Goal: Task Accomplishment & Management: Use online tool/utility

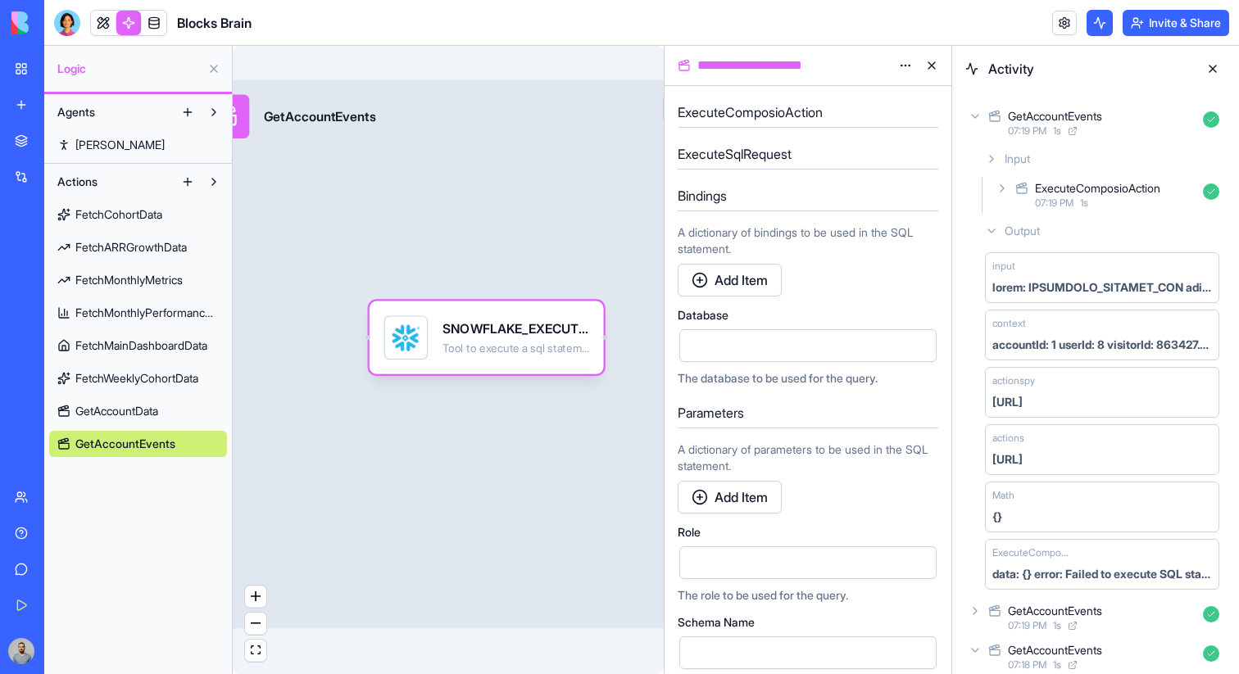
click at [151, 412] on span "GetAccountData" at bounding box center [116, 411] width 83 height 16
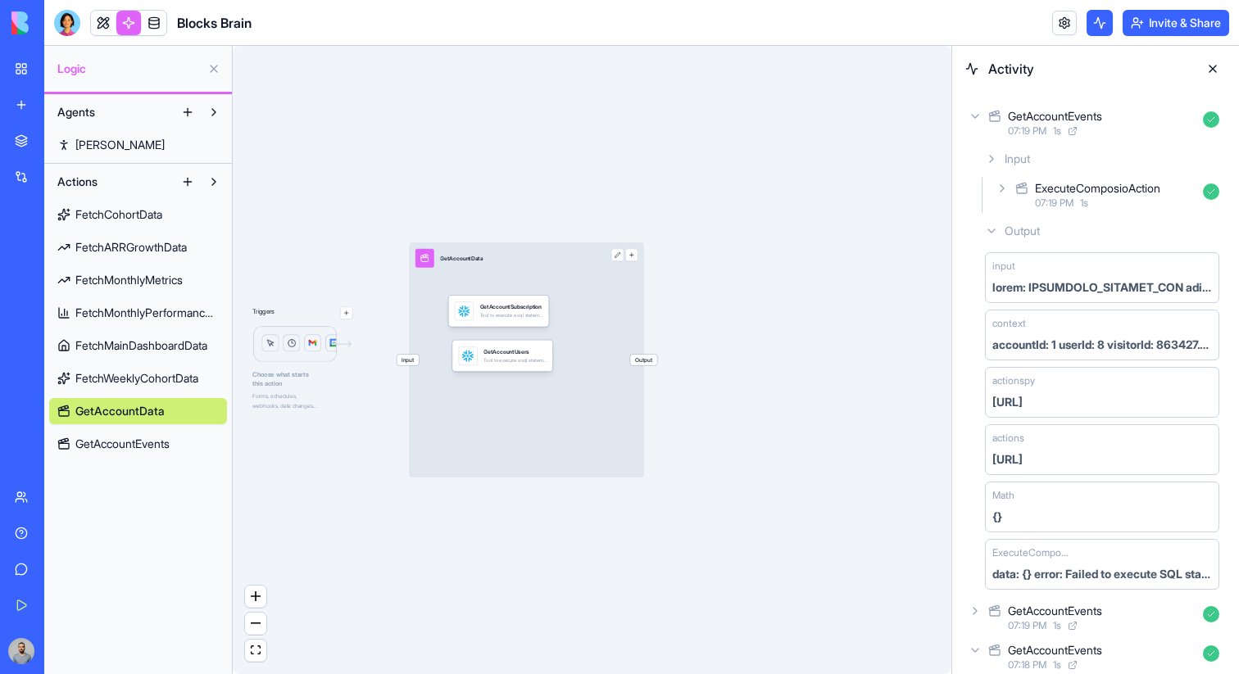
click at [188, 184] on button at bounding box center [187, 182] width 26 height 26
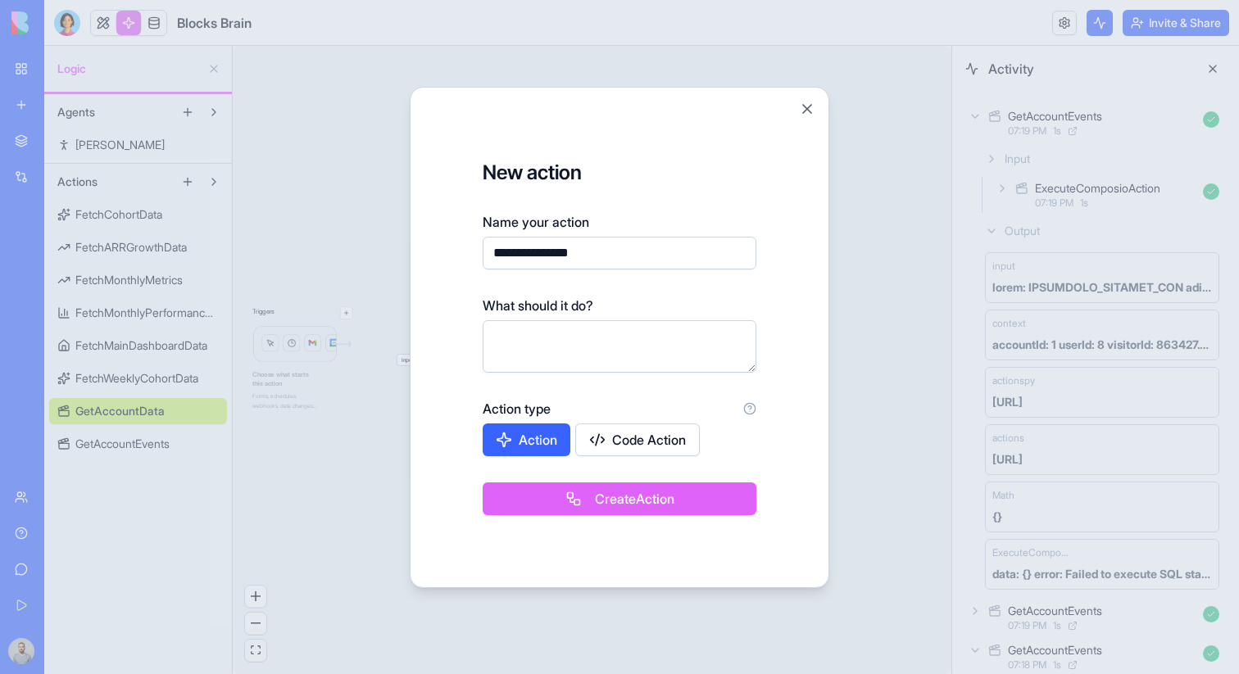
type input "**********"
click at [527, 489] on button "Create Action" at bounding box center [619, 498] width 274 height 33
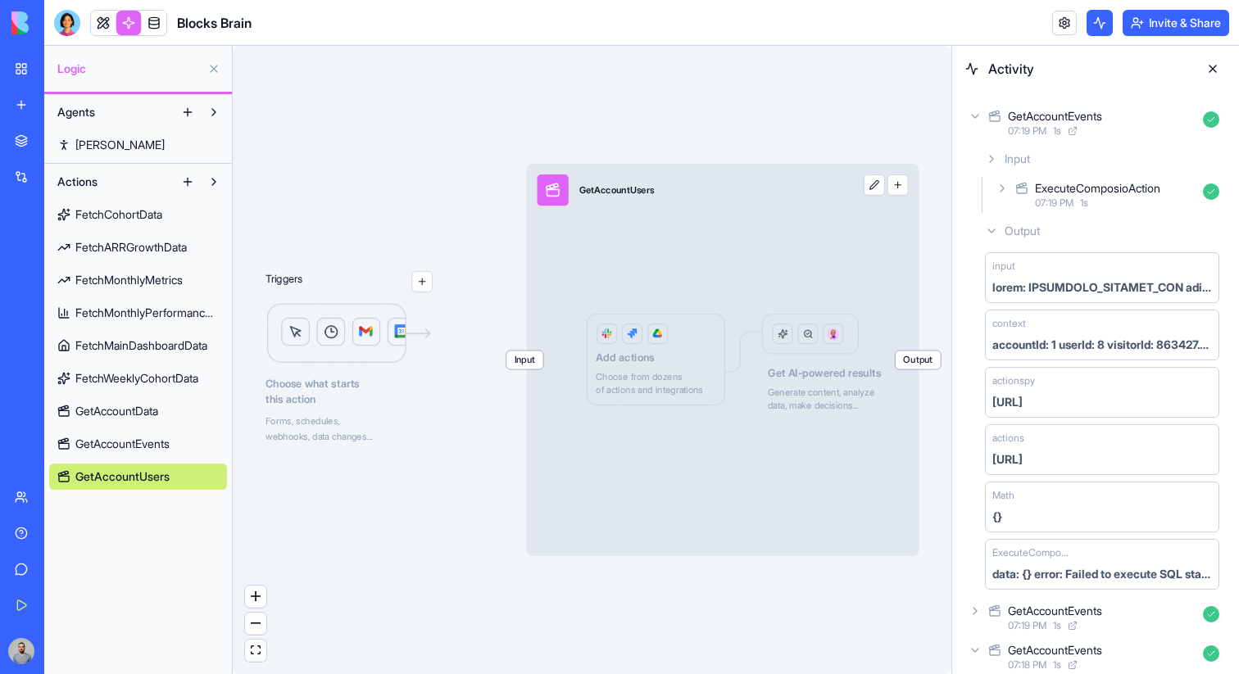
click at [150, 408] on span "GetAccountData" at bounding box center [116, 411] width 83 height 16
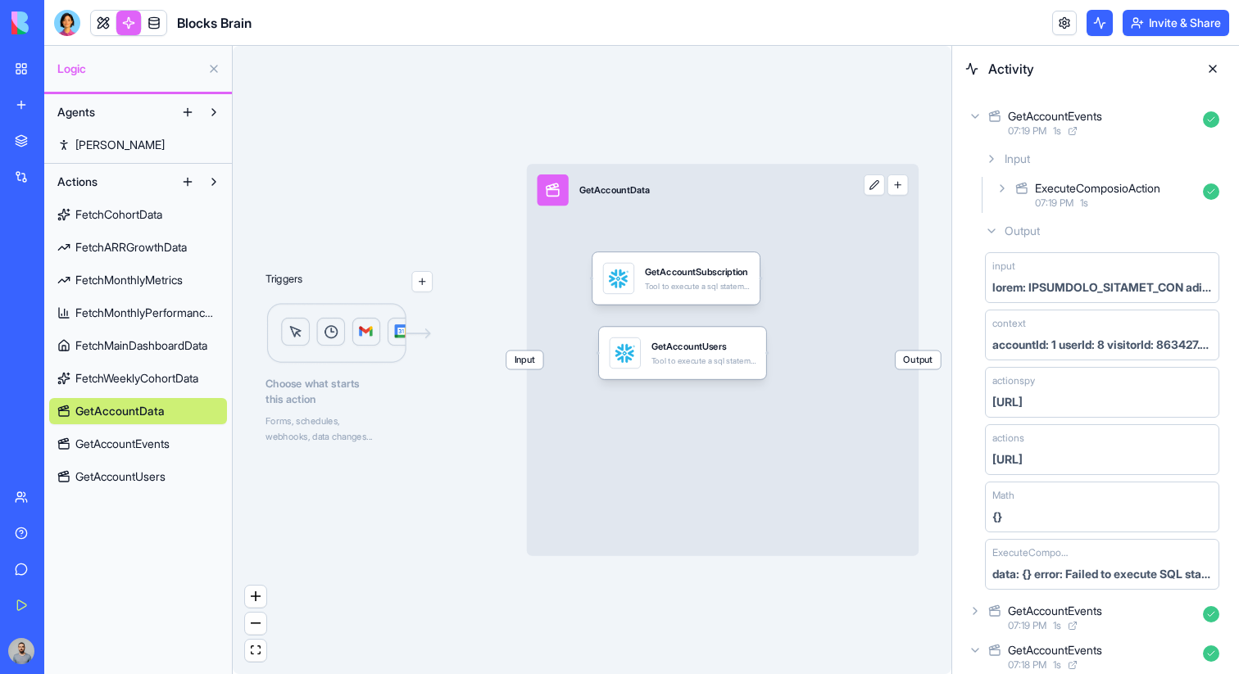
click at [724, 351] on div "GetAccountUsers" at bounding box center [703, 346] width 105 height 13
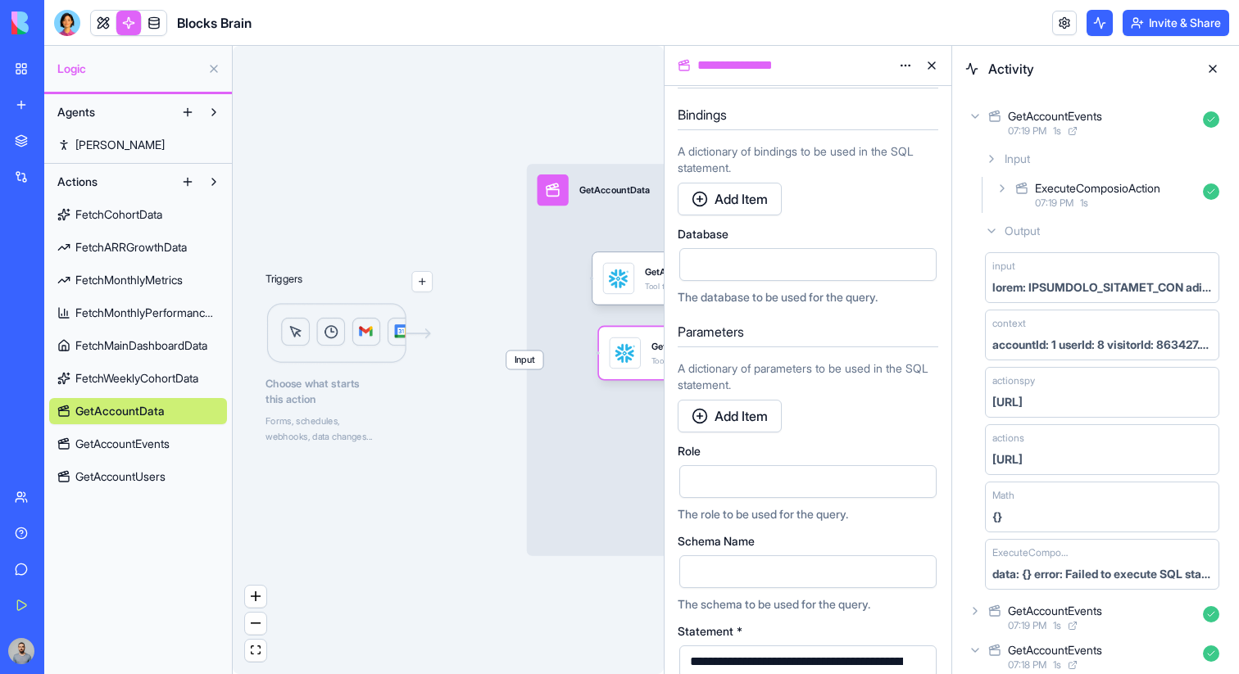
scroll to position [303, 0]
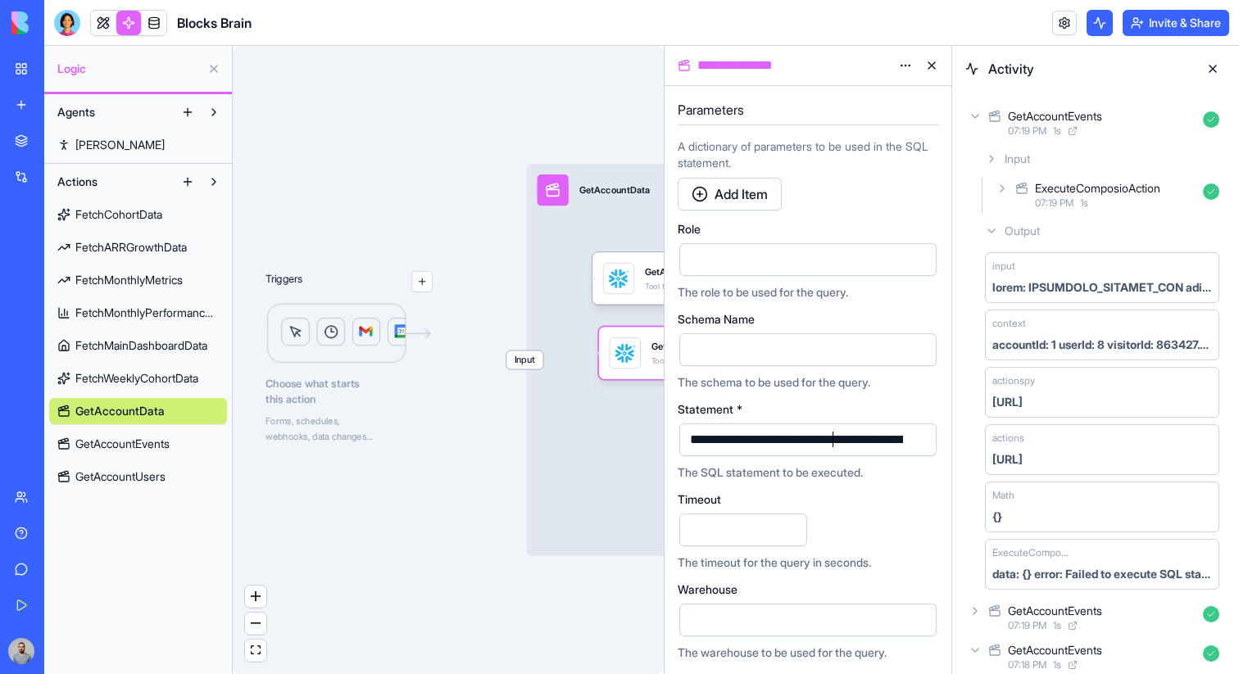
click at [646, 354] on div "GetAccountUsers Tool to execute a sql statement and return the resulting data. …" at bounding box center [682, 352] width 147 height 31
click at [174, 490] on div "Actions FetchCohortData FetchARRGrowthData FetchMonthlyMetrics FetchMonthlyPerf…" at bounding box center [138, 329] width 188 height 331
click at [172, 480] on link "GetAccountUsers" at bounding box center [138, 477] width 178 height 26
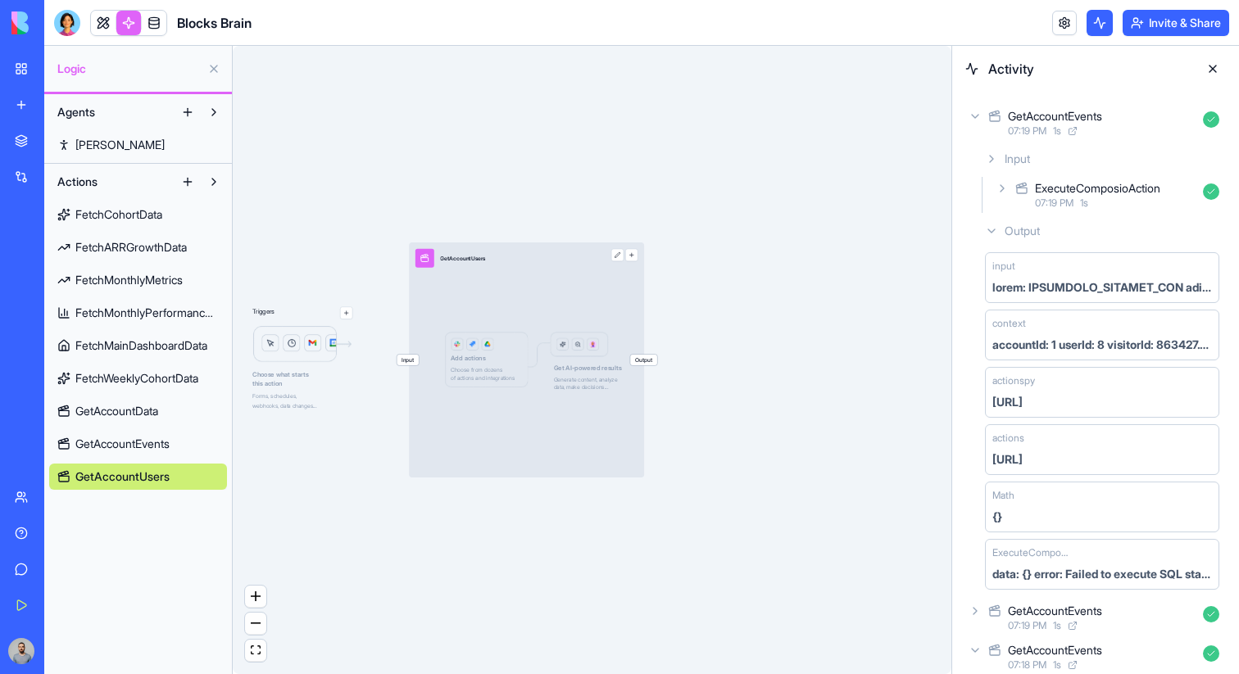
click at [632, 255] on button "button" at bounding box center [631, 255] width 12 height 12
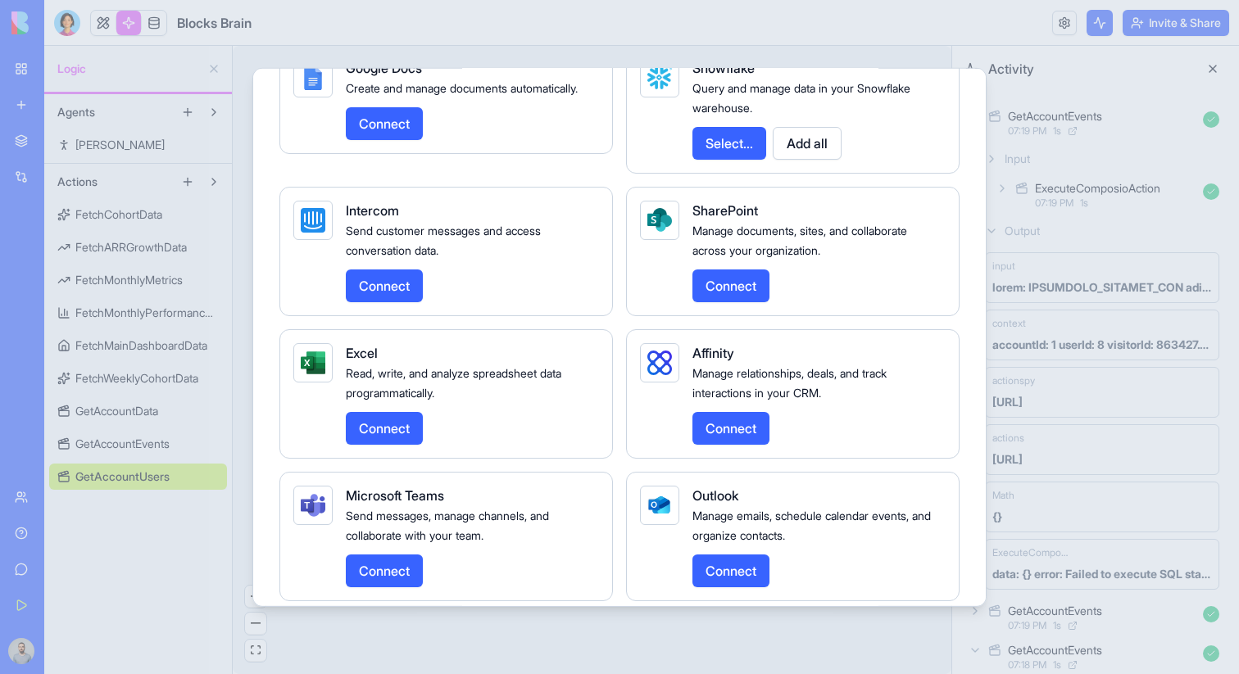
scroll to position [3448, 2]
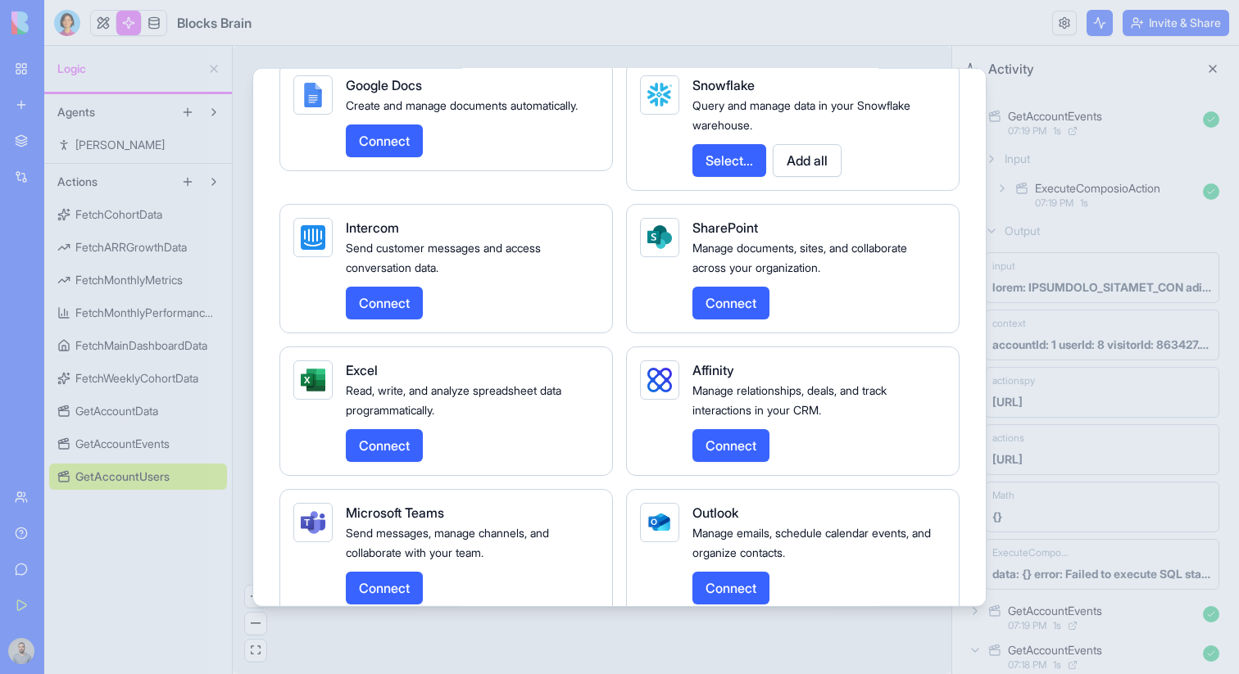
click at [740, 176] on button "Select..." at bounding box center [729, 159] width 74 height 33
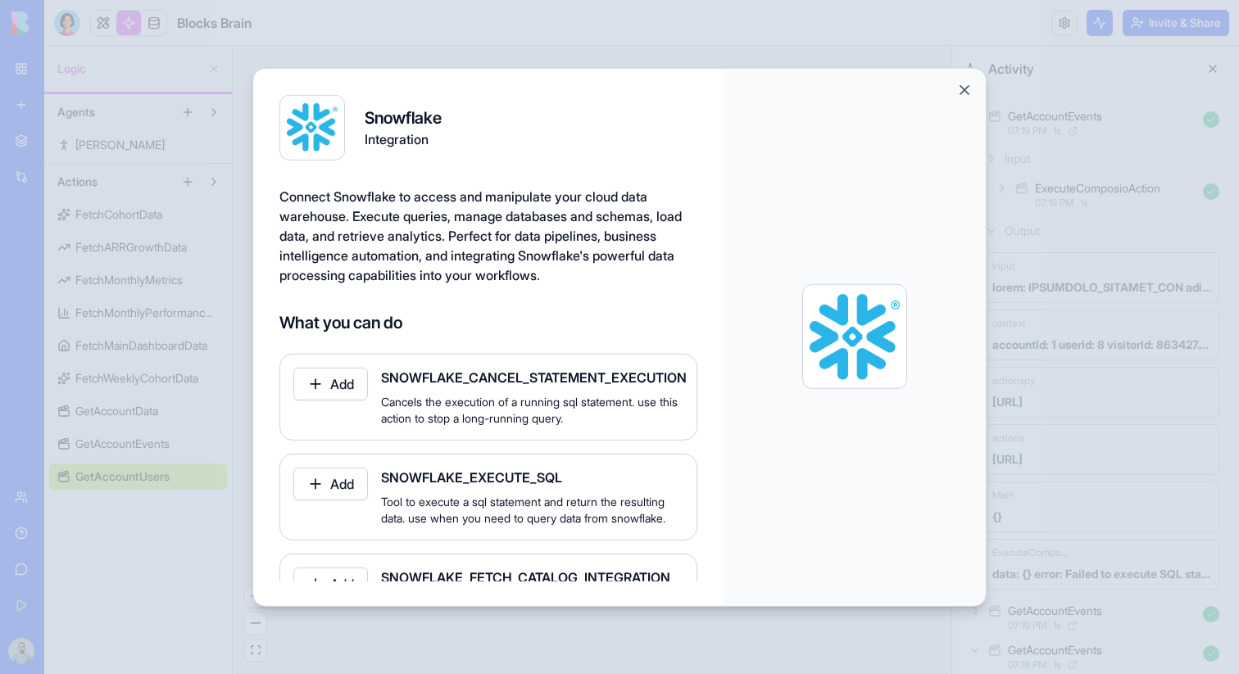
click at [313, 487] on button "Add" at bounding box center [330, 483] width 75 height 33
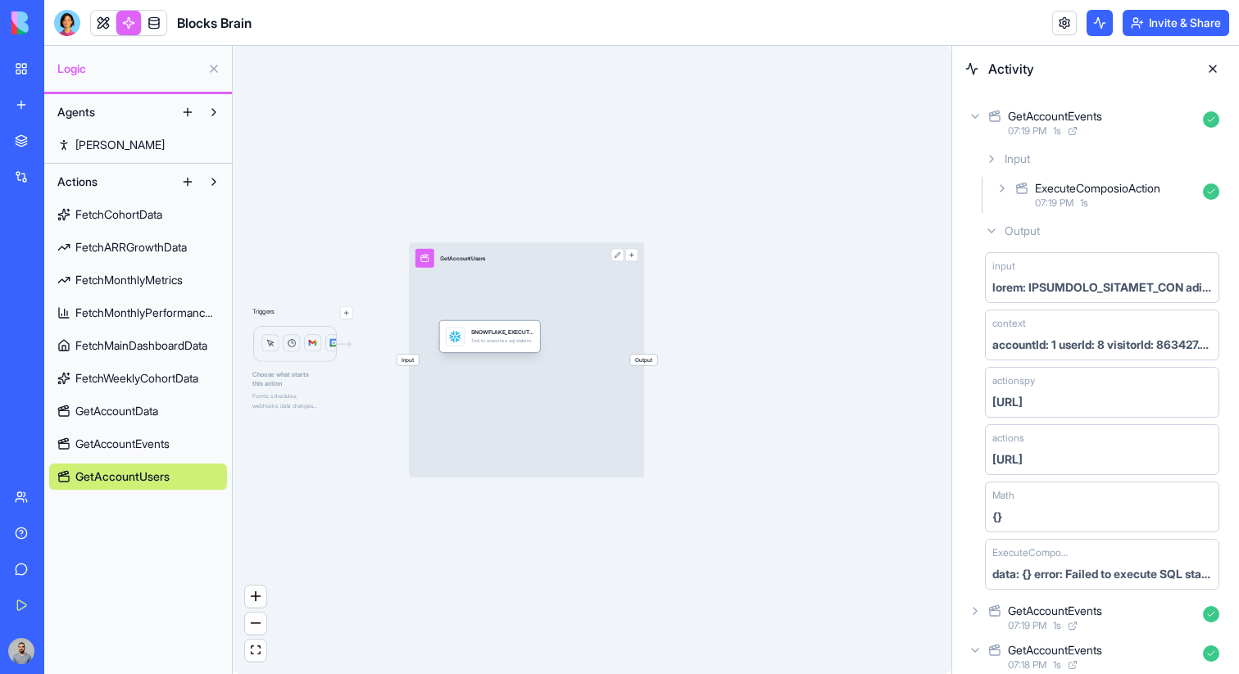
drag, startPoint x: 464, startPoint y: 346, endPoint x: 483, endPoint y: 346, distance: 18.8
click at [483, 346] on div "SNOWFLAKE_EXECUTE_SQL Tool to execute a sql statement and return the resulting …" at bounding box center [502, 336] width 63 height 19
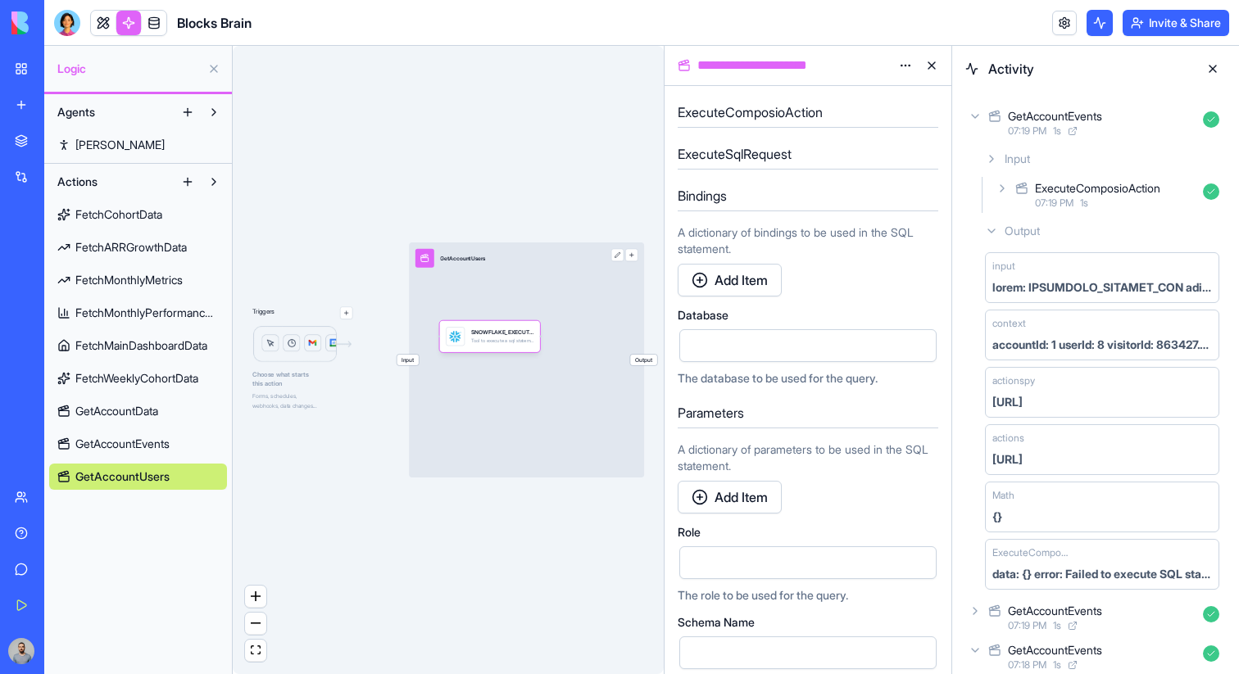
click at [409, 359] on span "Input" at bounding box center [407, 360] width 22 height 11
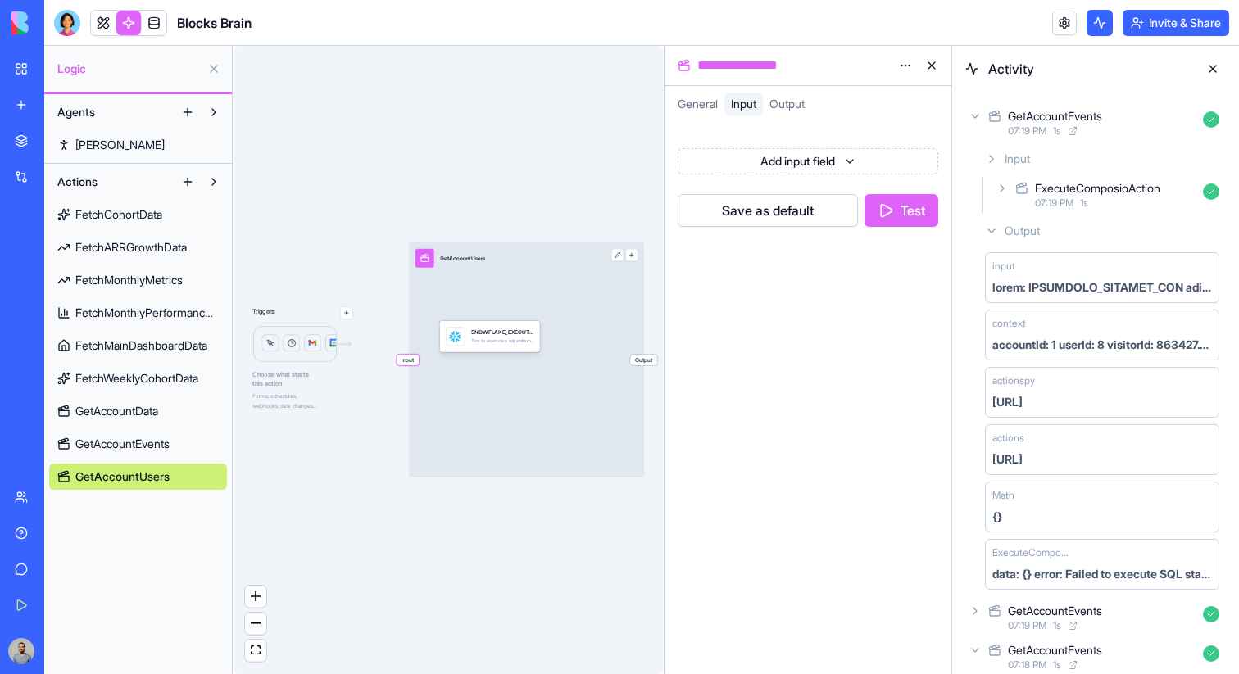
click at [785, 153] on html "**********" at bounding box center [619, 337] width 1239 height 674
click at [813, 222] on span "Number" at bounding box center [809, 226] width 42 height 16
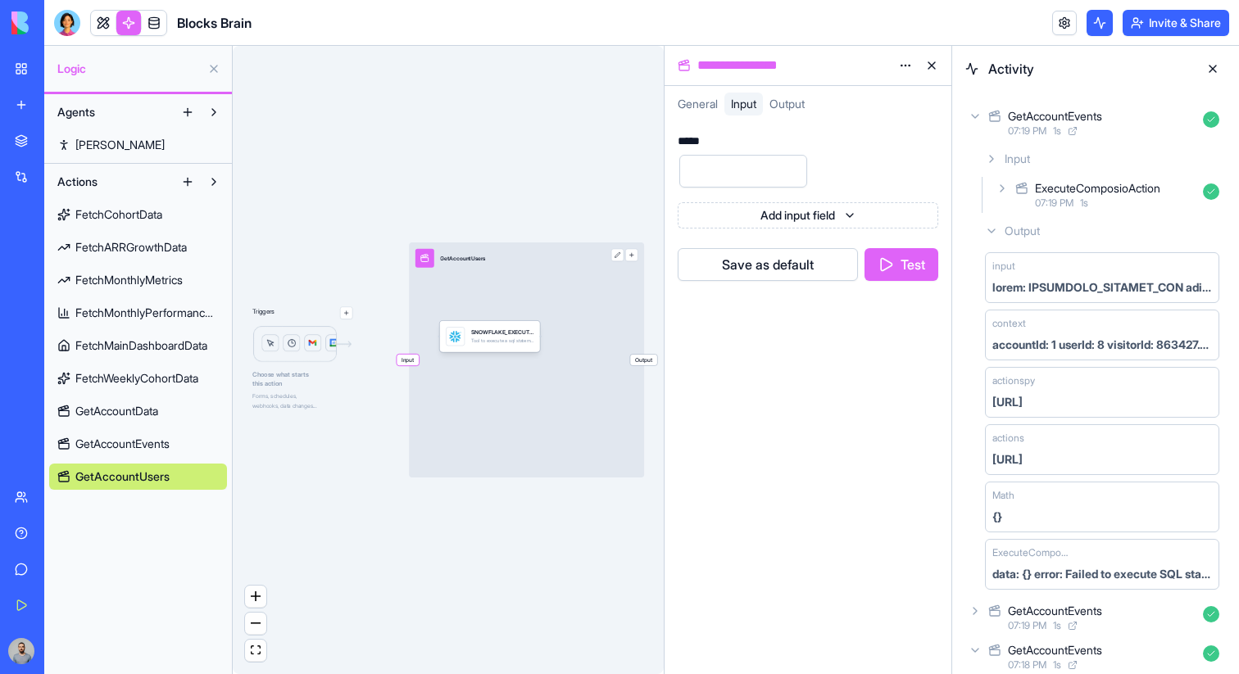
click at [745, 172] on input "number" at bounding box center [743, 171] width 128 height 33
click at [696, 143] on div "*****" at bounding box center [691, 140] width 28 height 11
click at [718, 160] on input "number" at bounding box center [743, 171] width 128 height 33
type input "*"
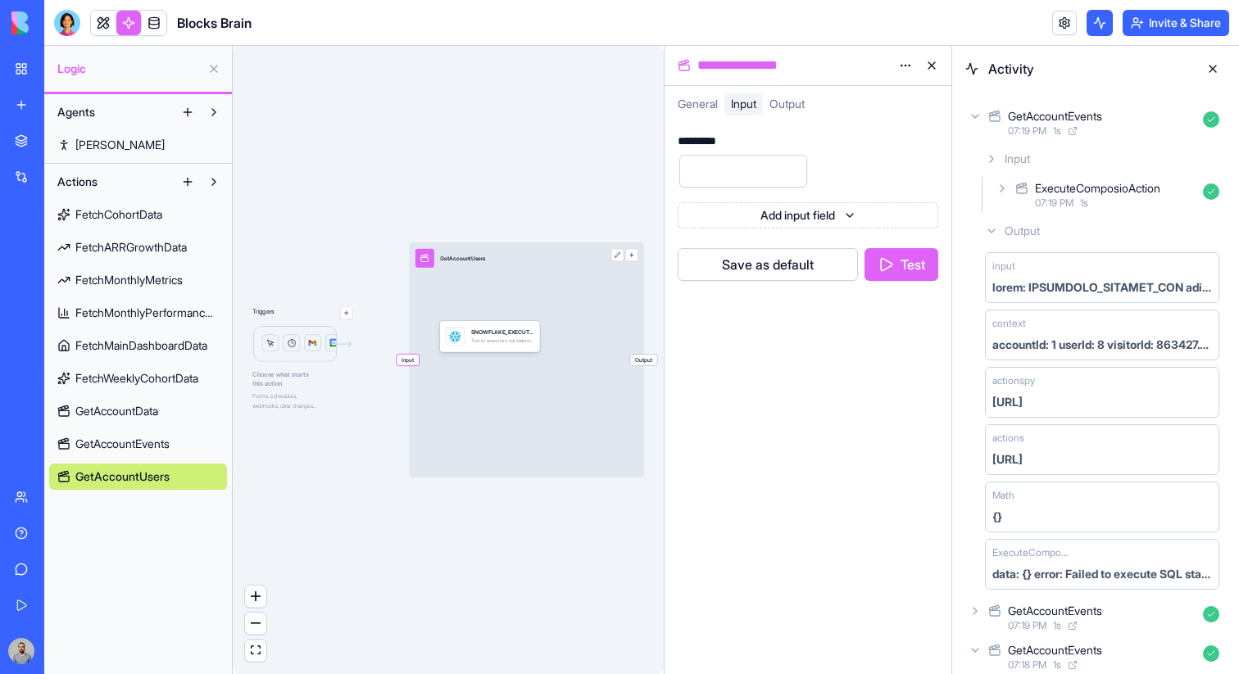
click at [726, 261] on button "Save as default" at bounding box center [767, 264] width 180 height 33
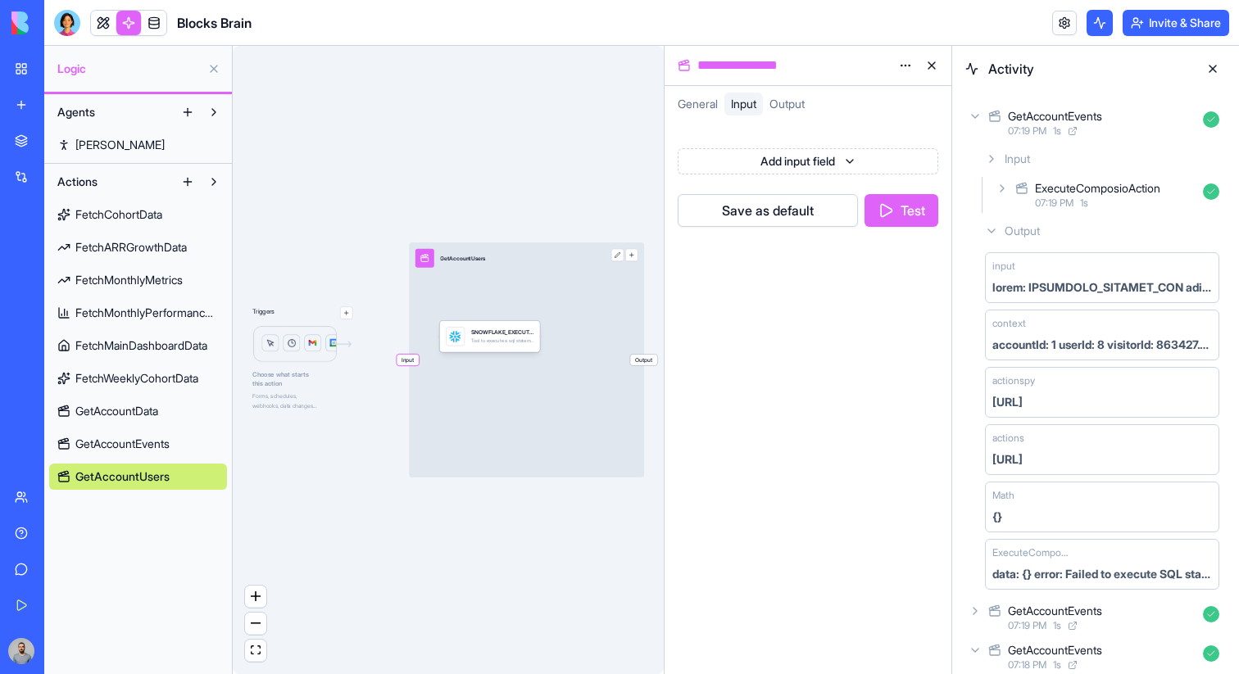
click at [499, 391] on div "Input GetAccountUsers Output" at bounding box center [526, 359] width 235 height 235
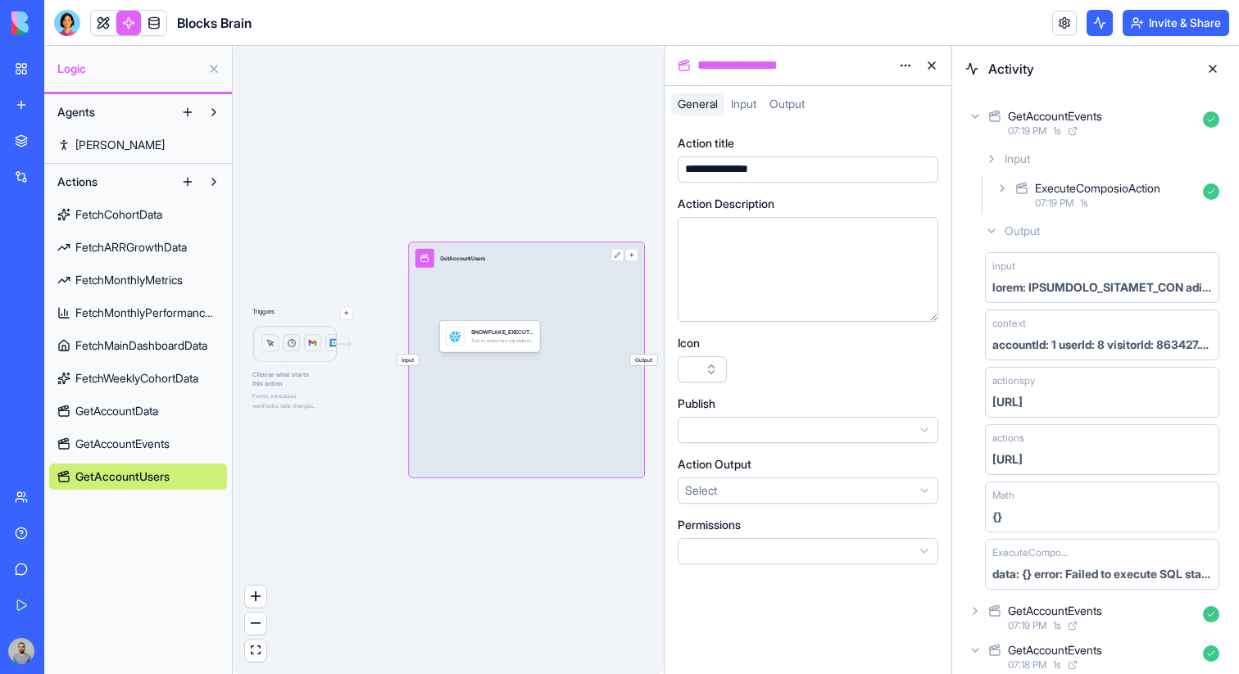
click at [415, 362] on span "Input" at bounding box center [407, 360] width 22 height 11
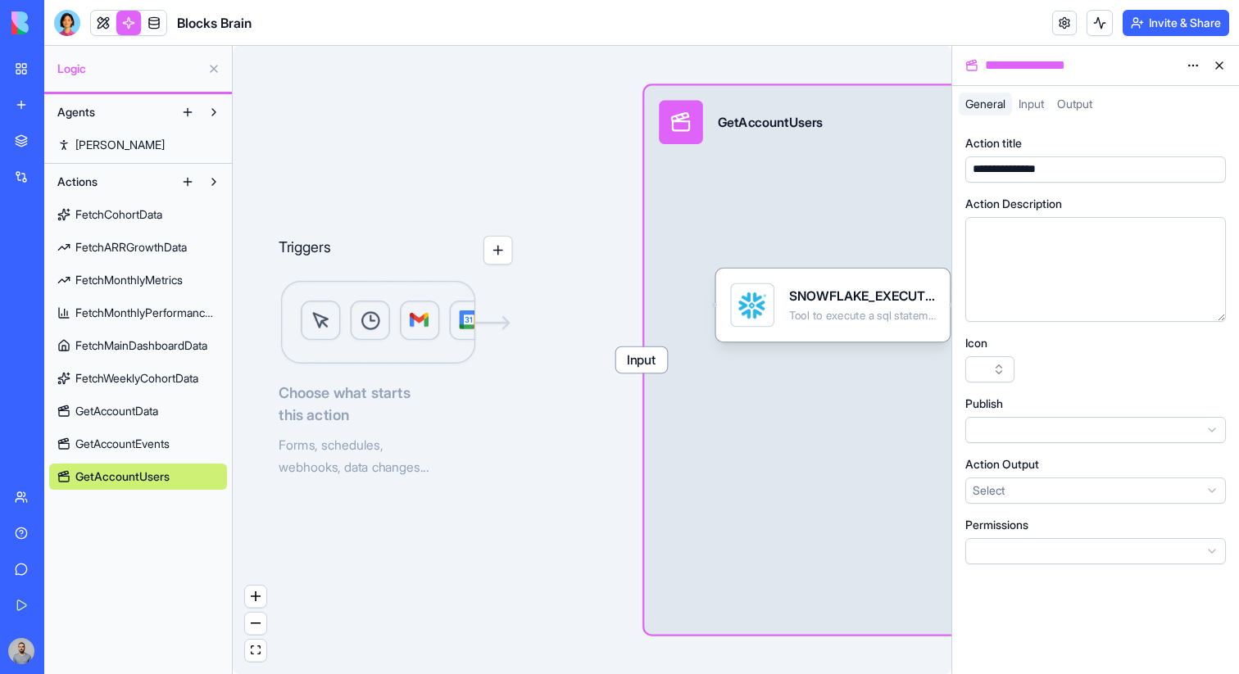
click at [648, 363] on span "Input" at bounding box center [642, 359] width 52 height 25
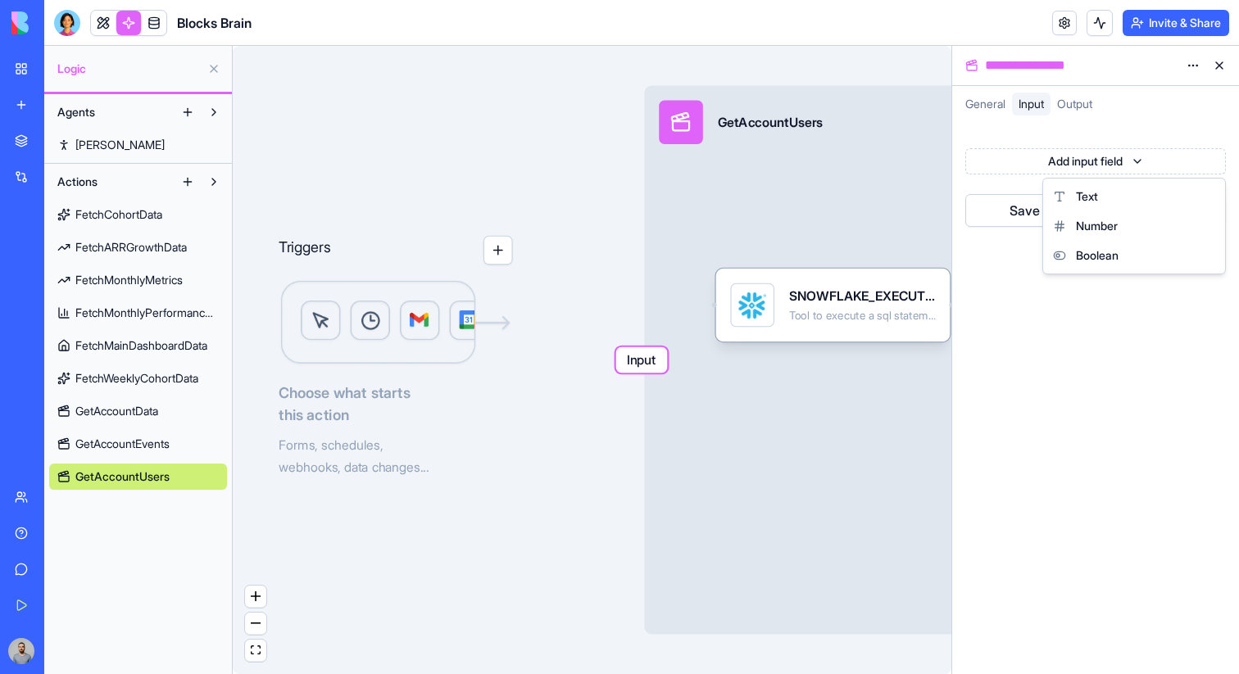
click at [1055, 157] on html "**********" at bounding box center [619, 337] width 1239 height 674
click at [1075, 216] on div "Number" at bounding box center [1133, 225] width 175 height 29
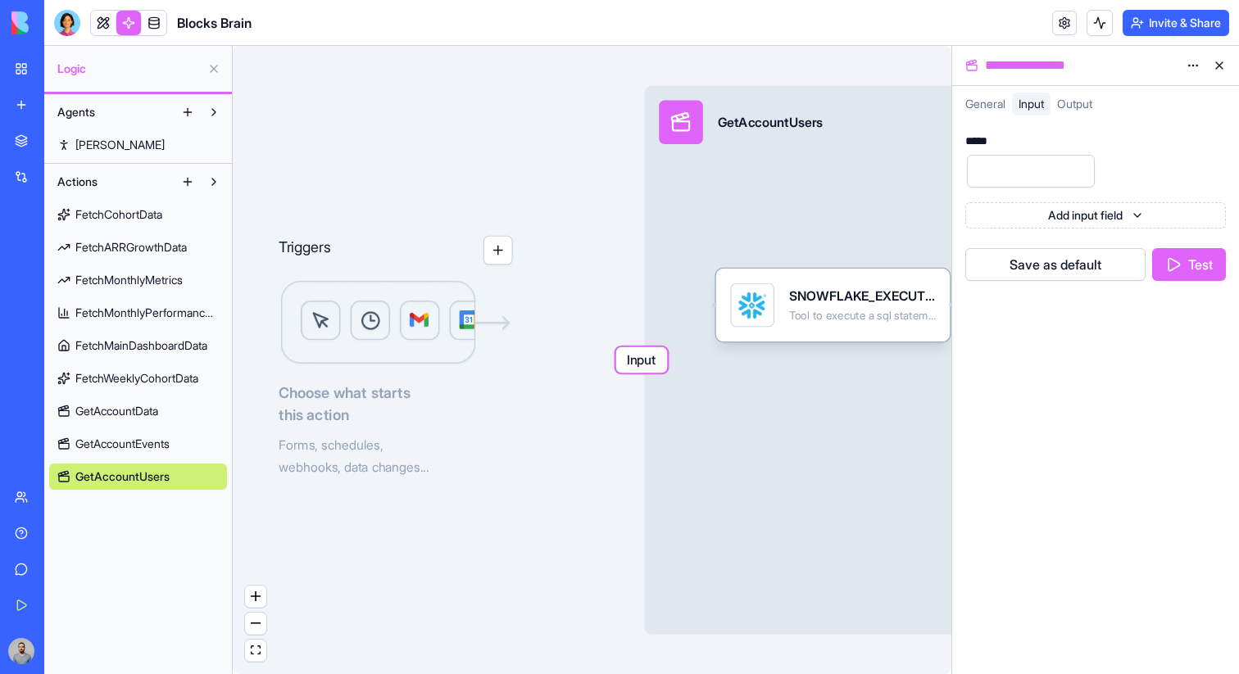
click at [985, 139] on div "*****" at bounding box center [979, 140] width 28 height 11
click at [1166, 165] on div "********* *" at bounding box center [1095, 162] width 260 height 54
click at [1035, 182] on input "number" at bounding box center [1031, 171] width 128 height 33
type input "*"
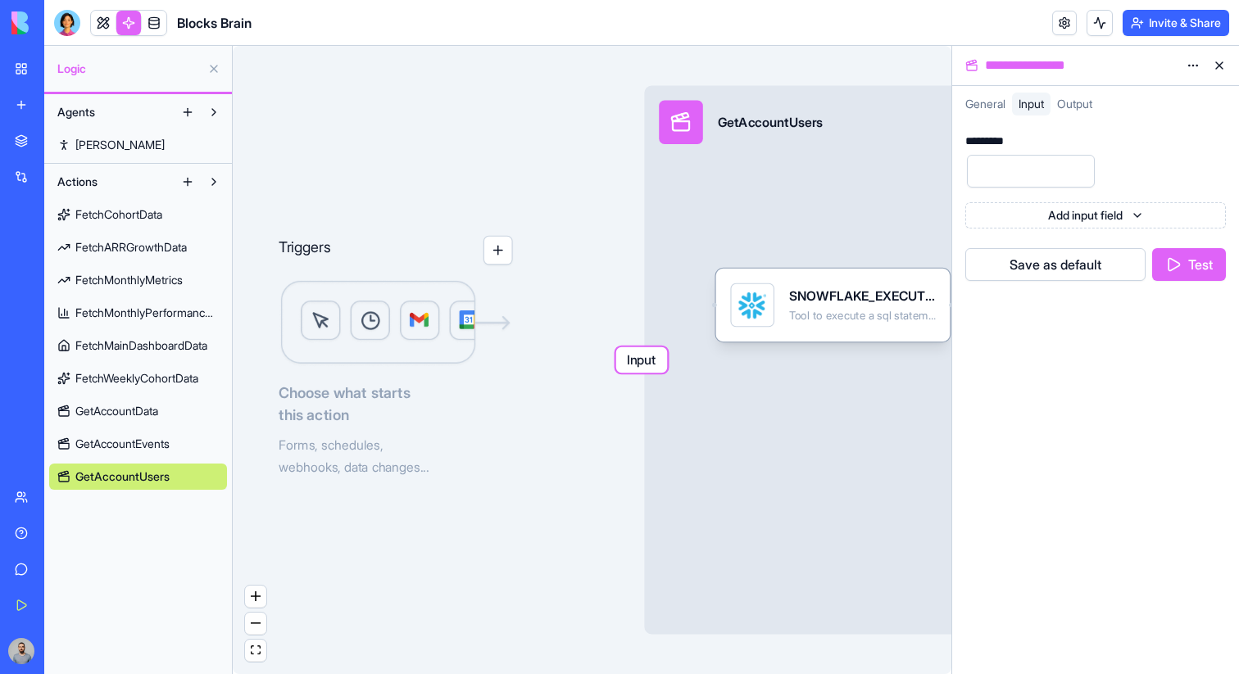
click at [1065, 265] on button "Save as default" at bounding box center [1055, 264] width 180 height 33
click at [782, 312] on div "SNOWFLAKE_EXECUTE_SQL Tool to execute a sql statement and return the resulting …" at bounding box center [832, 305] width 205 height 44
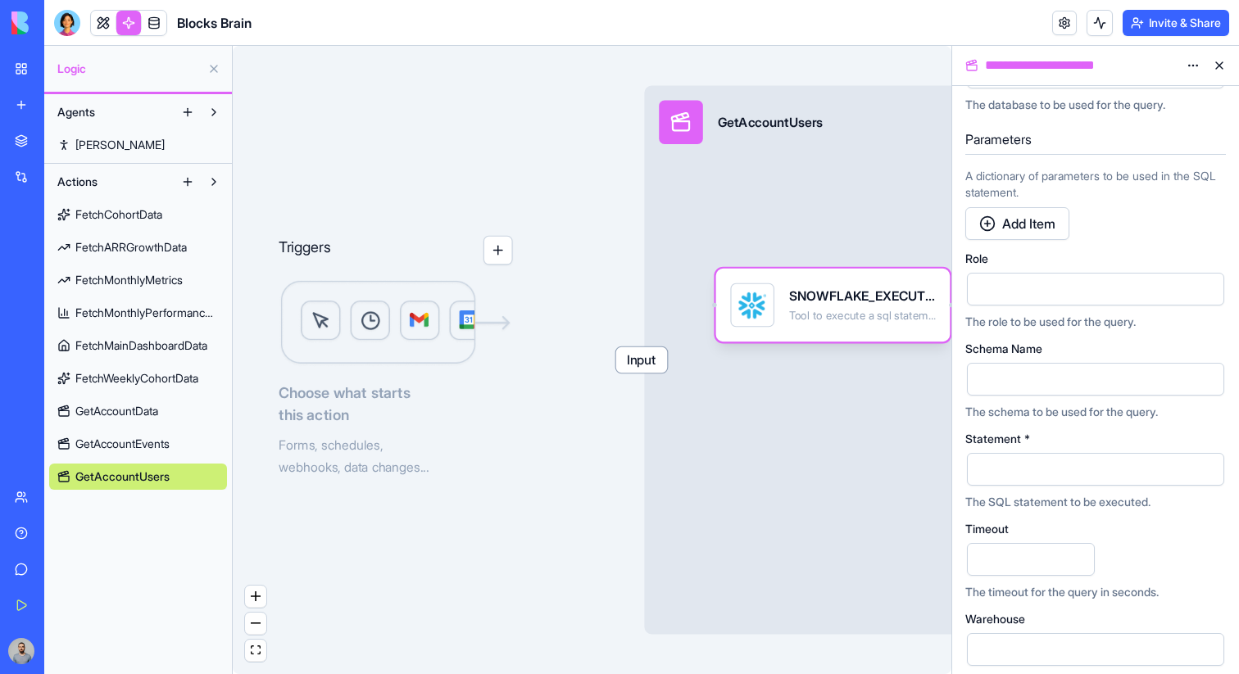
scroll to position [303, 0]
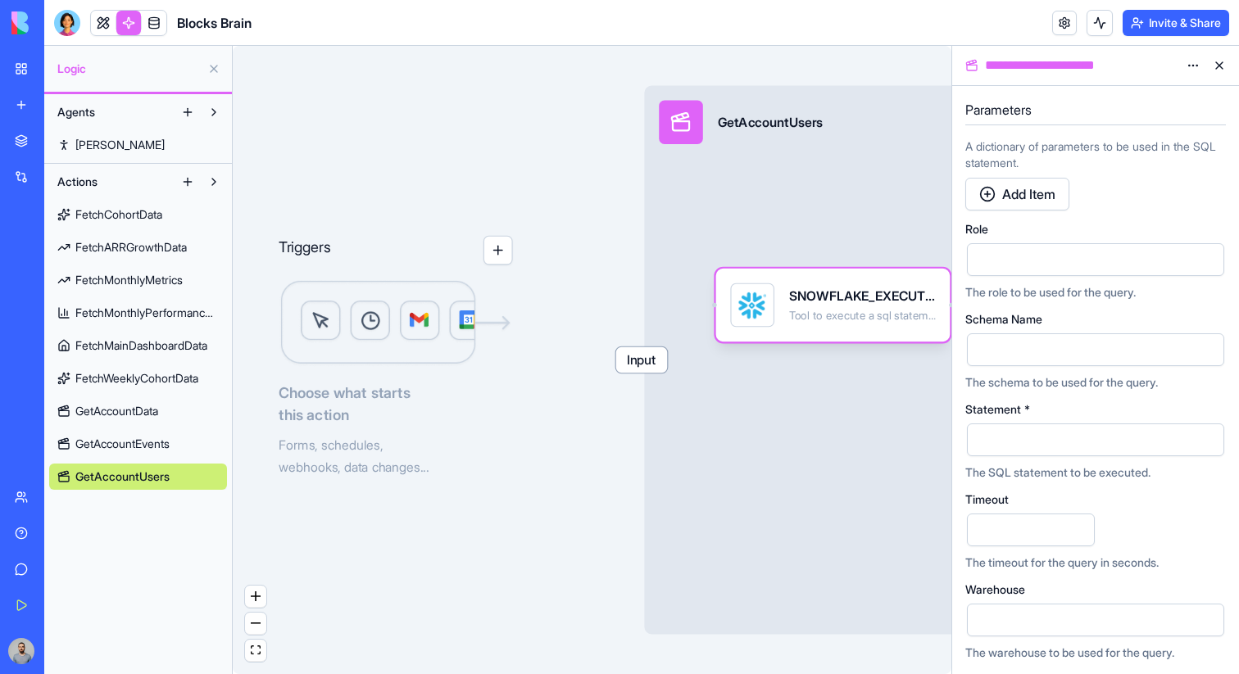
click at [1025, 438] on div at bounding box center [1081, 440] width 218 height 25
click at [1211, 439] on button "button" at bounding box center [1207, 440] width 26 height 26
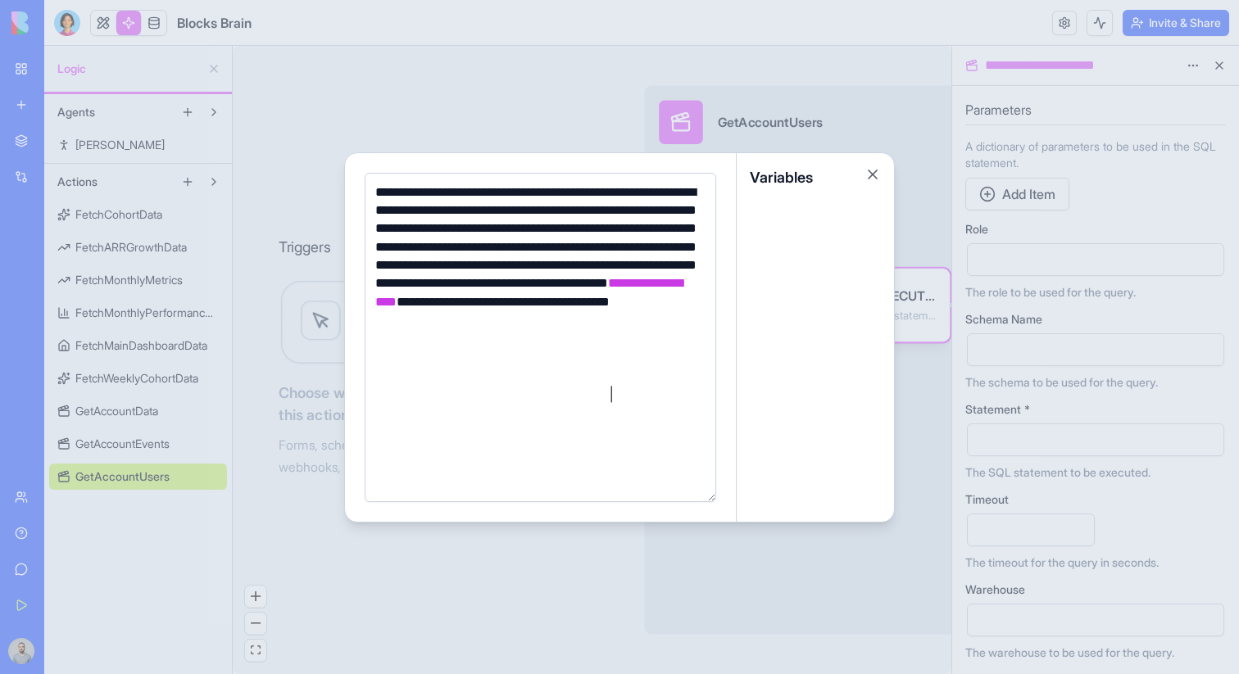
click at [935, 332] on div at bounding box center [619, 337] width 1239 height 674
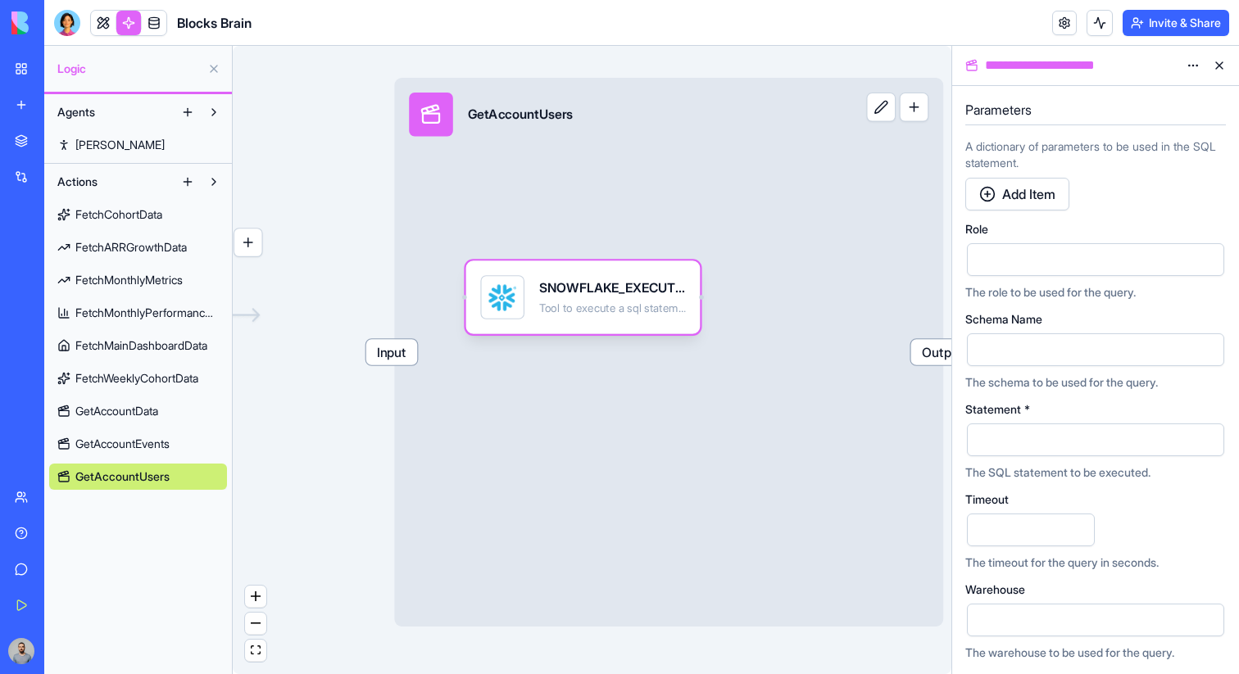
click at [408, 351] on span "Input" at bounding box center [392, 351] width 52 height 25
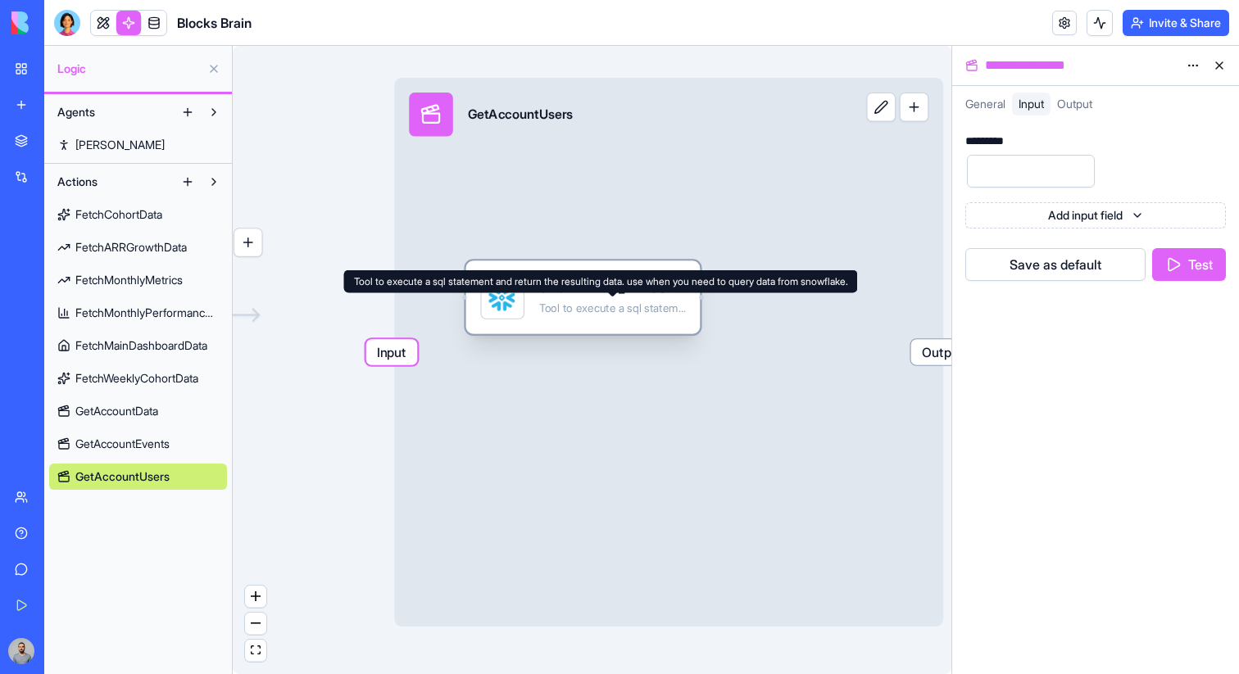
drag, startPoint x: 631, startPoint y: 312, endPoint x: 652, endPoint y: 312, distance: 21.3
click at [652, 312] on div "Tool to execute a sql statement and return the resulting data. use when you nee…" at bounding box center [612, 308] width 147 height 15
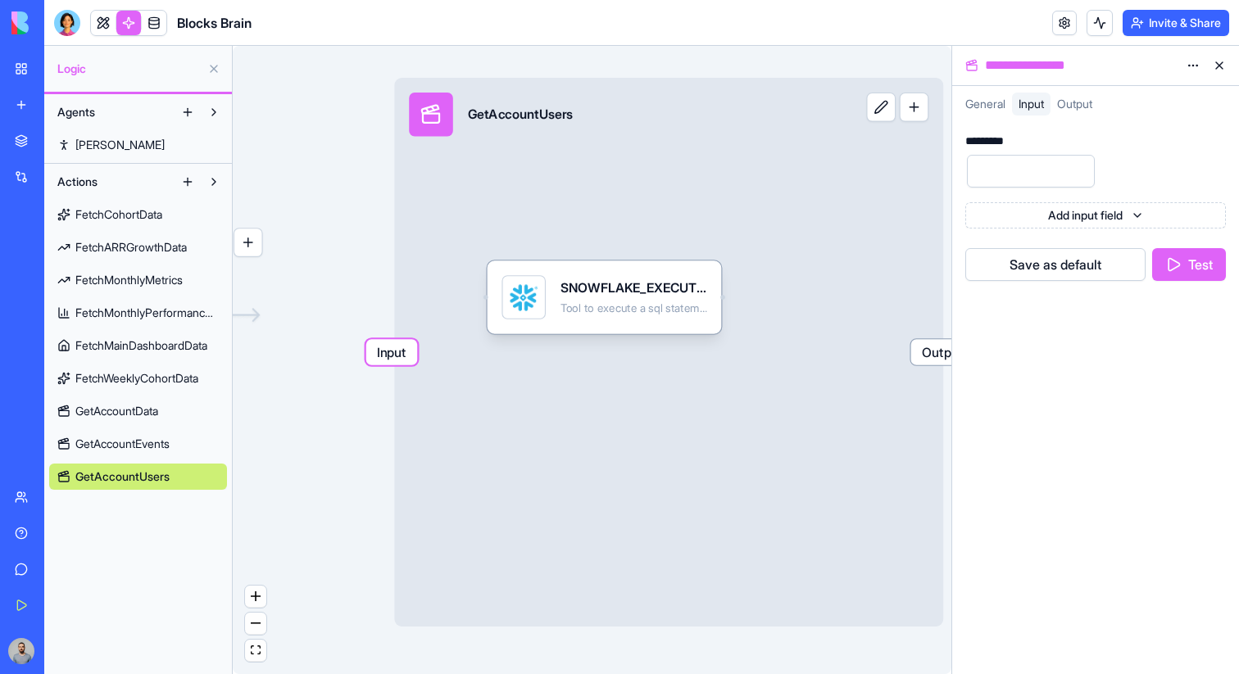
click at [1170, 265] on button "Test" at bounding box center [1189, 264] width 74 height 33
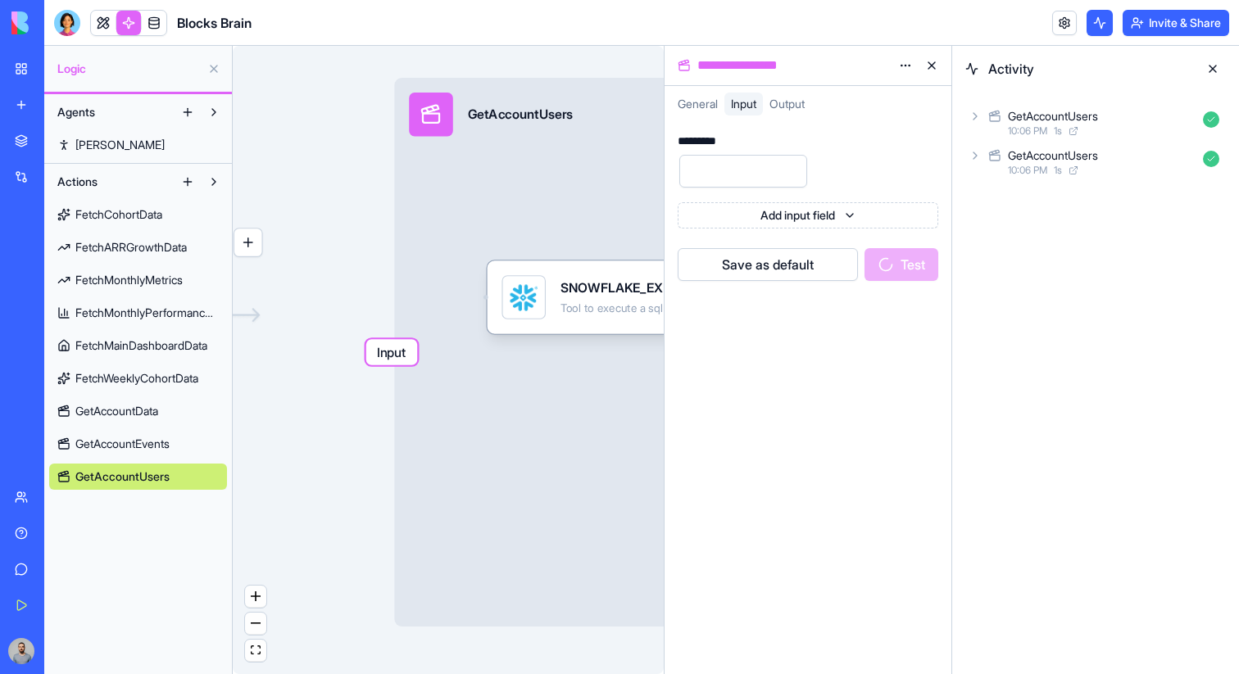
click at [1133, 119] on div "GetAccountUsers" at bounding box center [1102, 116] width 188 height 16
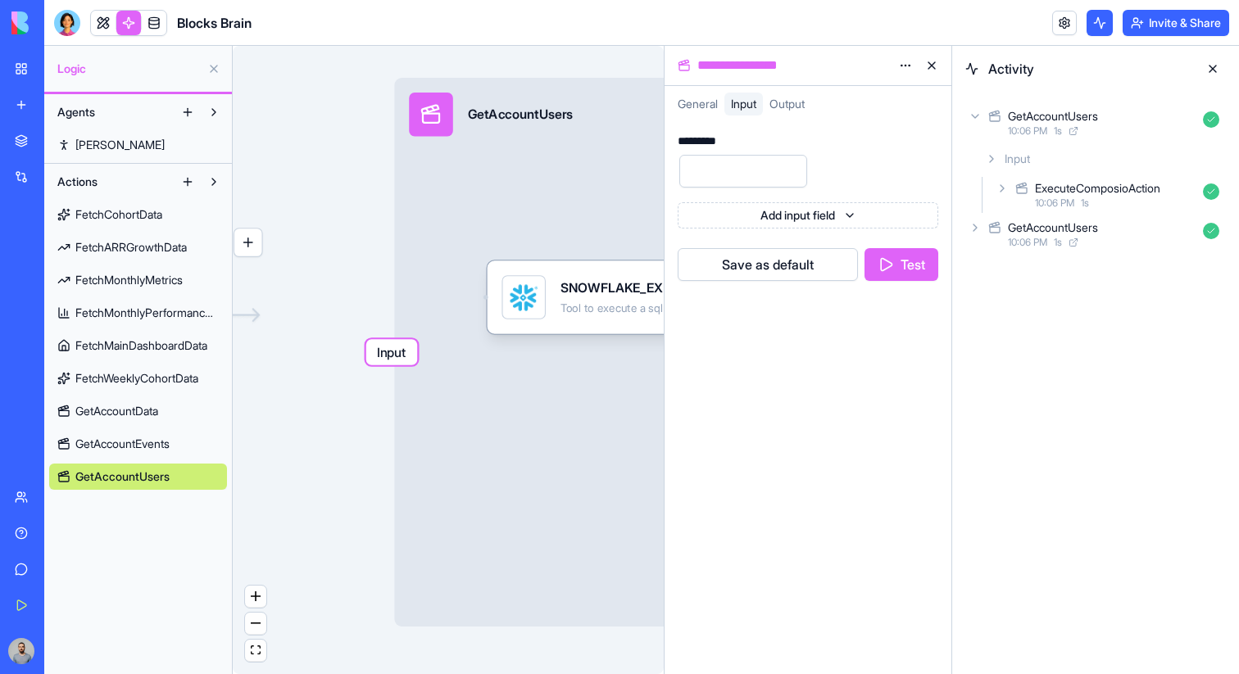
click at [1117, 129] on div "10:06 PM 1 s" at bounding box center [1102, 131] width 188 height 13
click at [1111, 197] on div "10:06 PM 1 s" at bounding box center [1115, 203] width 161 height 13
click at [152, 419] on span "GetAccountData" at bounding box center [116, 411] width 83 height 16
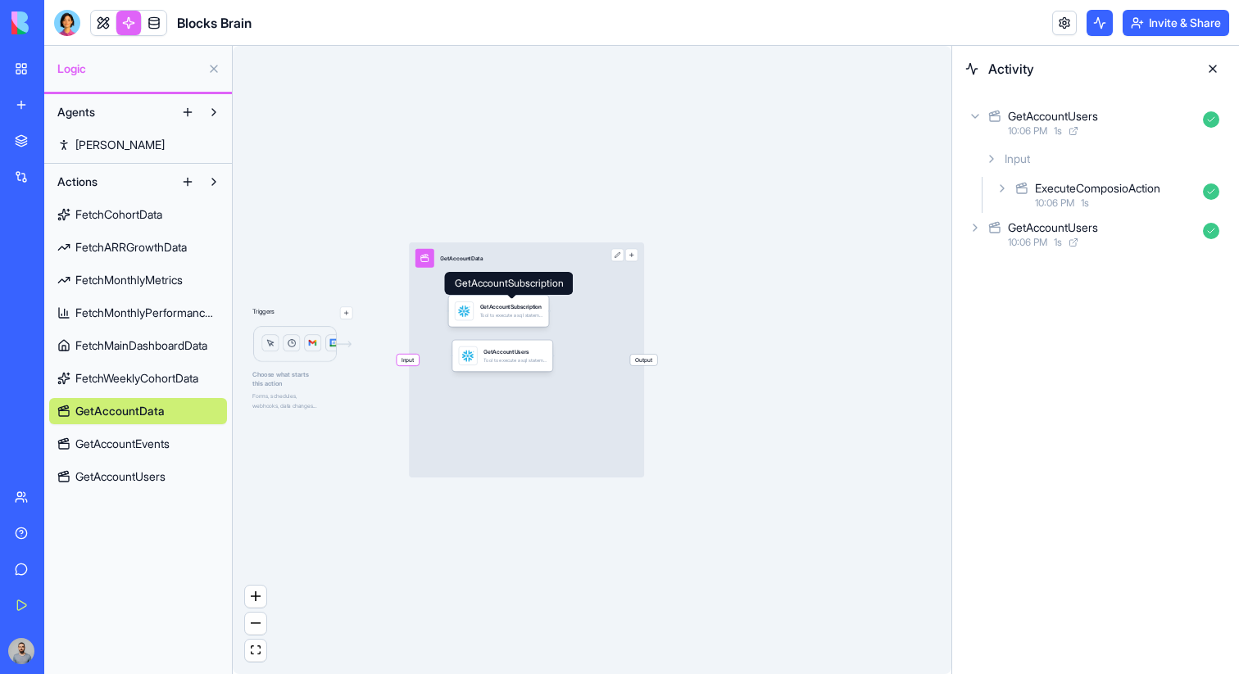
click at [585, 296] on div "Input GetAccountData Output" at bounding box center [526, 359] width 235 height 235
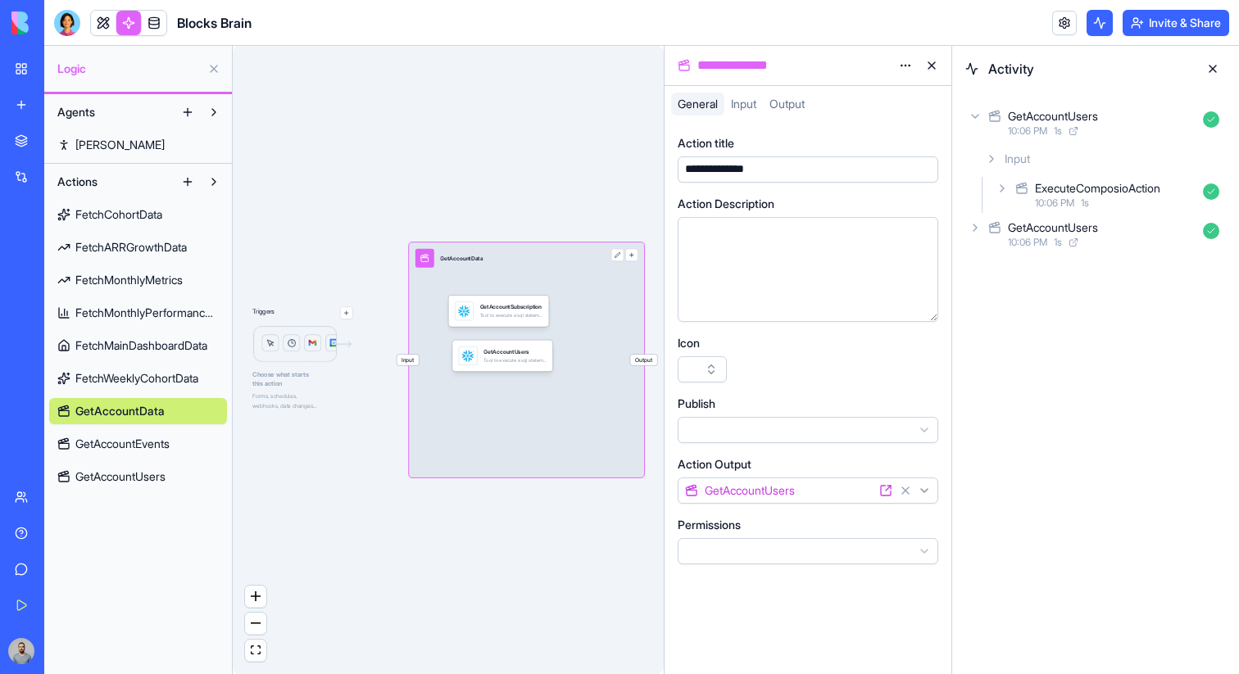
click at [808, 69] on div "**********" at bounding box center [793, 66] width 198 height 20
drag, startPoint x: 808, startPoint y: 69, endPoint x: 771, endPoint y: 73, distance: 37.1
click at [771, 73] on div "**********" at bounding box center [793, 66] width 198 height 20
click at [597, 191] on div "Triggers Choose what starts this action Forms, schedules, webhooks, data change…" at bounding box center [448, 360] width 431 height 628
click at [786, 171] on div "**********" at bounding box center [792, 170] width 224 height 18
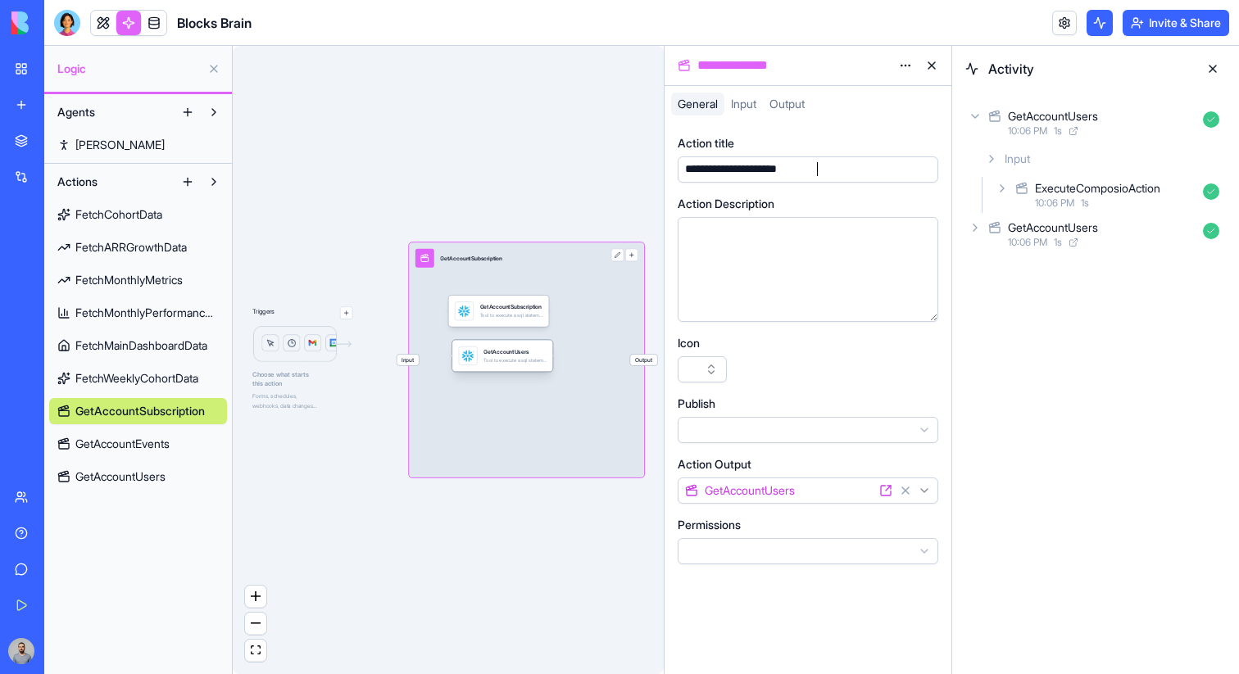
click at [535, 352] on div "GetAccountUsers" at bounding box center [514, 352] width 63 height 8
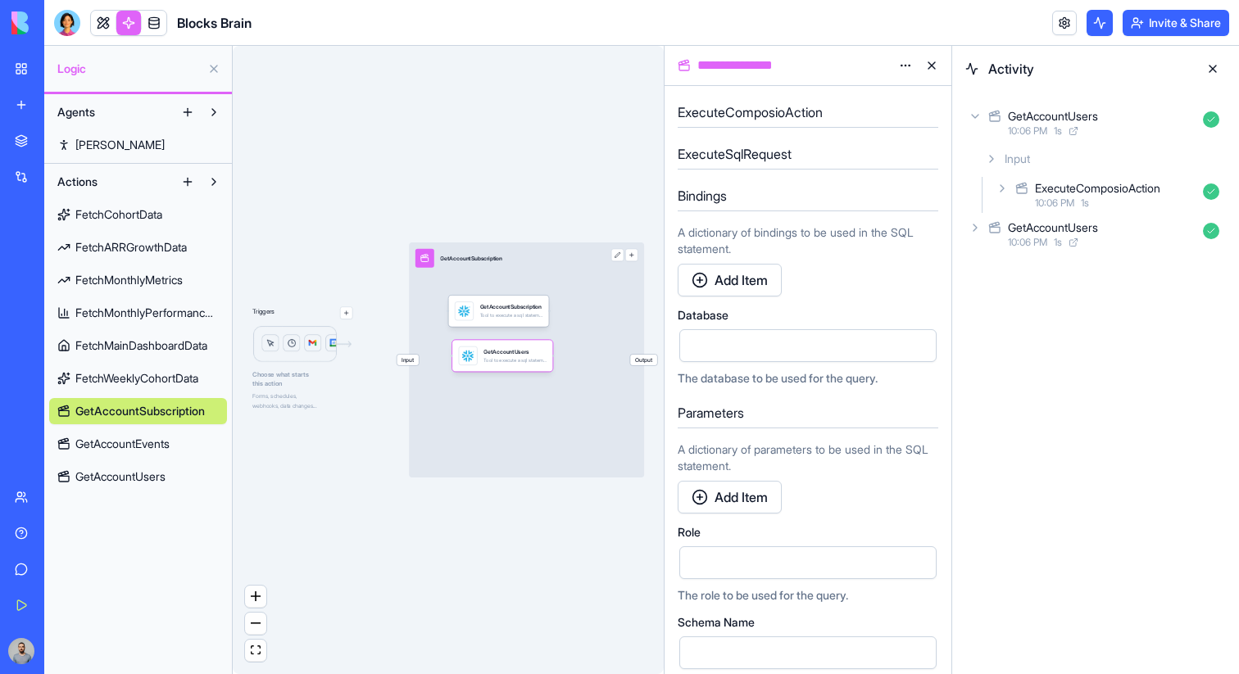
click at [913, 70] on html "BETA My Workspace New app Marketplace Integrations Recent ZenFlow CSV Response …" at bounding box center [619, 337] width 1239 height 674
click at [893, 114] on div "Delete" at bounding box center [866, 125] width 97 height 26
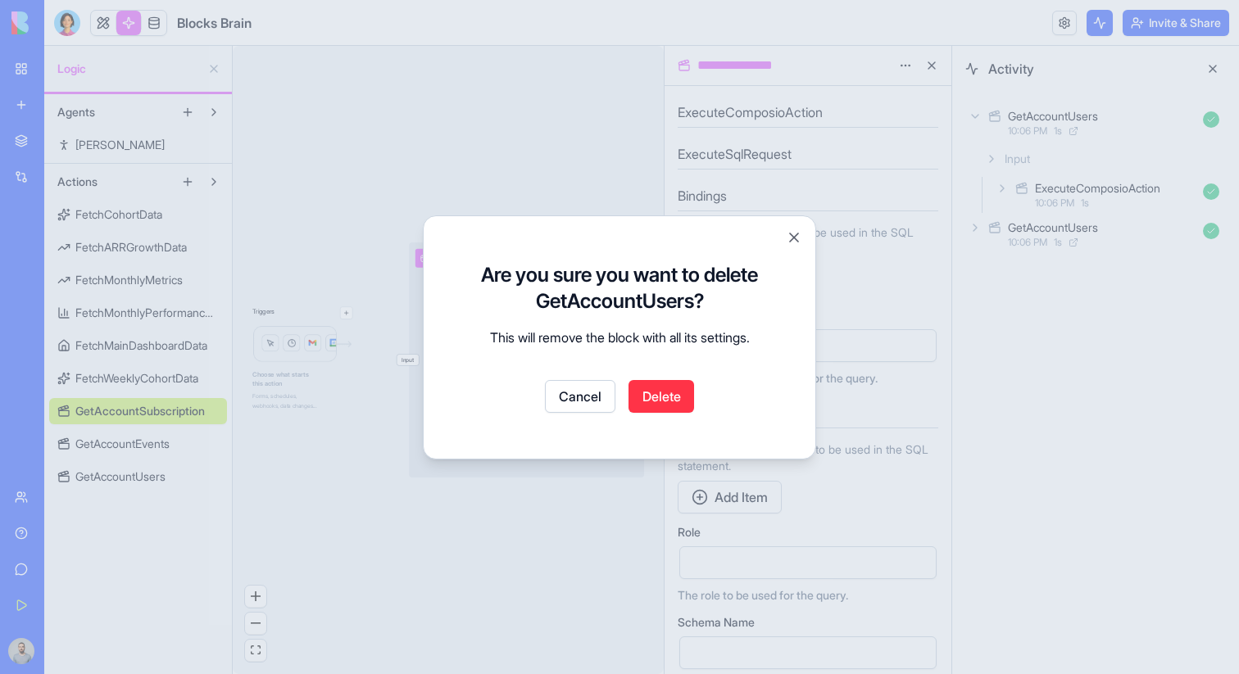
click at [659, 390] on button "Delete" at bounding box center [661, 396] width 66 height 33
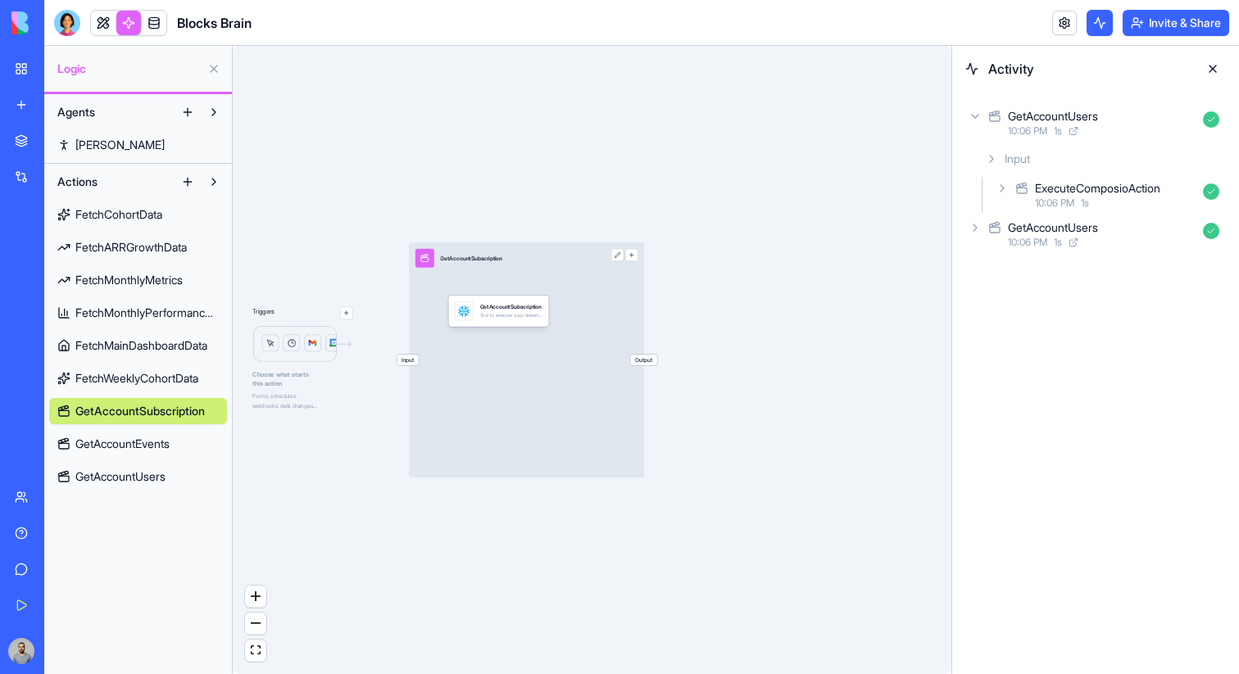
click at [190, 188] on button at bounding box center [187, 182] width 26 height 26
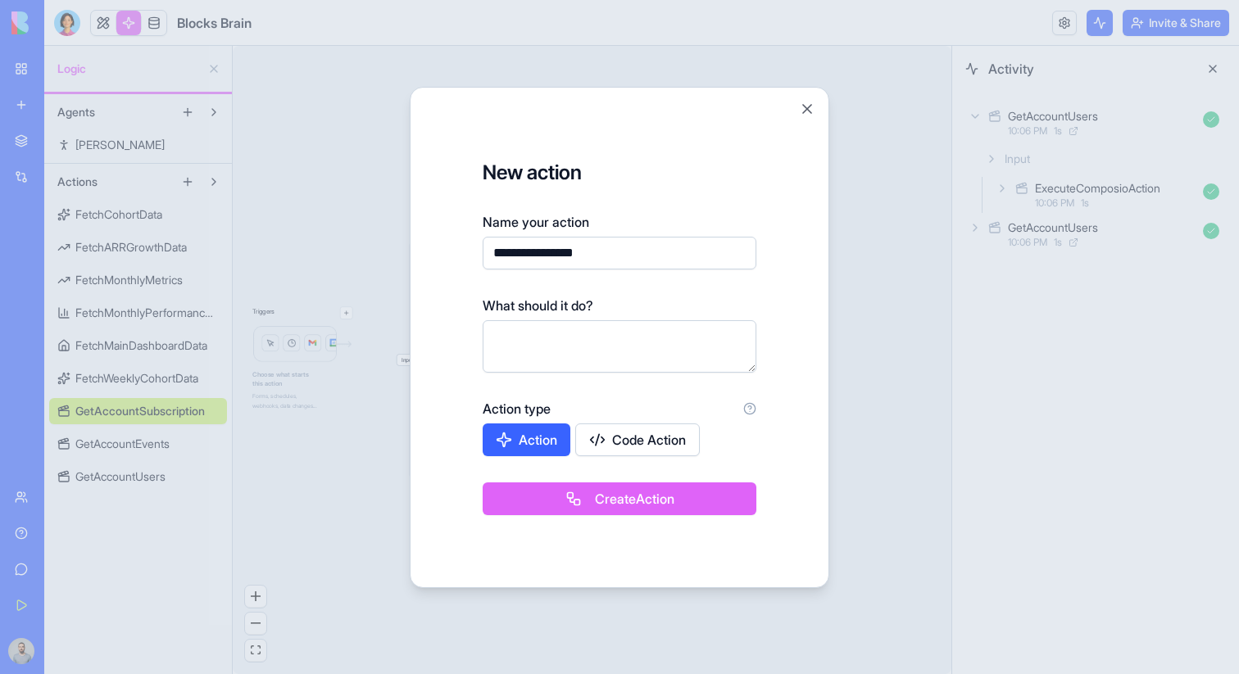
type input "**********"
click at [547, 502] on button "Create Action" at bounding box center [619, 498] width 274 height 33
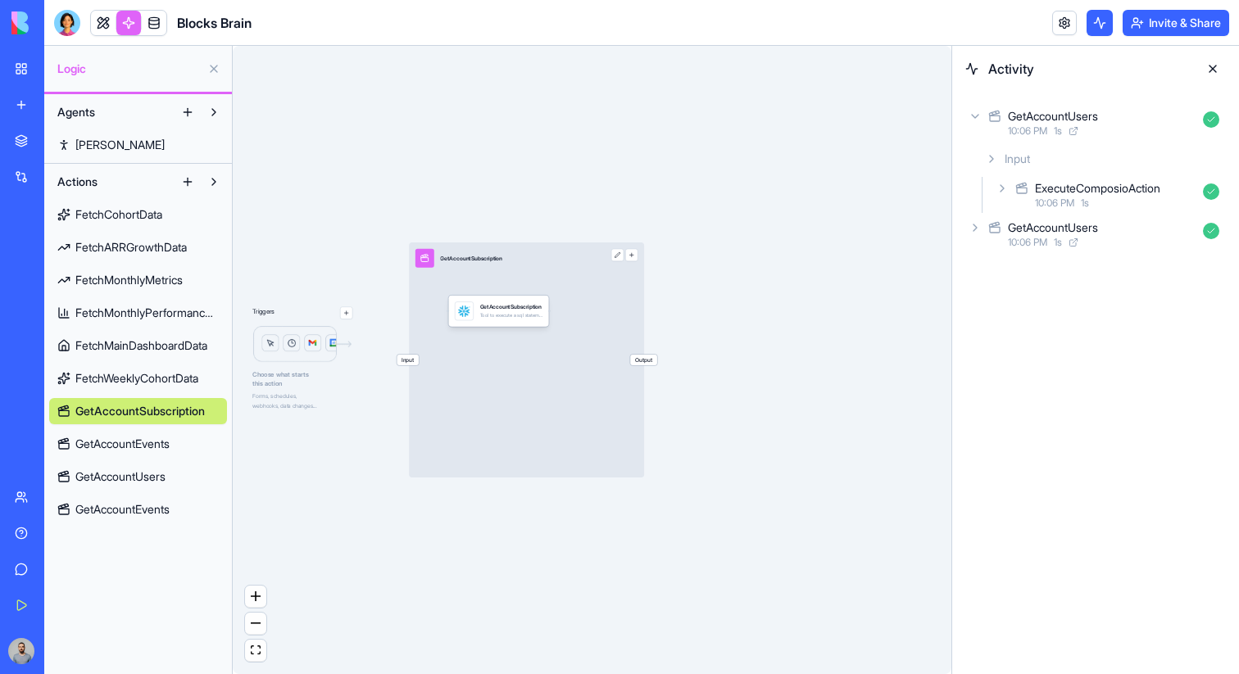
click at [118, 509] on span "GetAccountEvents" at bounding box center [122, 509] width 94 height 16
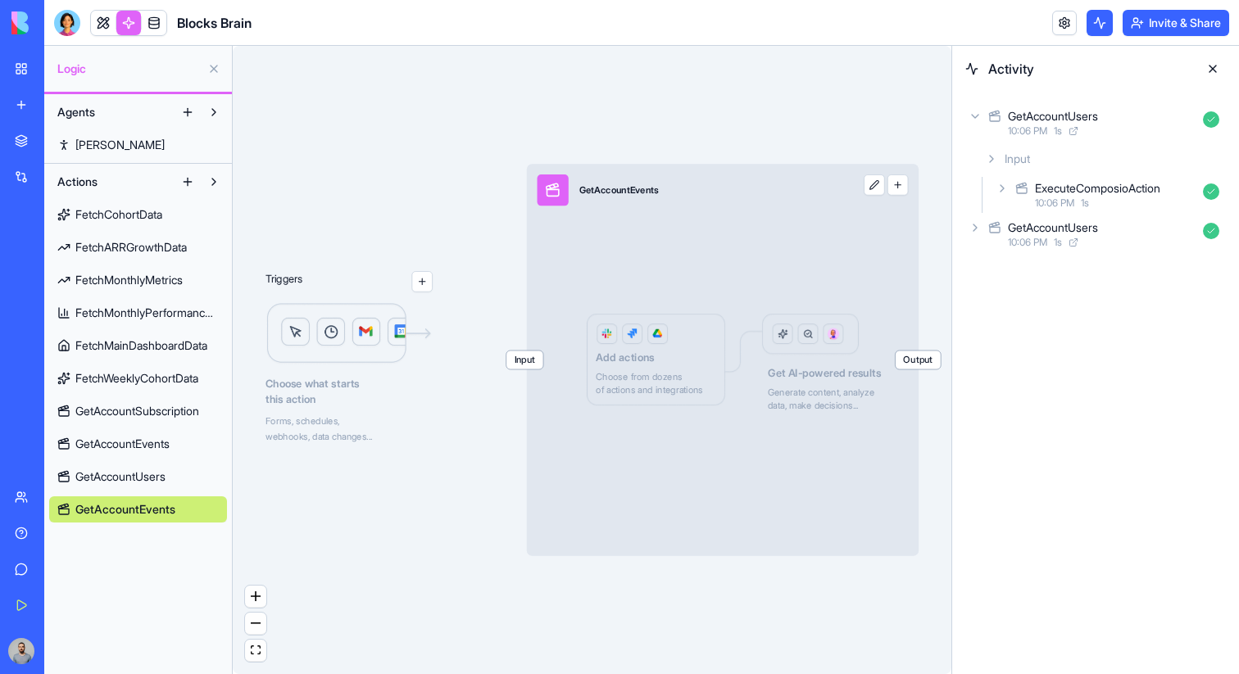
click at [157, 511] on span "GetAccountEvents" at bounding box center [125, 509] width 100 height 16
click at [905, 183] on button "button" at bounding box center [897, 184] width 21 height 21
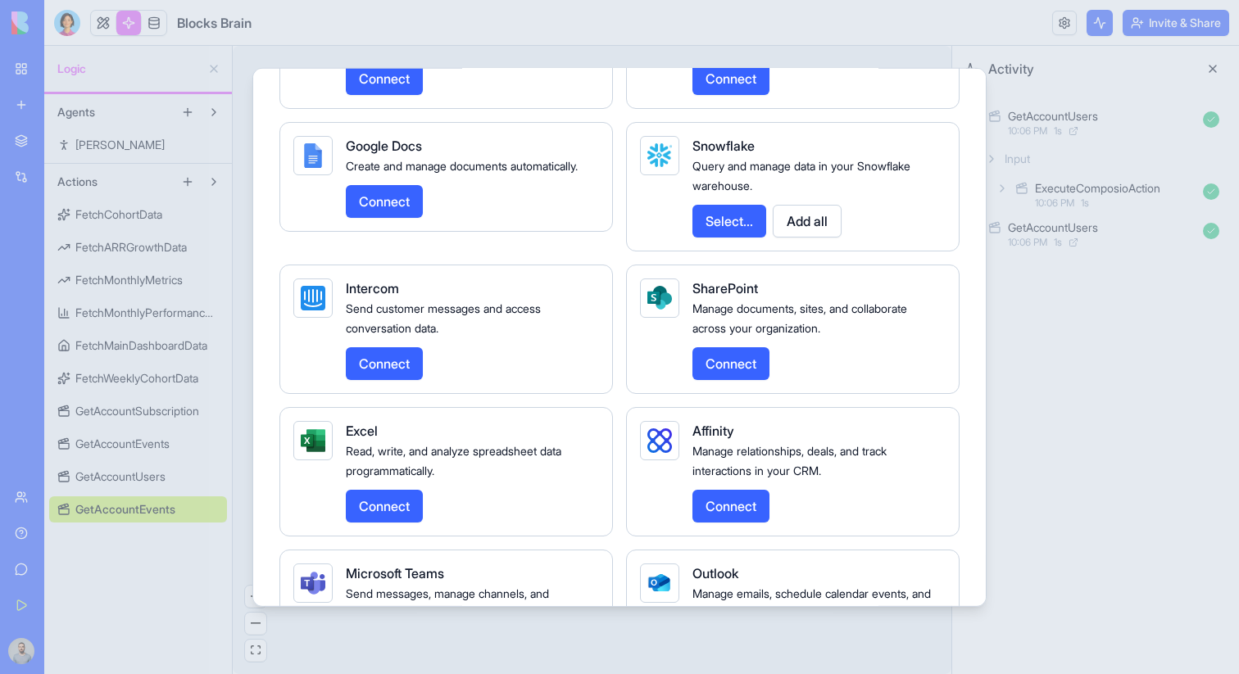
scroll to position [3438, 2]
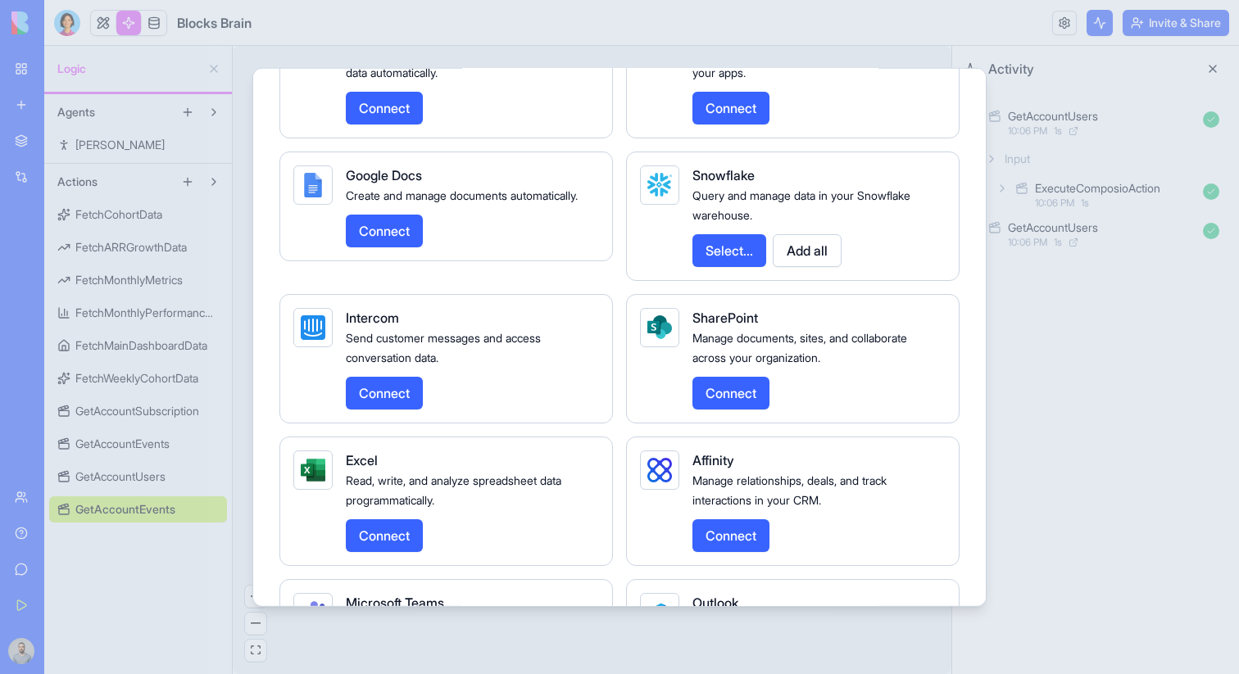
click at [756, 266] on button "Select..." at bounding box center [729, 249] width 74 height 33
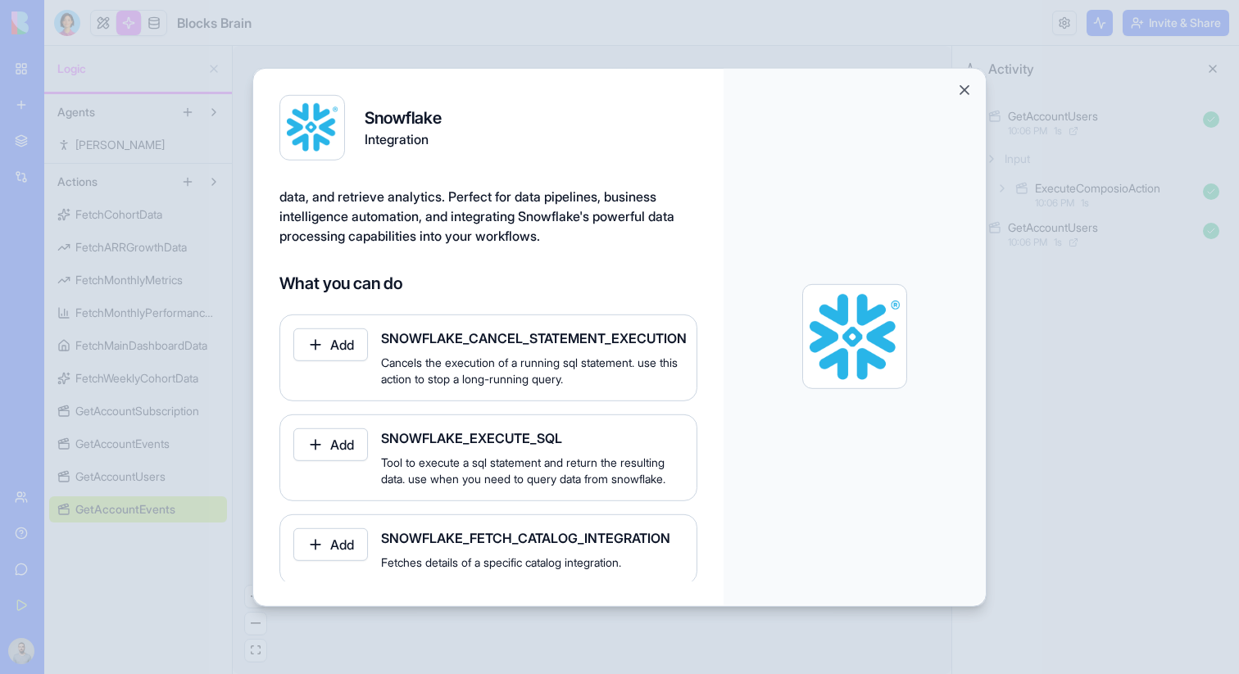
scroll to position [55, 0]
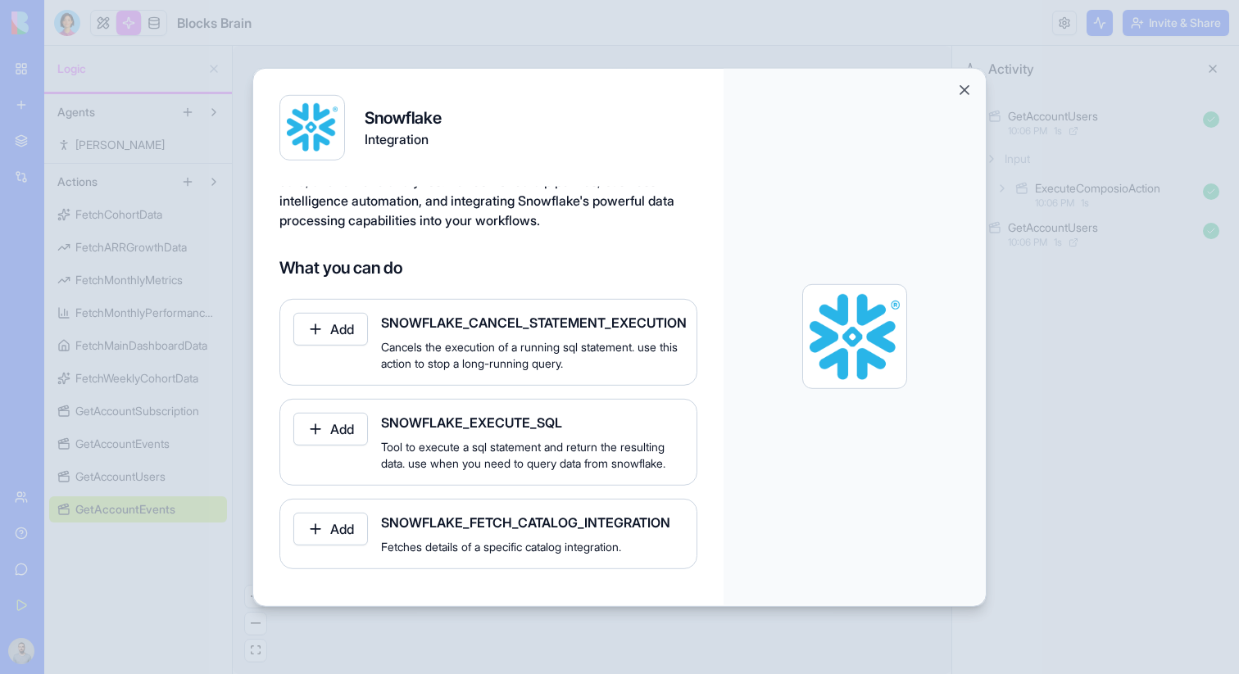
click at [311, 436] on button "Add" at bounding box center [330, 428] width 75 height 33
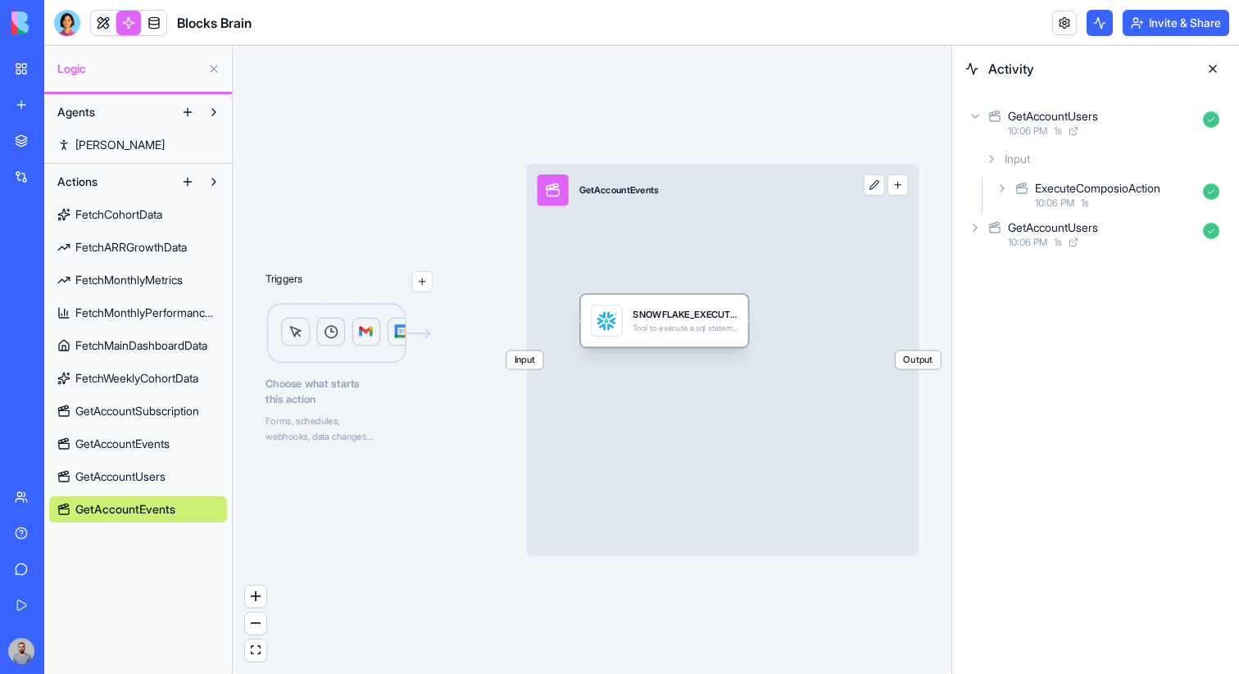
drag, startPoint x: 603, startPoint y: 329, endPoint x: 636, endPoint y: 329, distance: 33.6
click at [636, 329] on div "Tool to execute a sql statement and return the resulting data. use when you nee…" at bounding box center [684, 329] width 105 height 11
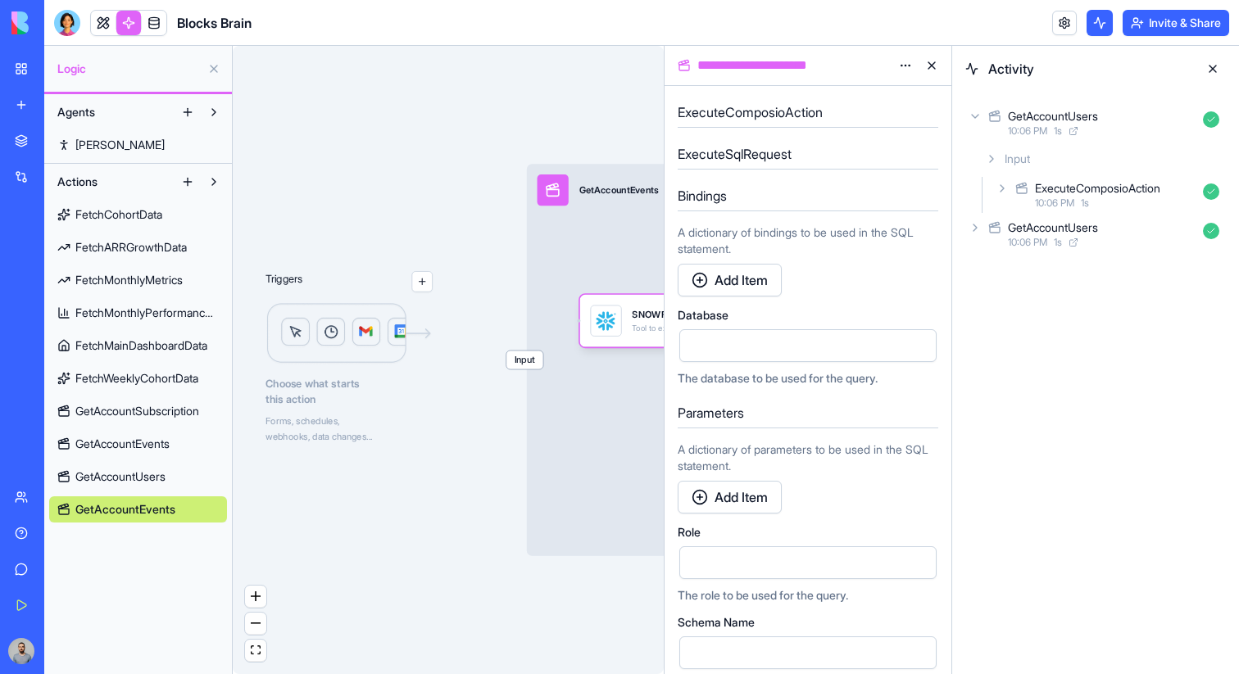
click at [1210, 66] on button at bounding box center [1212, 69] width 26 height 26
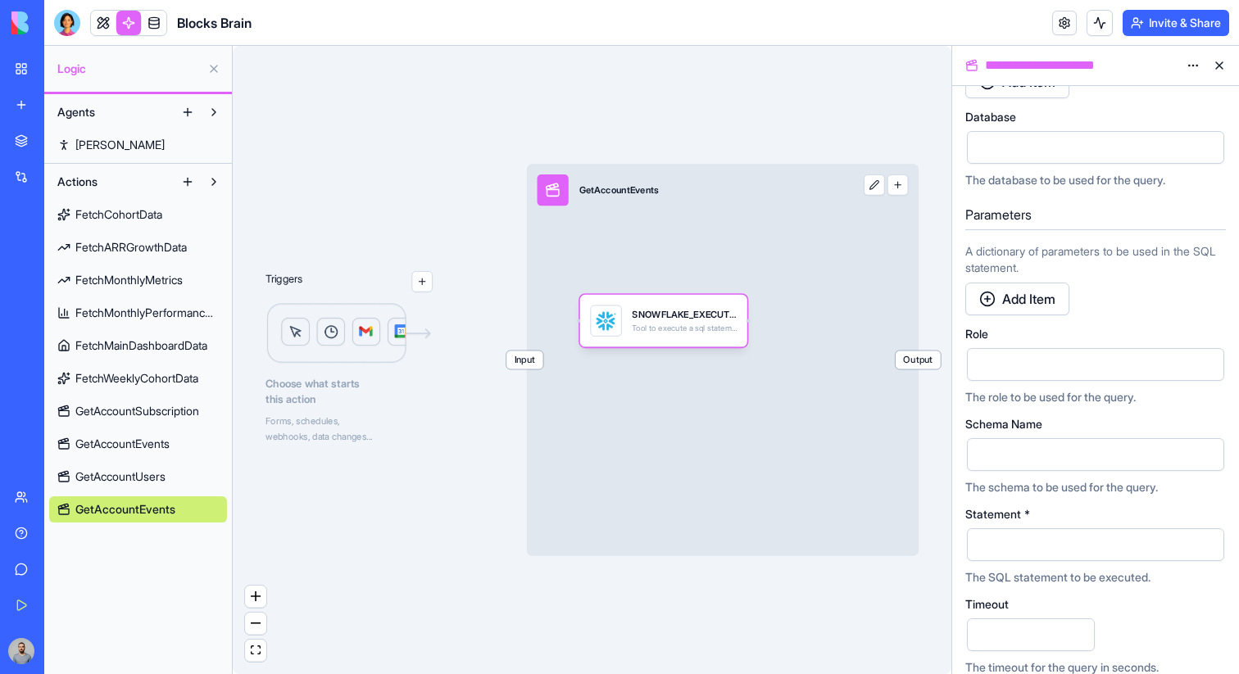
scroll to position [260, 0]
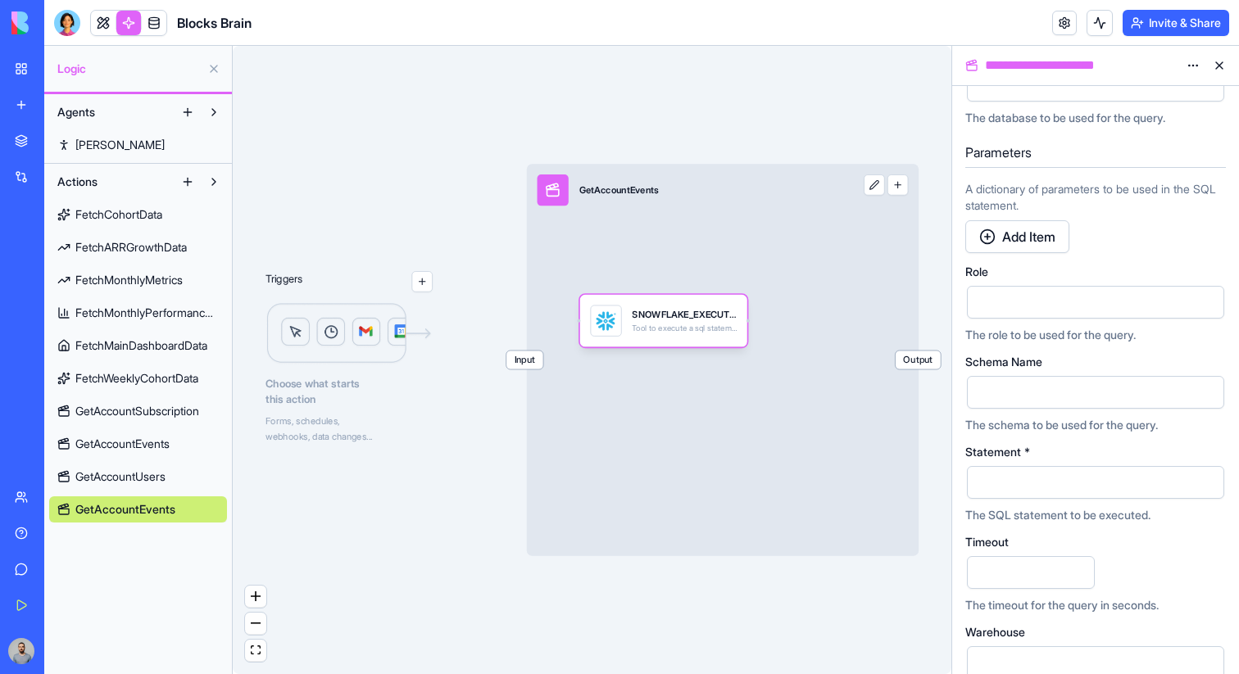
click at [1215, 484] on button "button" at bounding box center [1207, 482] width 26 height 26
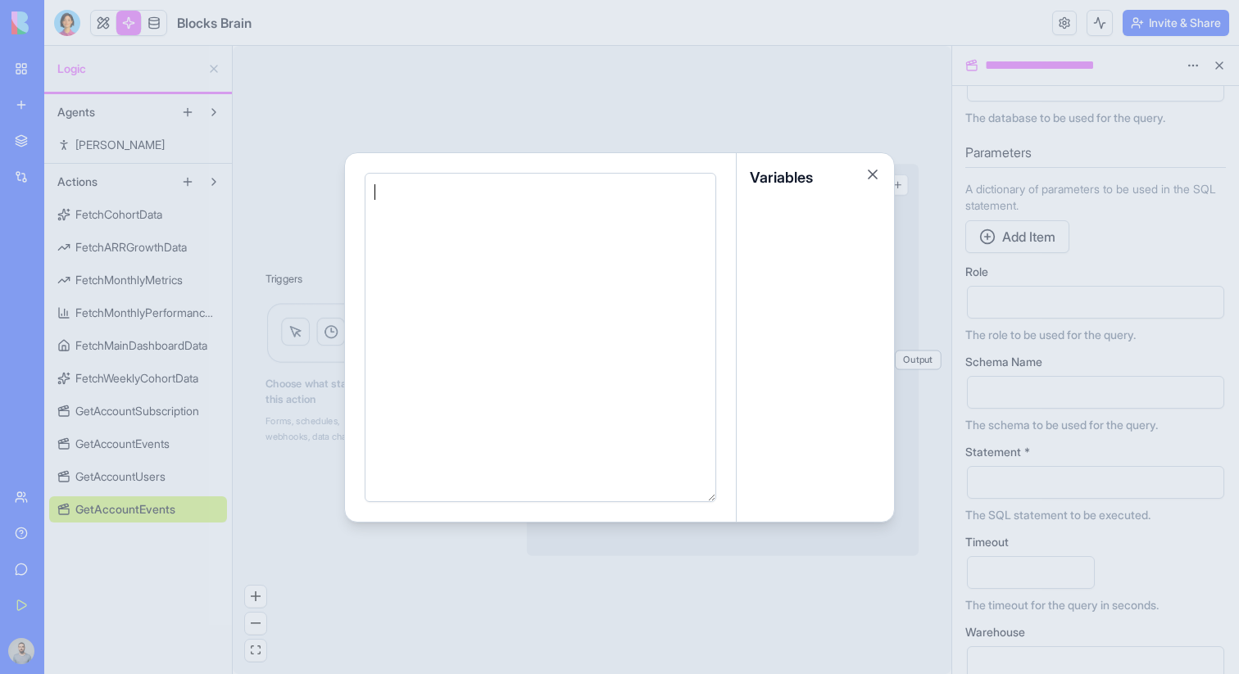
click at [501, 291] on div at bounding box center [537, 337] width 335 height 308
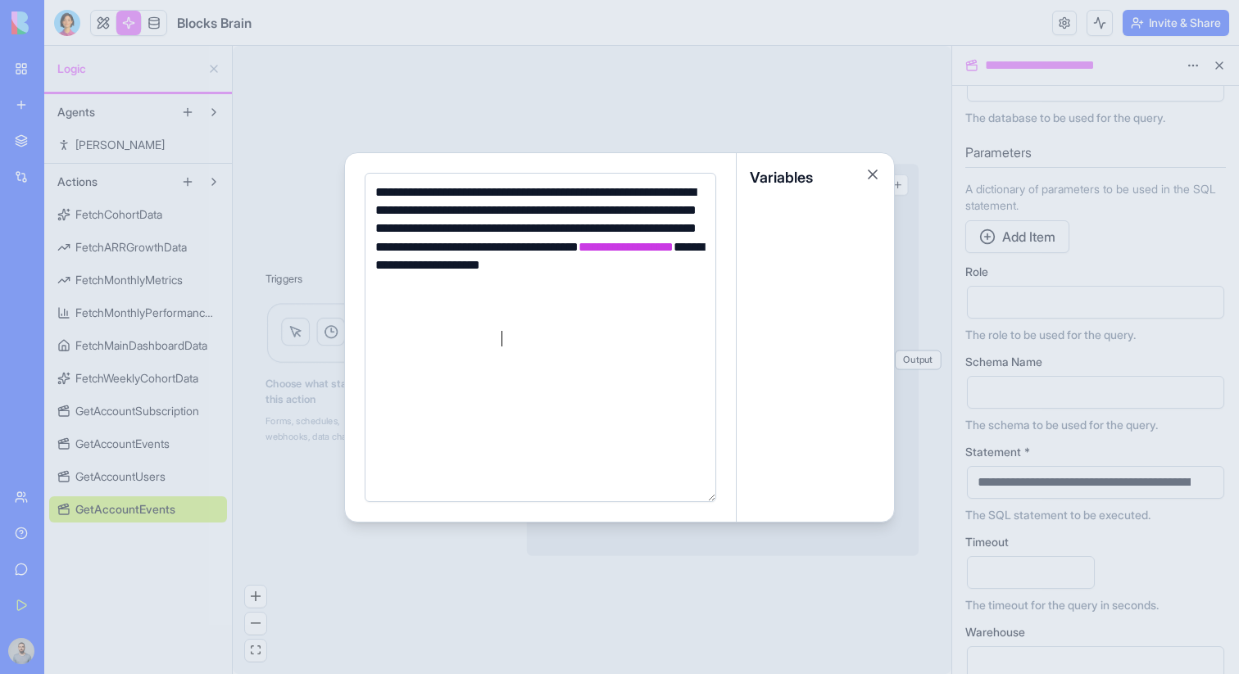
click at [854, 90] on div at bounding box center [619, 337] width 1239 height 674
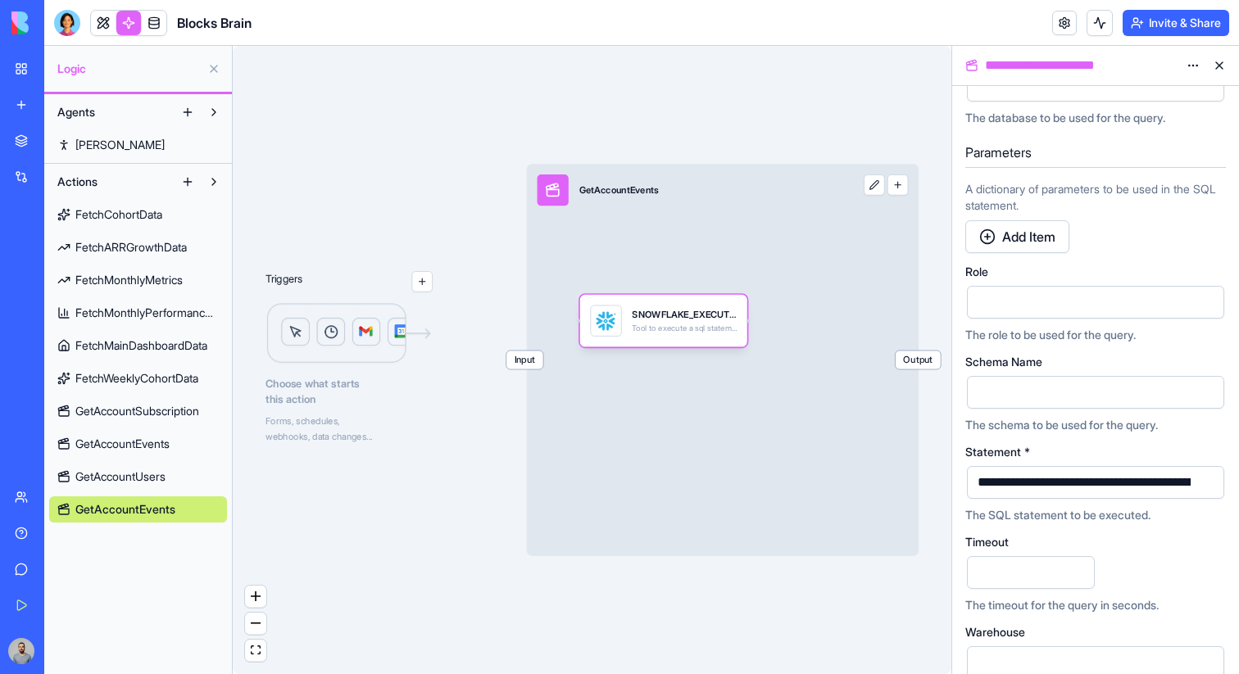
click at [532, 359] on span "Input" at bounding box center [524, 360] width 37 height 18
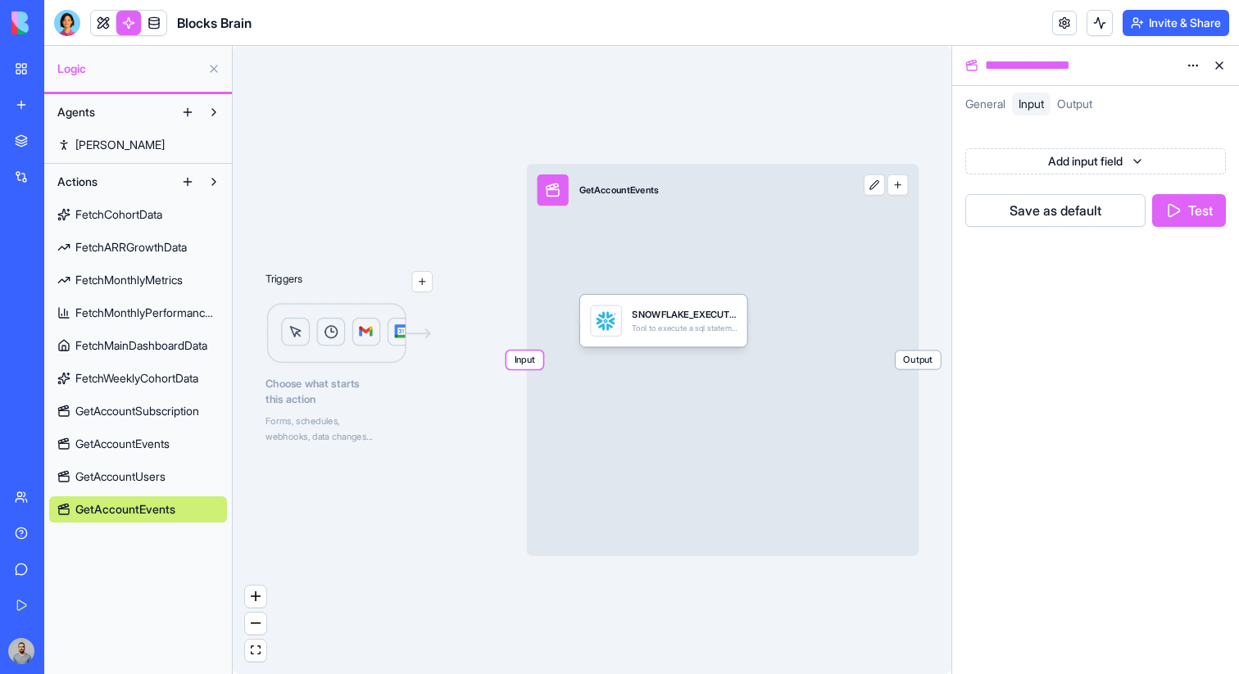
click at [1025, 165] on html "**********" at bounding box center [619, 337] width 1239 height 674
click at [1073, 232] on div "Number" at bounding box center [1133, 225] width 175 height 29
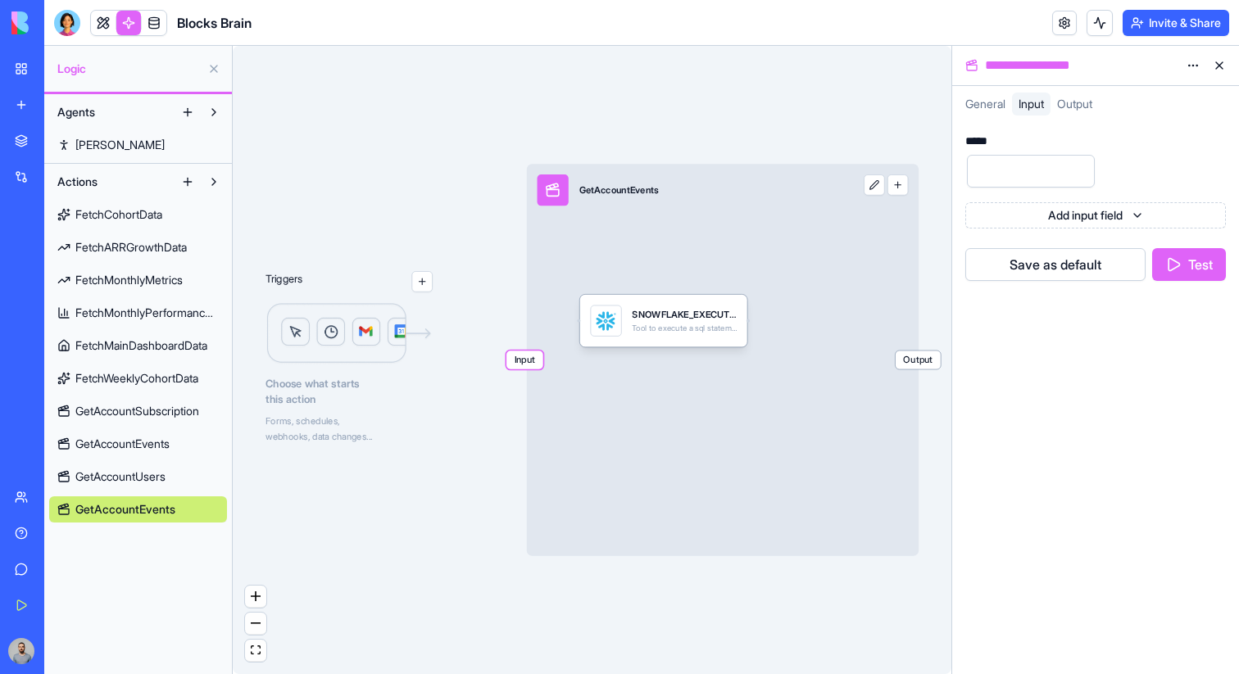
click at [985, 142] on div "*****" at bounding box center [979, 140] width 28 height 11
click at [1142, 166] on div "*********" at bounding box center [1095, 162] width 260 height 54
click at [1026, 164] on input "number" at bounding box center [1031, 171] width 128 height 33
click at [1026, 174] on input "number" at bounding box center [1031, 171] width 128 height 33
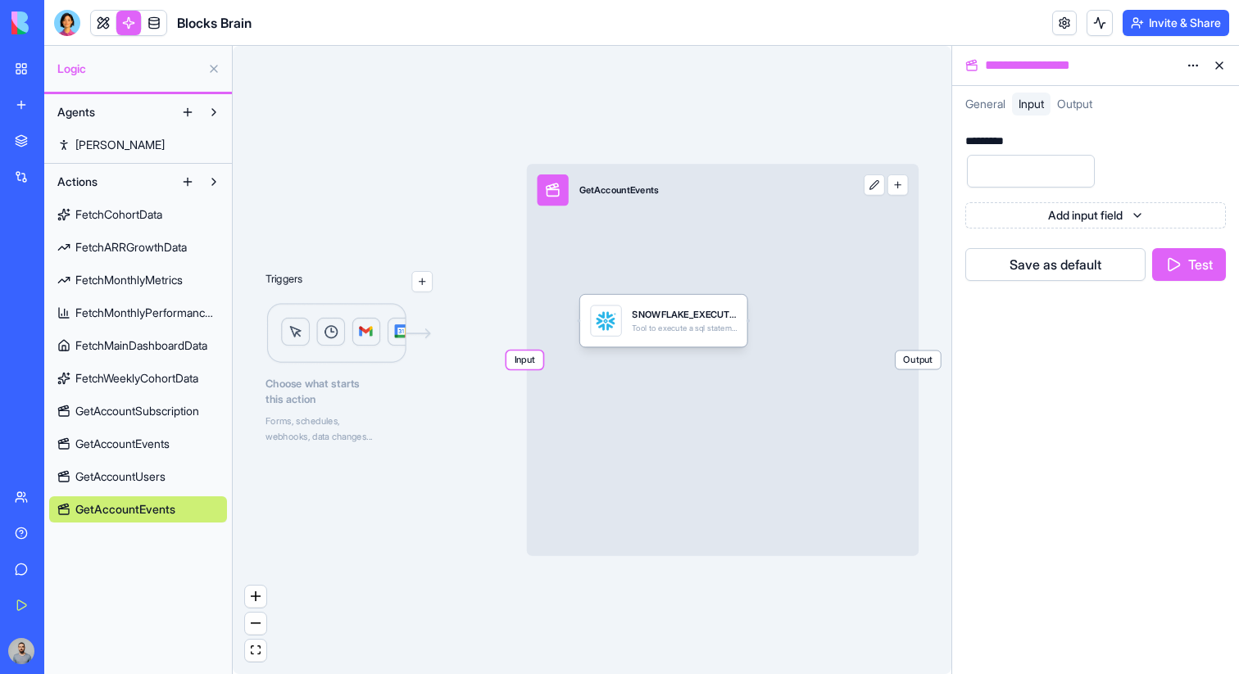
type input "*"
click at [1045, 270] on button "Save as default" at bounding box center [1055, 264] width 180 height 33
click at [1207, 279] on button "Test" at bounding box center [1189, 264] width 74 height 33
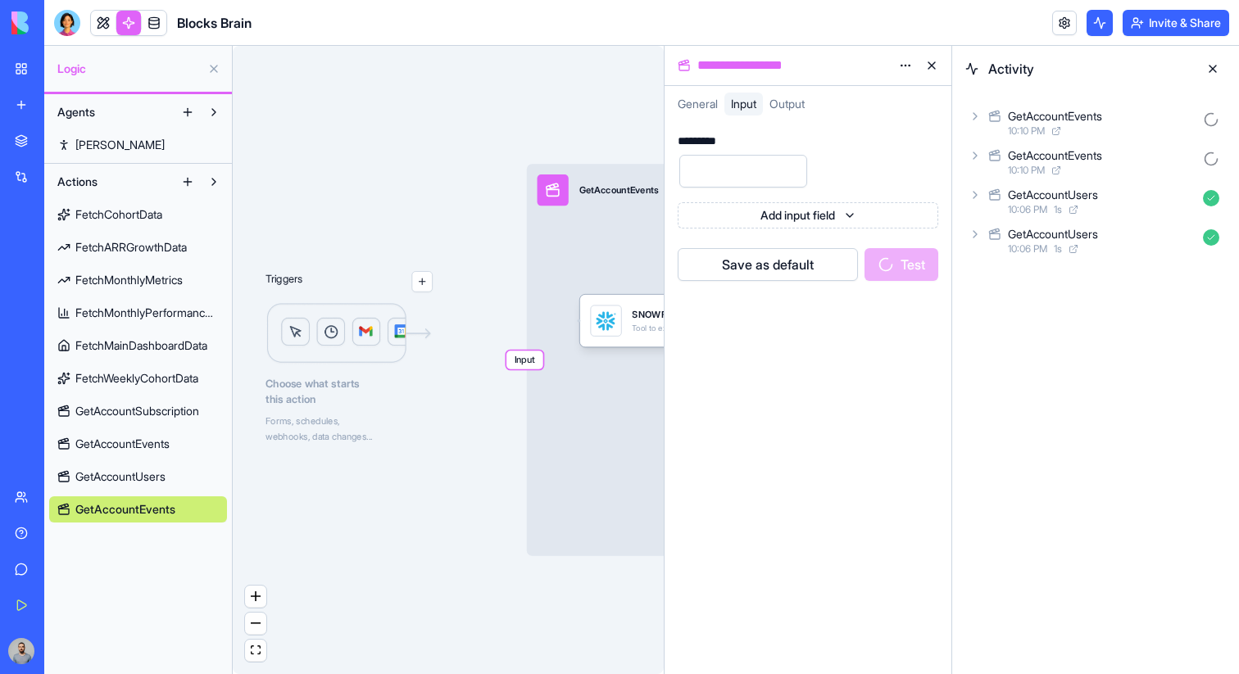
click at [1153, 113] on div "GetAccountEvents" at bounding box center [1102, 116] width 188 height 16
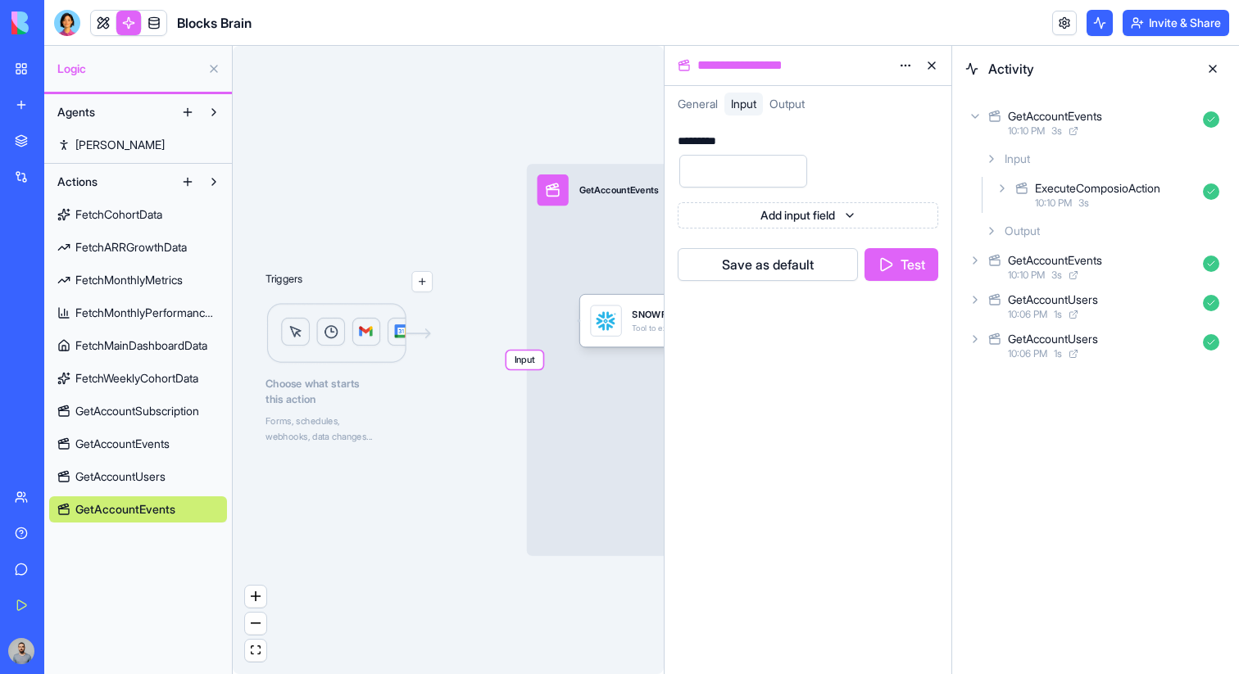
click at [1140, 237] on div "Output" at bounding box center [1101, 230] width 247 height 29
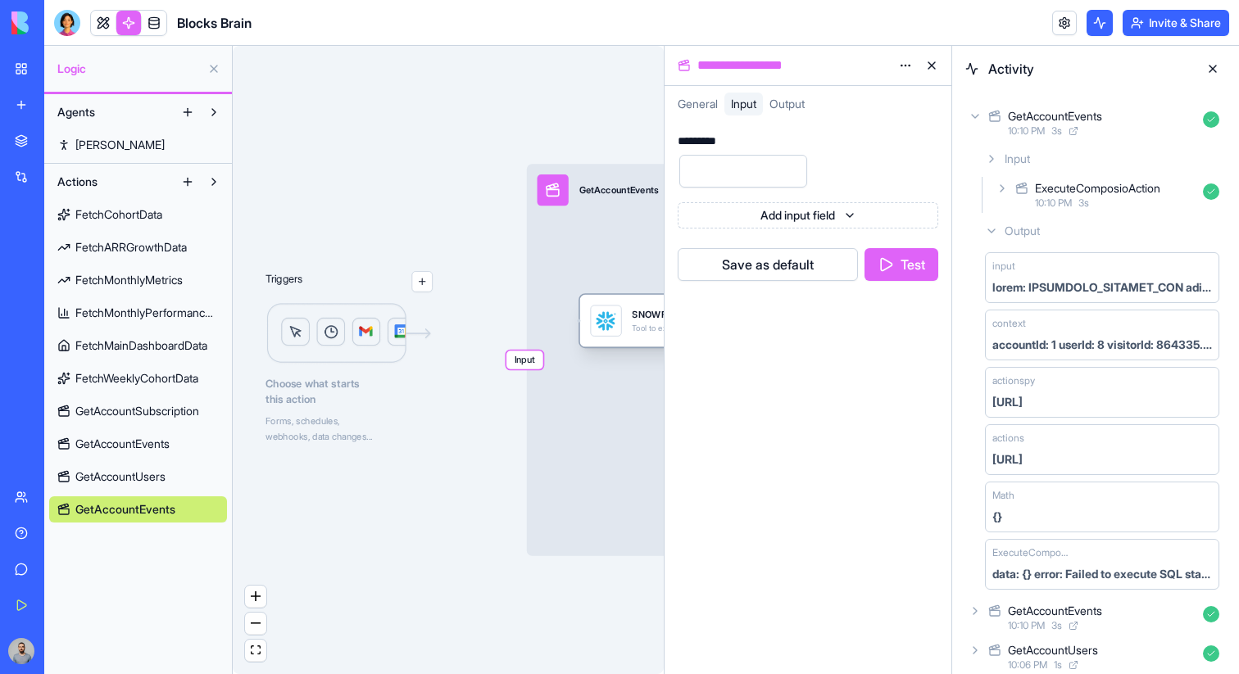
click at [616, 322] on div at bounding box center [605, 321] width 31 height 31
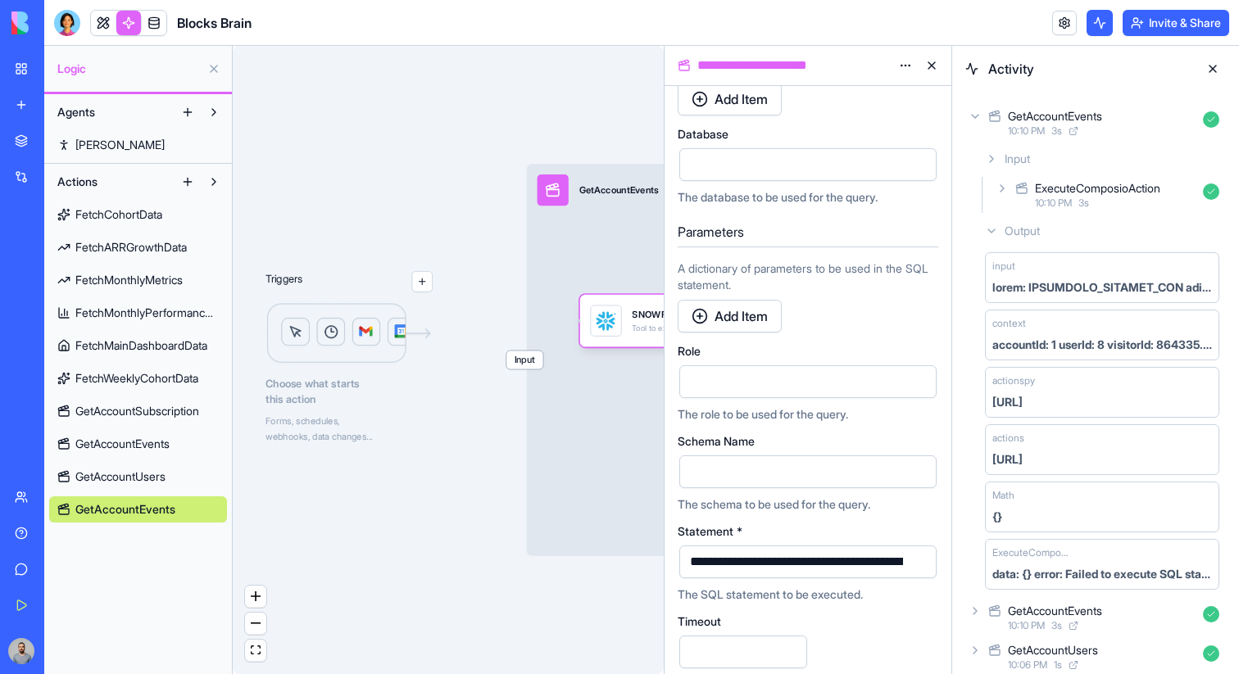
scroll to position [303, 0]
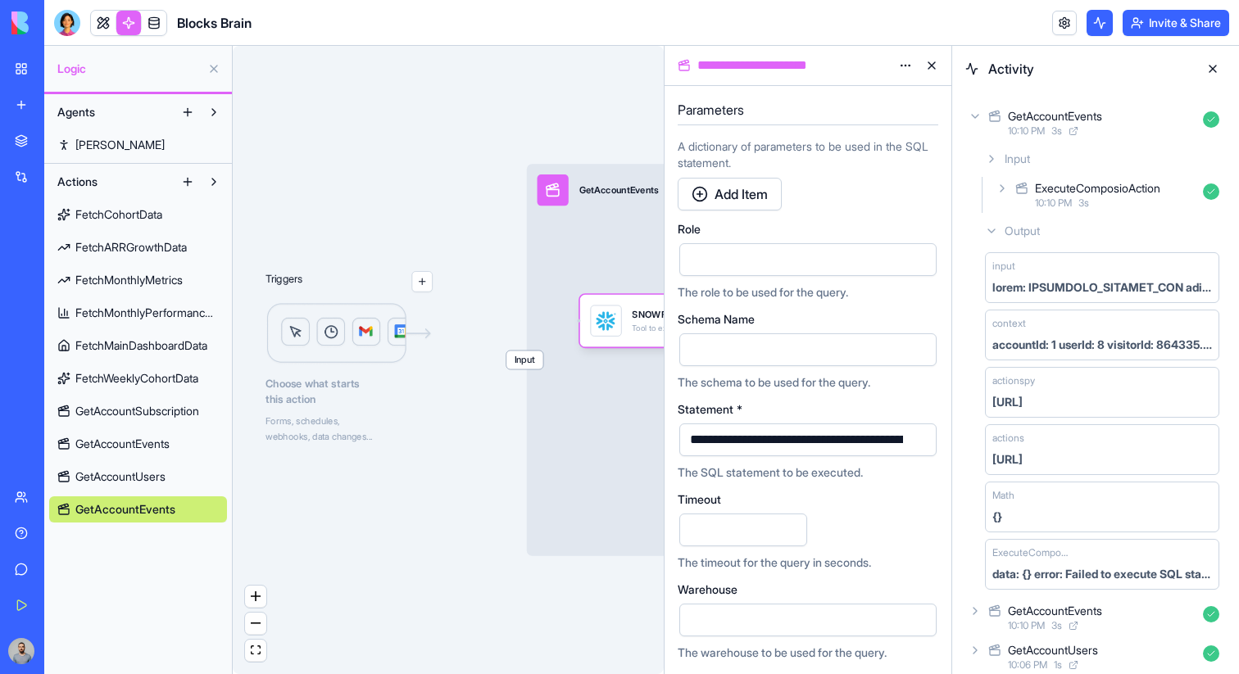
click at [926, 439] on button "button" at bounding box center [920, 440] width 26 height 26
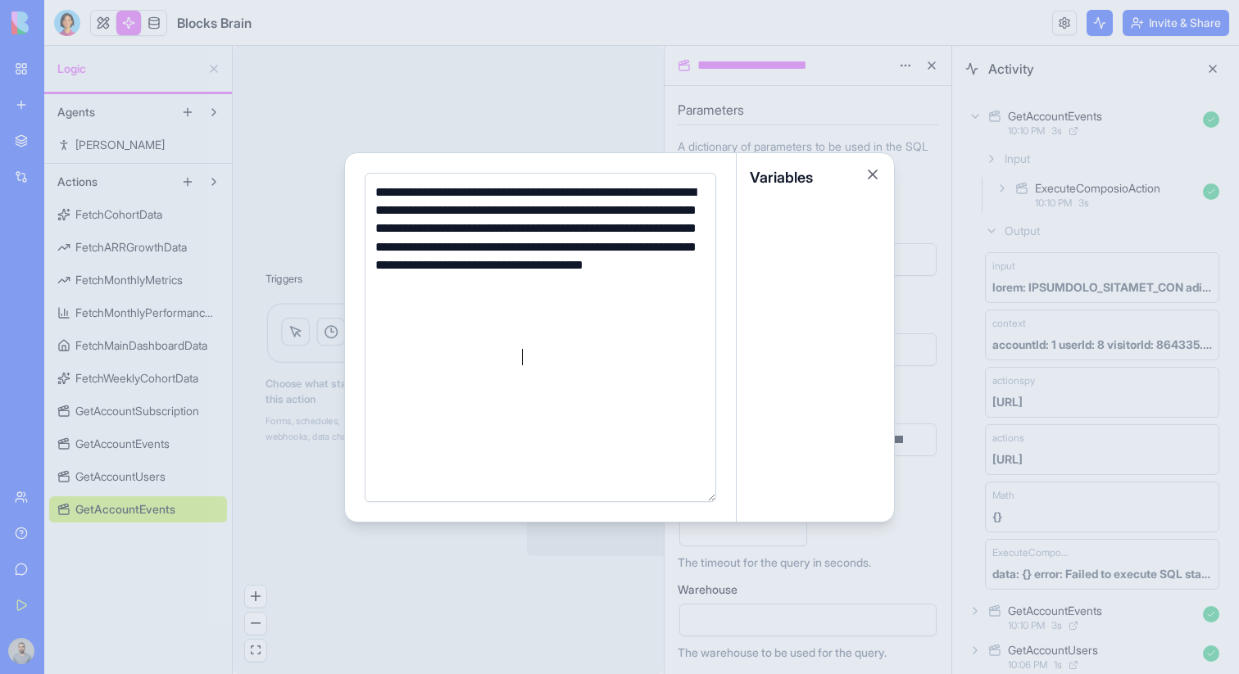
click at [647, 343] on div "**********" at bounding box center [537, 274] width 335 height 183
click at [923, 233] on div at bounding box center [619, 337] width 1239 height 674
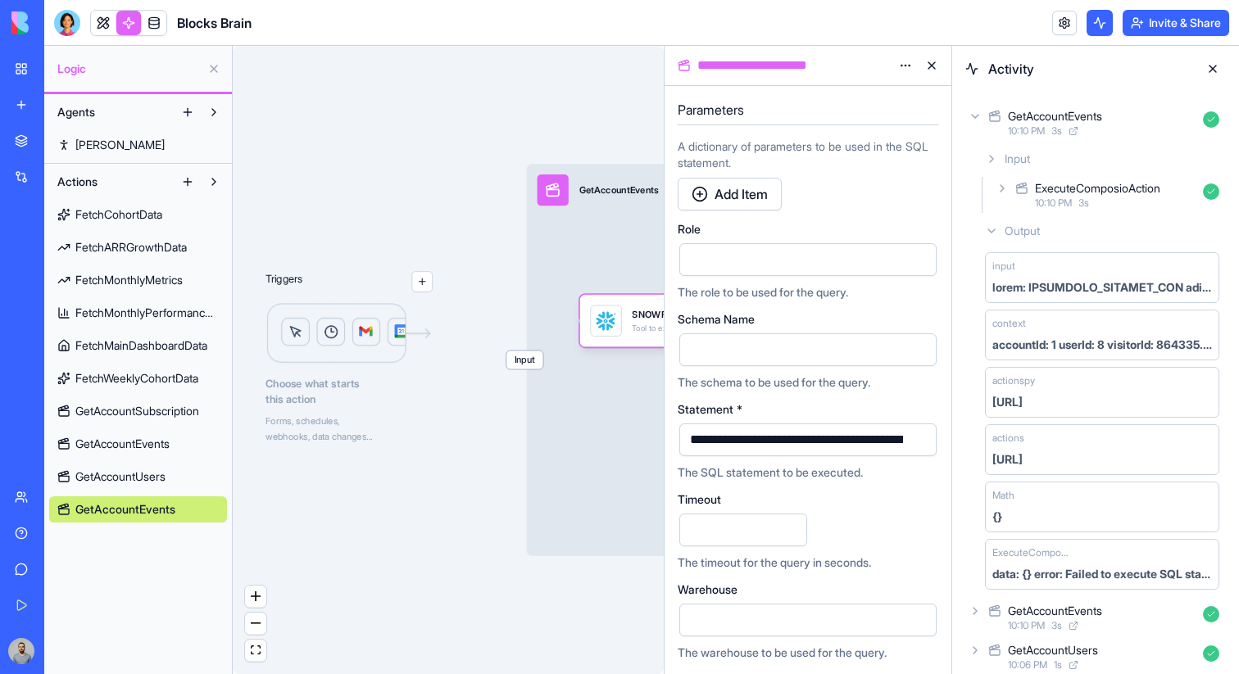
click at [532, 359] on span "Input" at bounding box center [524, 360] width 37 height 18
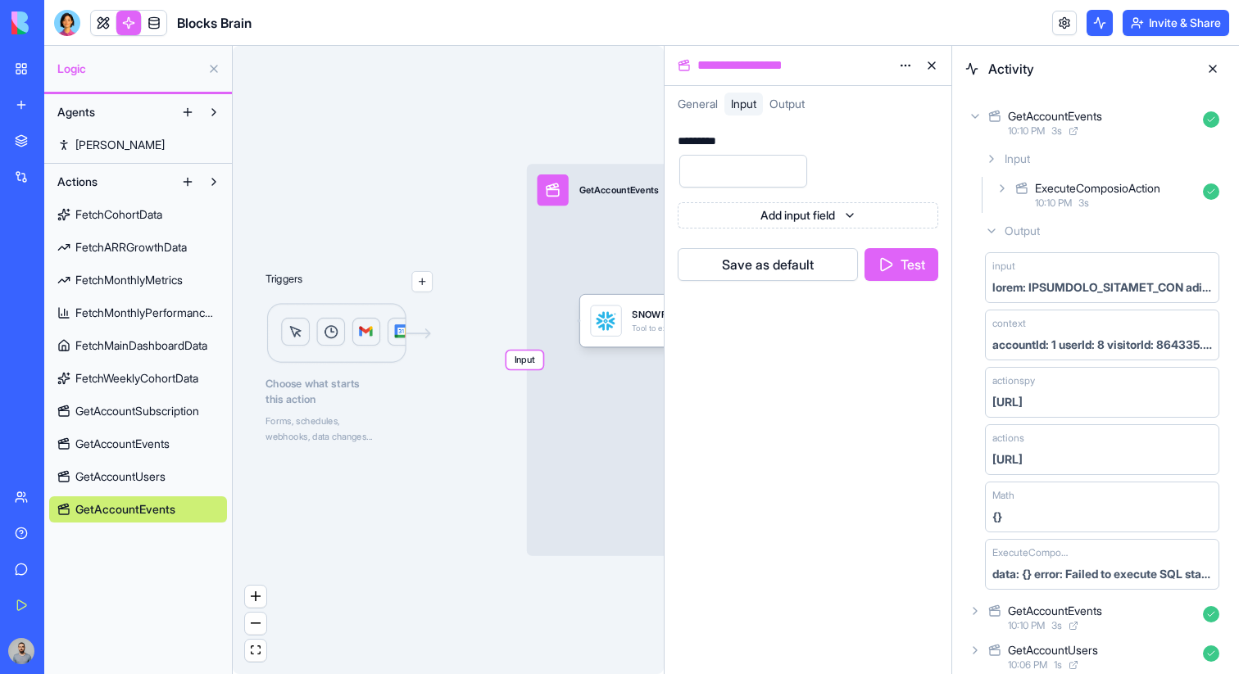
click at [908, 269] on button "Test" at bounding box center [901, 264] width 74 height 33
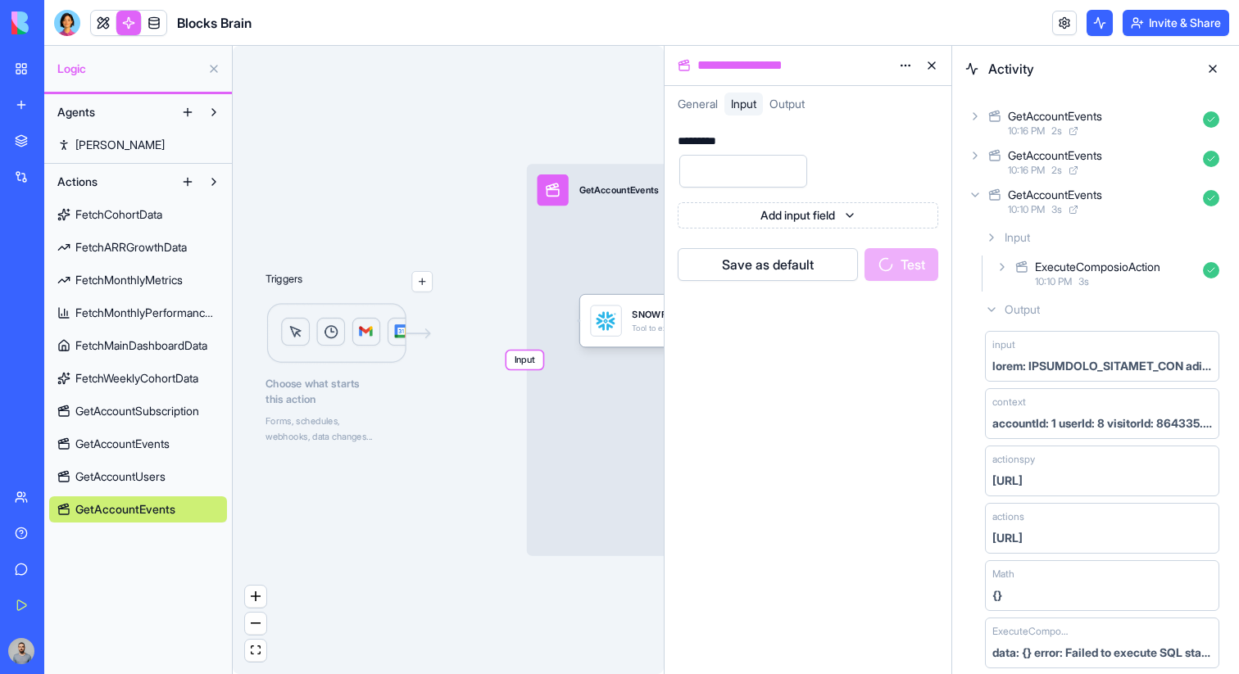
click at [1153, 117] on div "GetAccountEvents" at bounding box center [1102, 116] width 188 height 16
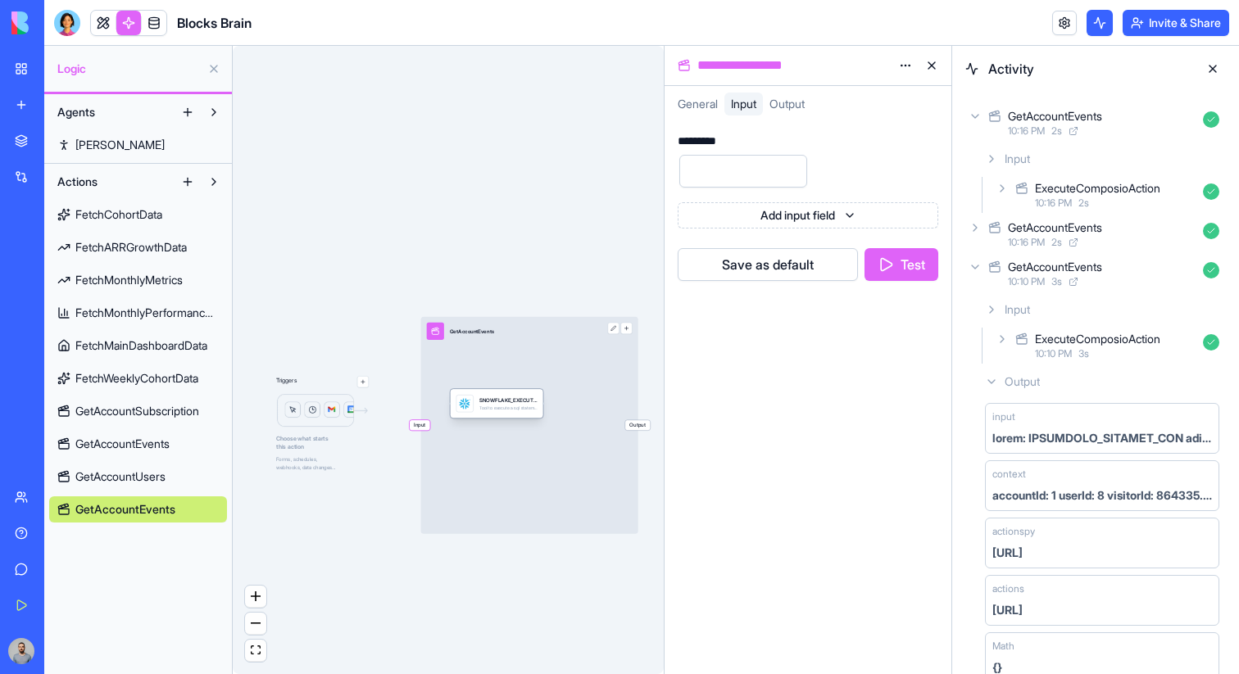
click at [527, 418] on div "SNOWFLAKE_EXECUTE_SQL Tool to execute a sql statement and return the resulting …" at bounding box center [497, 403] width 93 height 29
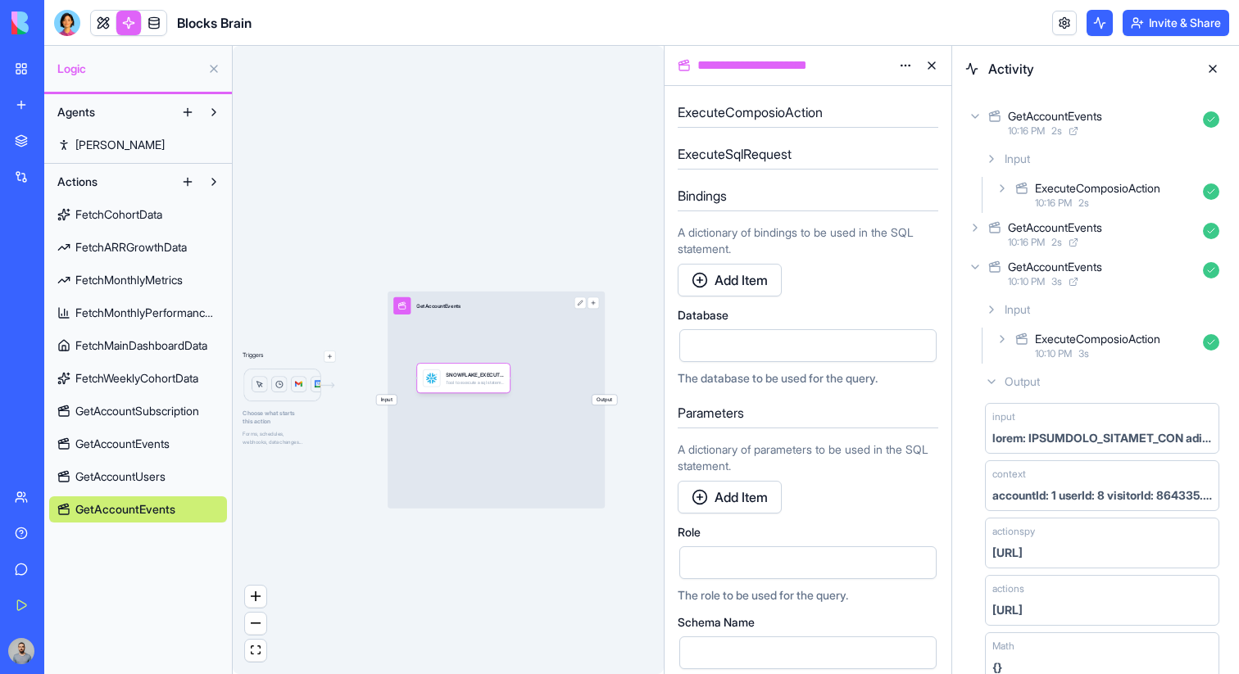
click at [383, 405] on div "Triggers Choose what starts this action Forms, schedules, webhooks, data change…" at bounding box center [448, 360] width 431 height 628
click at [383, 401] on span "Input" at bounding box center [386, 400] width 20 height 10
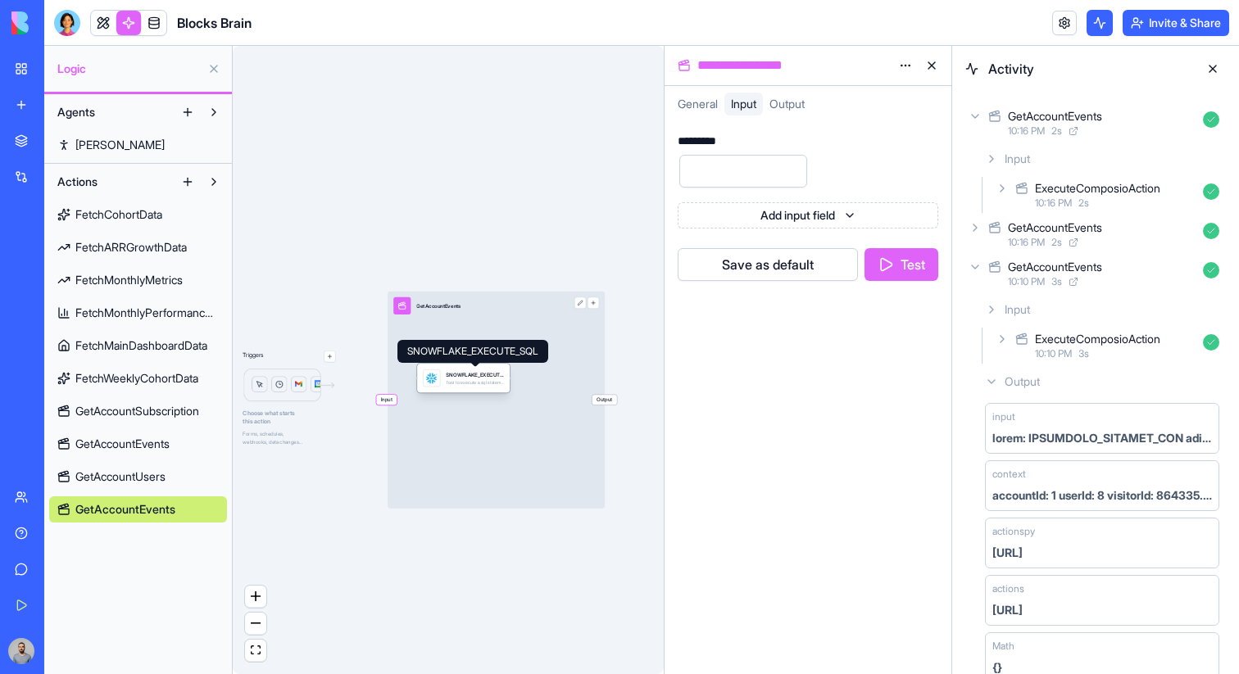
click at [465, 378] on div "SNOWFLAKE_EXECUTE_SQL" at bounding box center [475, 374] width 58 height 7
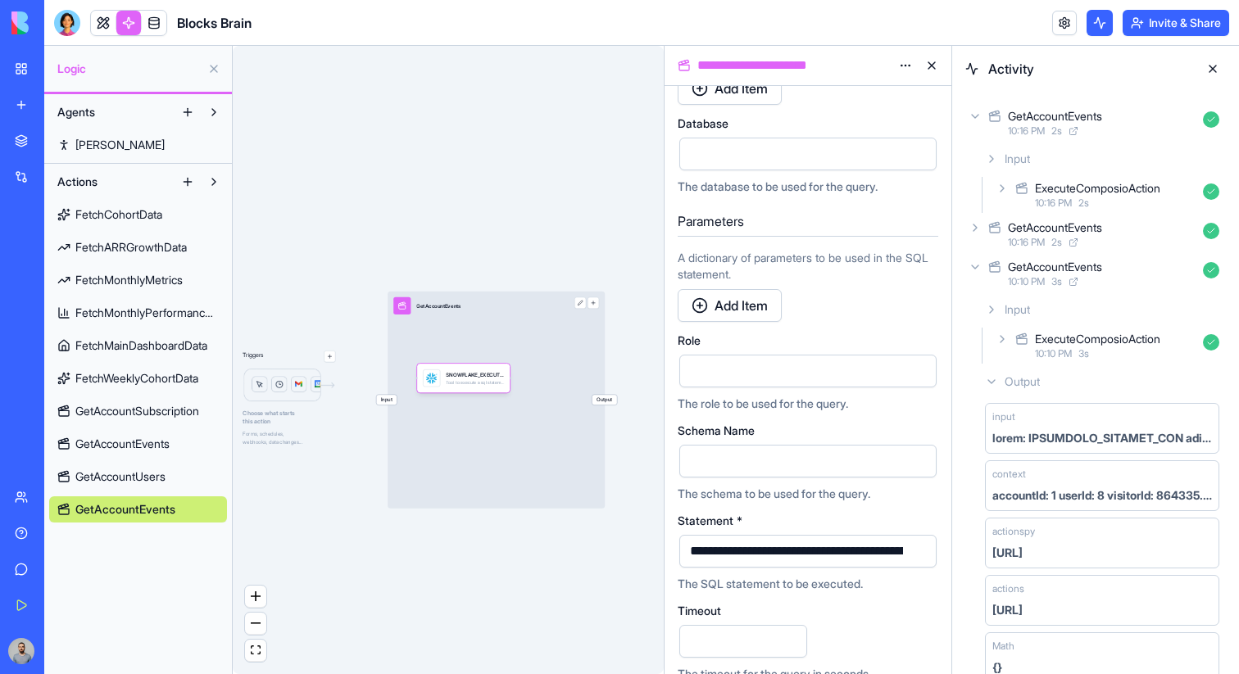
scroll to position [303, 0]
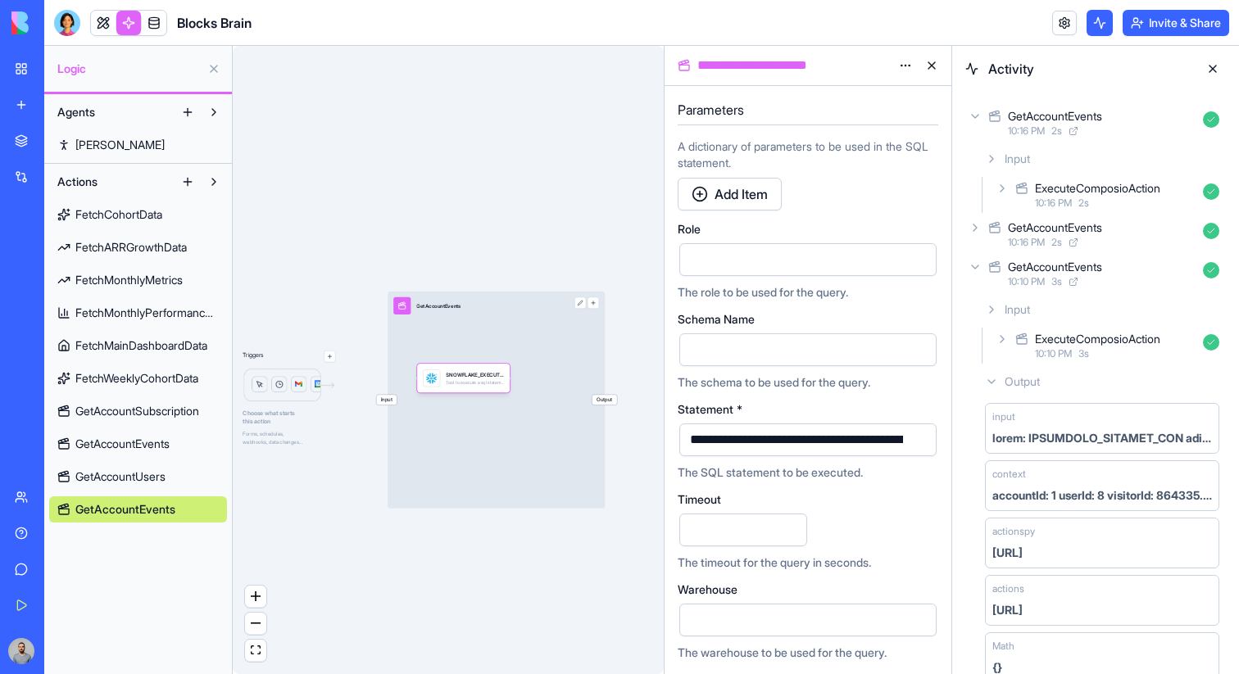
click at [916, 444] on button "button" at bounding box center [920, 440] width 26 height 26
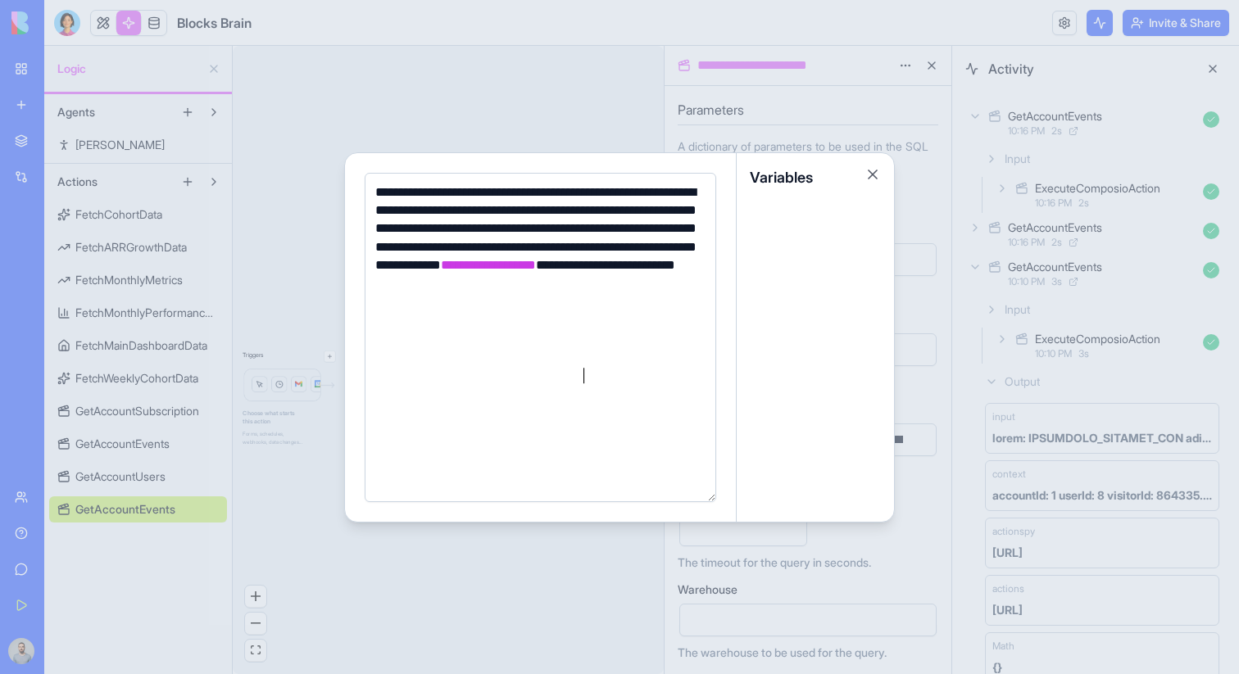
click at [536, 271] on span "**********" at bounding box center [488, 265] width 95 height 12
drag, startPoint x: 612, startPoint y: 355, endPoint x: 650, endPoint y: 355, distance: 38.5
click at [536, 271] on span "**********" at bounding box center [488, 265] width 95 height 12
click at [908, 286] on div at bounding box center [619, 337] width 1239 height 674
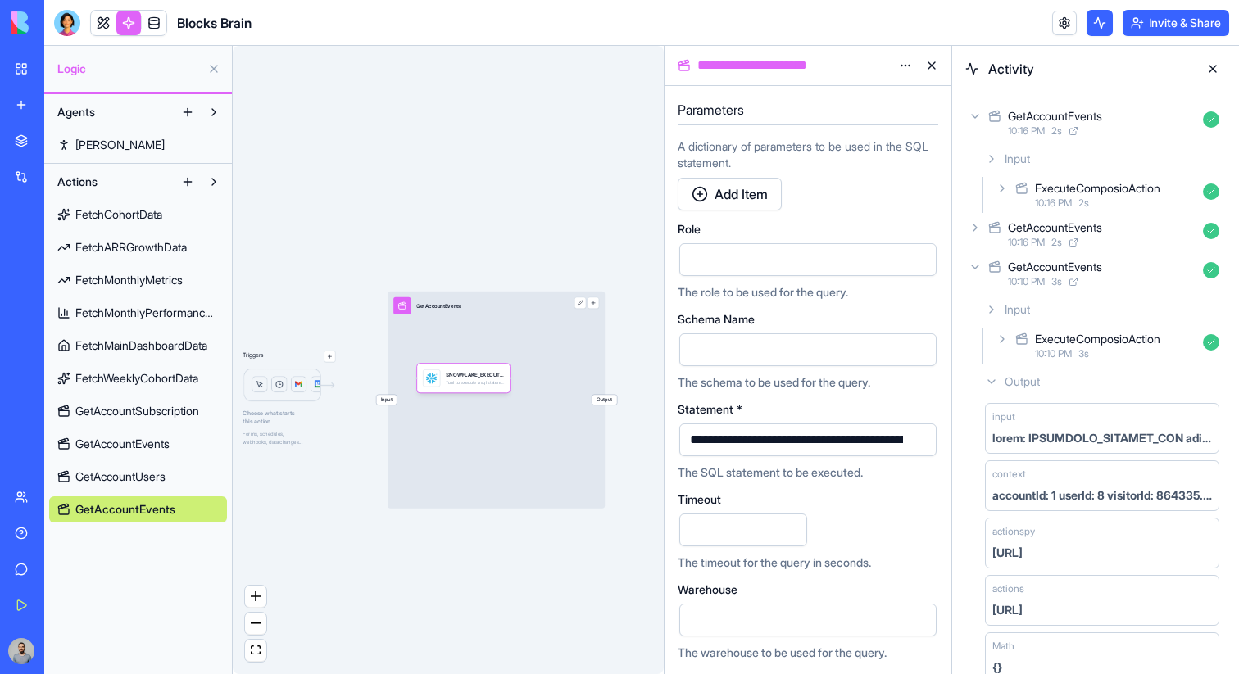
click at [183, 417] on span "GetAccountSubscription" at bounding box center [137, 411] width 124 height 16
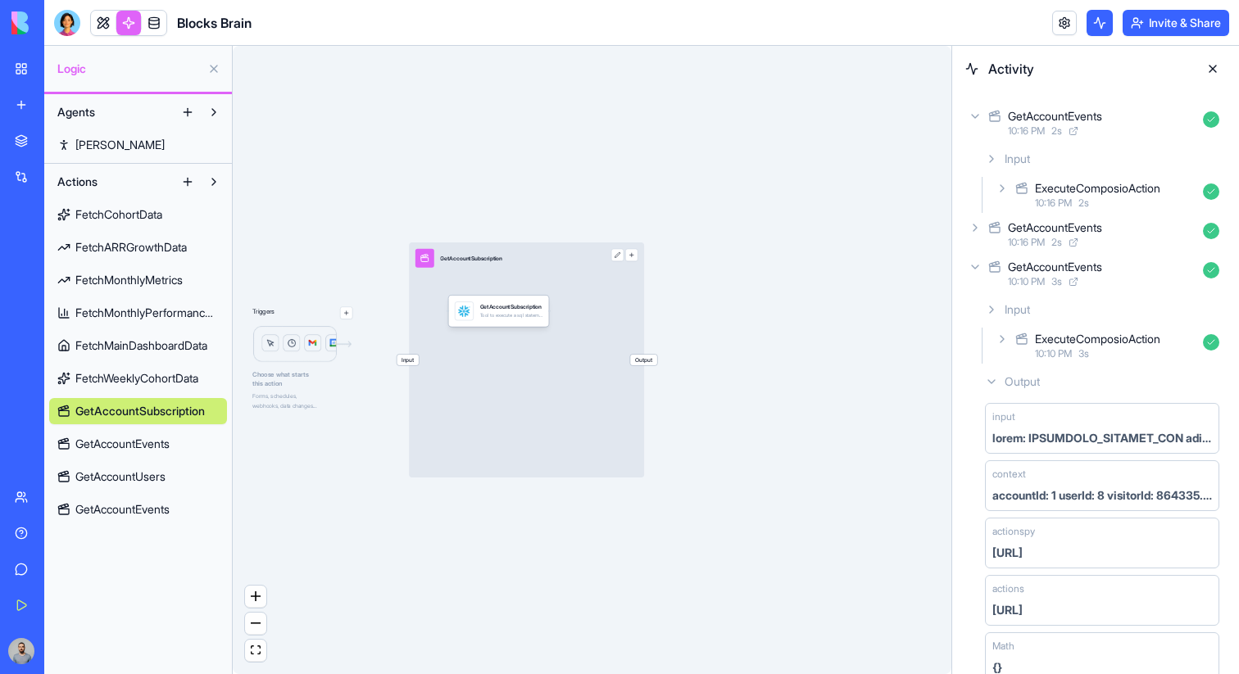
click at [404, 362] on span "Input" at bounding box center [407, 360] width 22 height 11
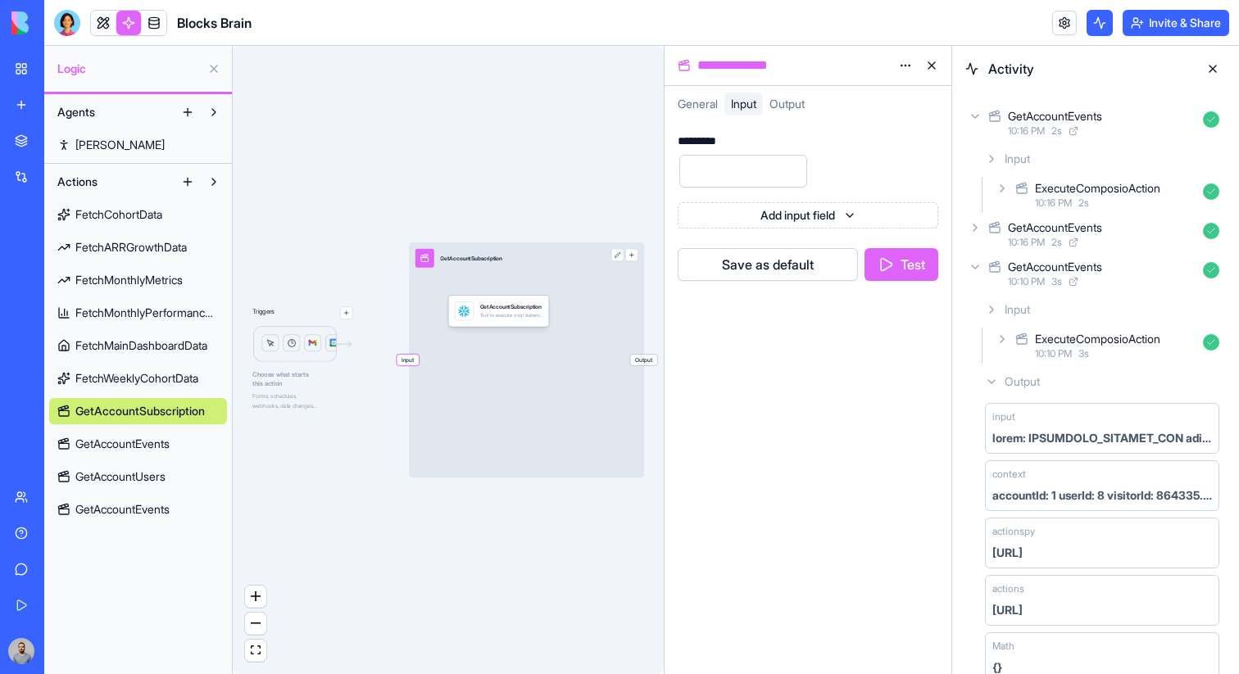
click at [921, 268] on button "Test" at bounding box center [901, 264] width 74 height 33
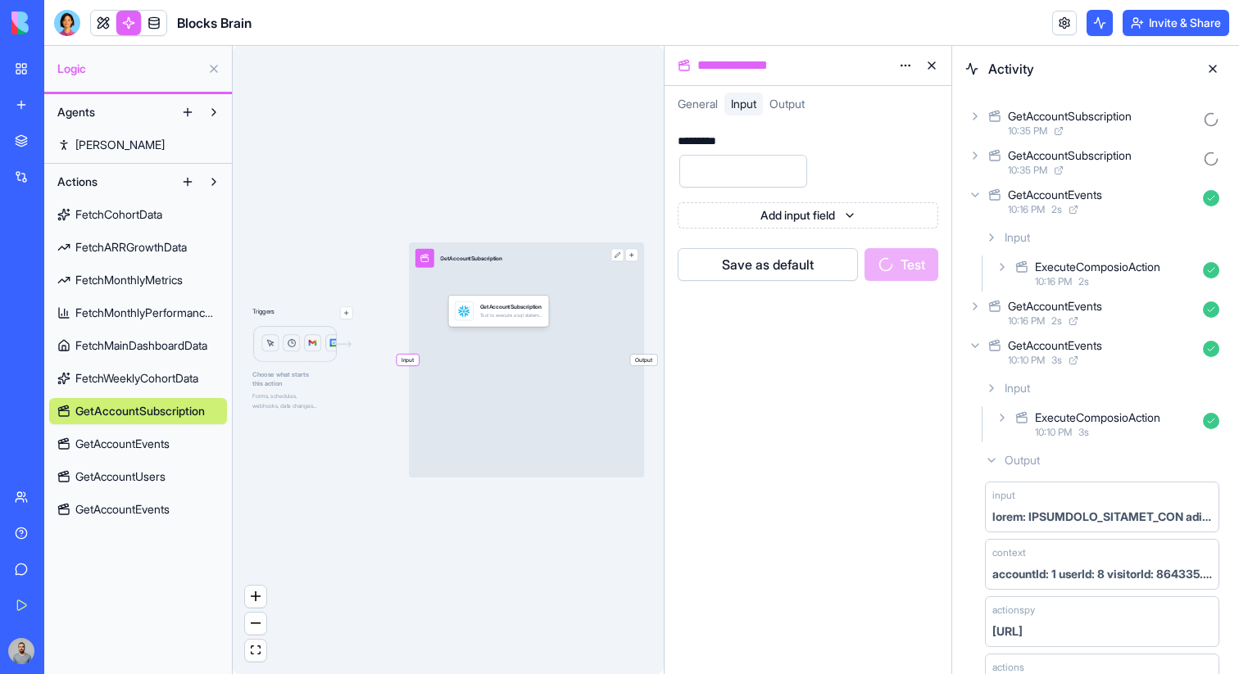
click at [1131, 125] on div "10:35 PM" at bounding box center [1102, 131] width 188 height 13
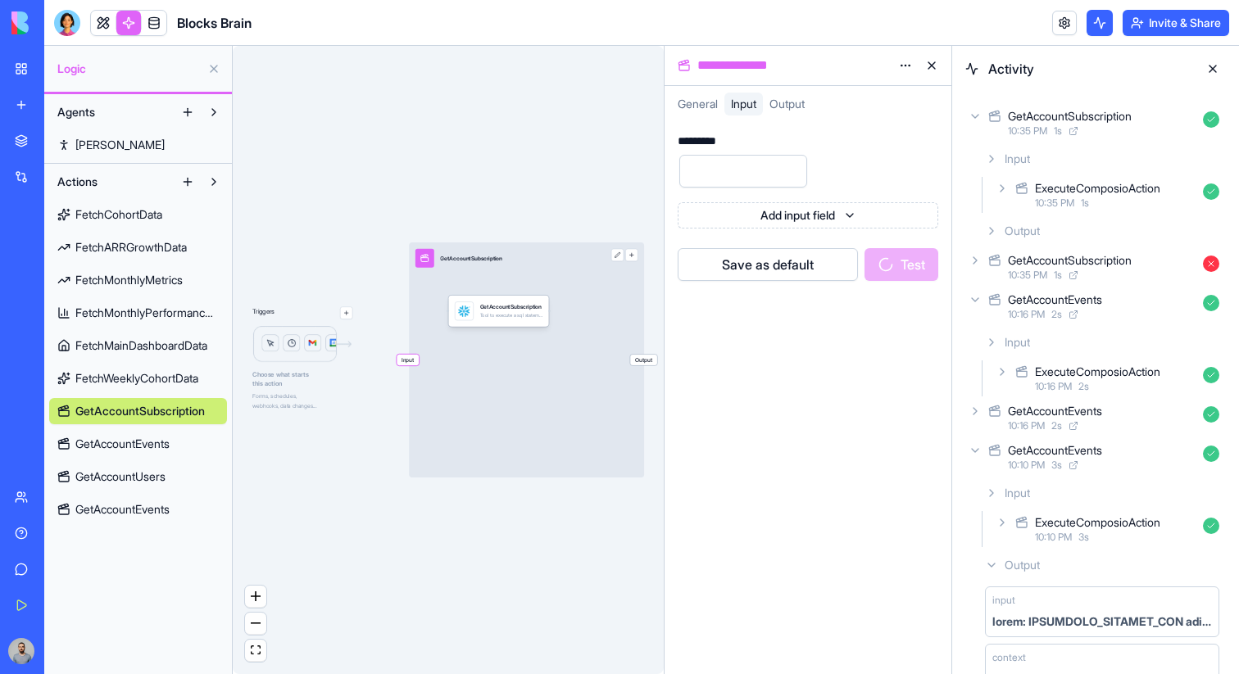
click at [1103, 221] on div "Output" at bounding box center [1101, 230] width 247 height 29
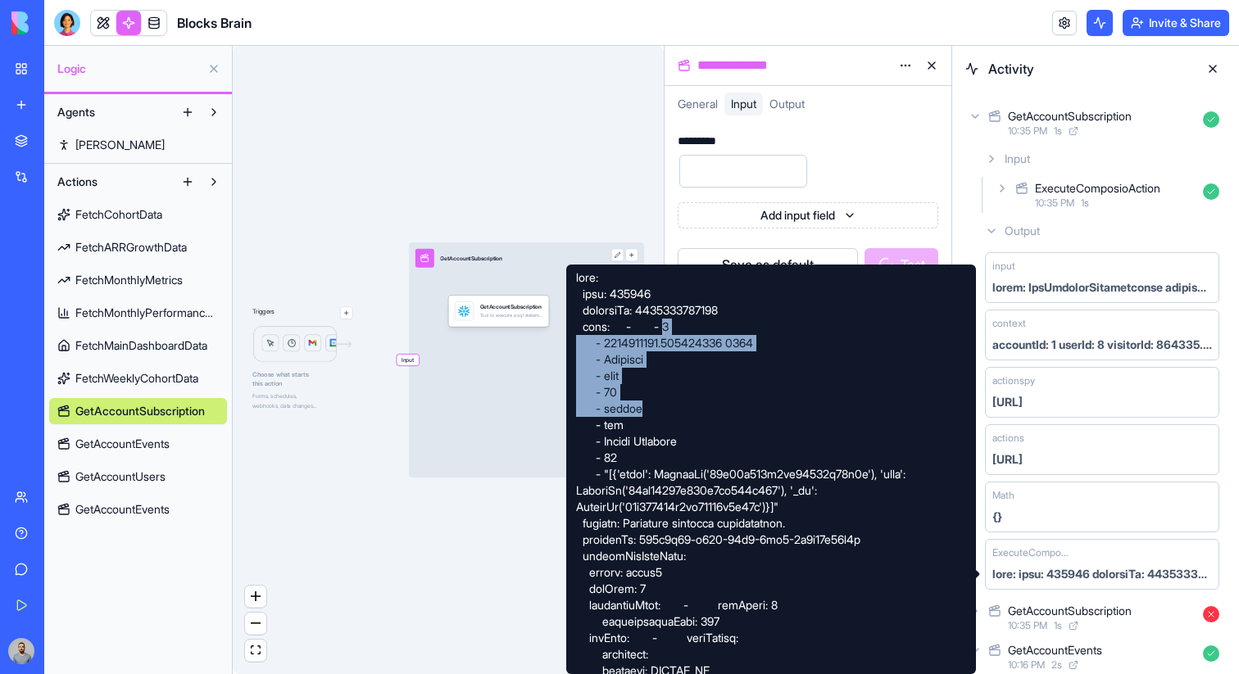
drag, startPoint x: 662, startPoint y: 328, endPoint x: 650, endPoint y: 416, distance: 89.3
click at [650, 416] on div at bounding box center [771, 470] width 410 height 410
click at [610, 395] on div at bounding box center [771, 470] width 410 height 410
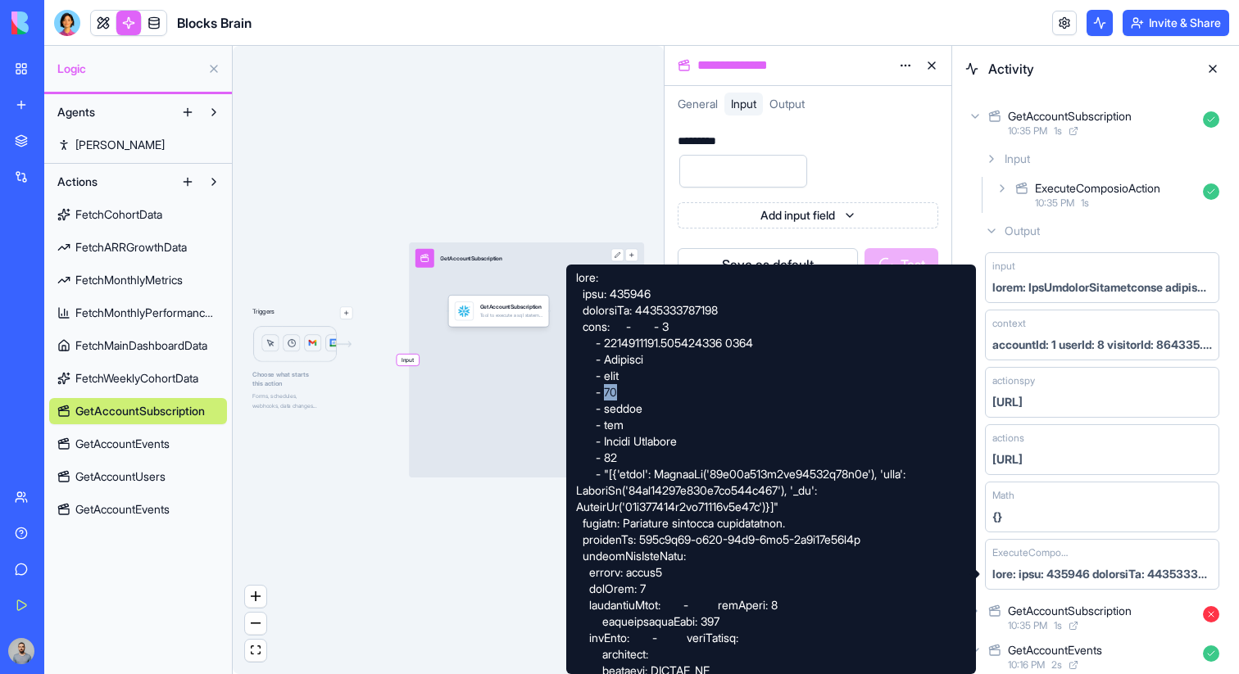
click at [610, 395] on div at bounding box center [771, 470] width 410 height 410
click at [617, 406] on div at bounding box center [771, 470] width 410 height 410
click at [606, 395] on div at bounding box center [771, 470] width 410 height 410
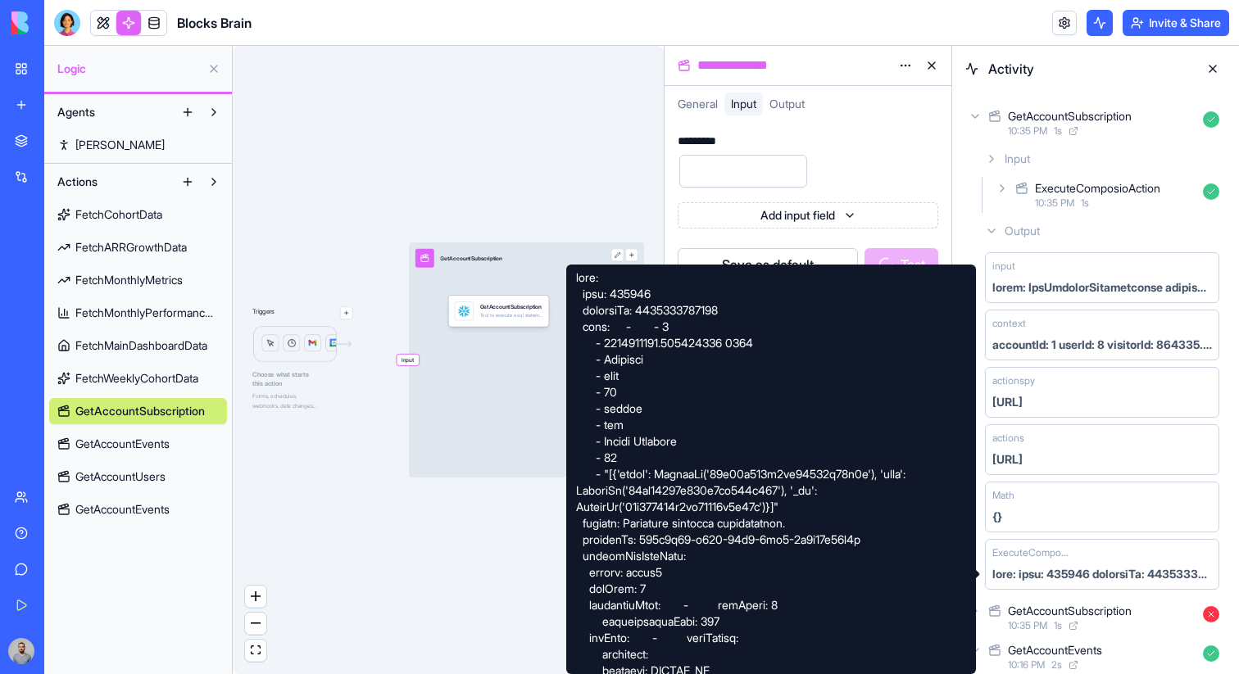
click at [626, 417] on div at bounding box center [771, 470] width 410 height 410
click at [626, 412] on div at bounding box center [771, 470] width 410 height 410
click at [626, 419] on div at bounding box center [771, 470] width 410 height 410
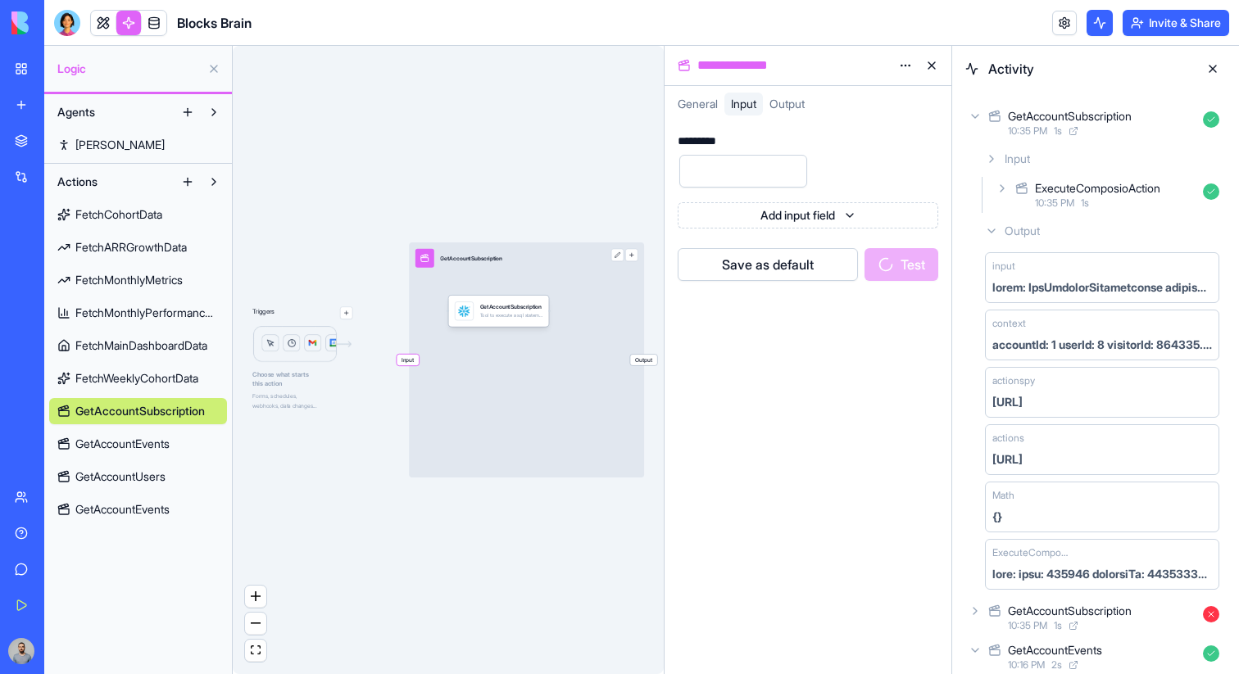
click at [182, 478] on link "GetAccountUsers" at bounding box center [138, 477] width 178 height 26
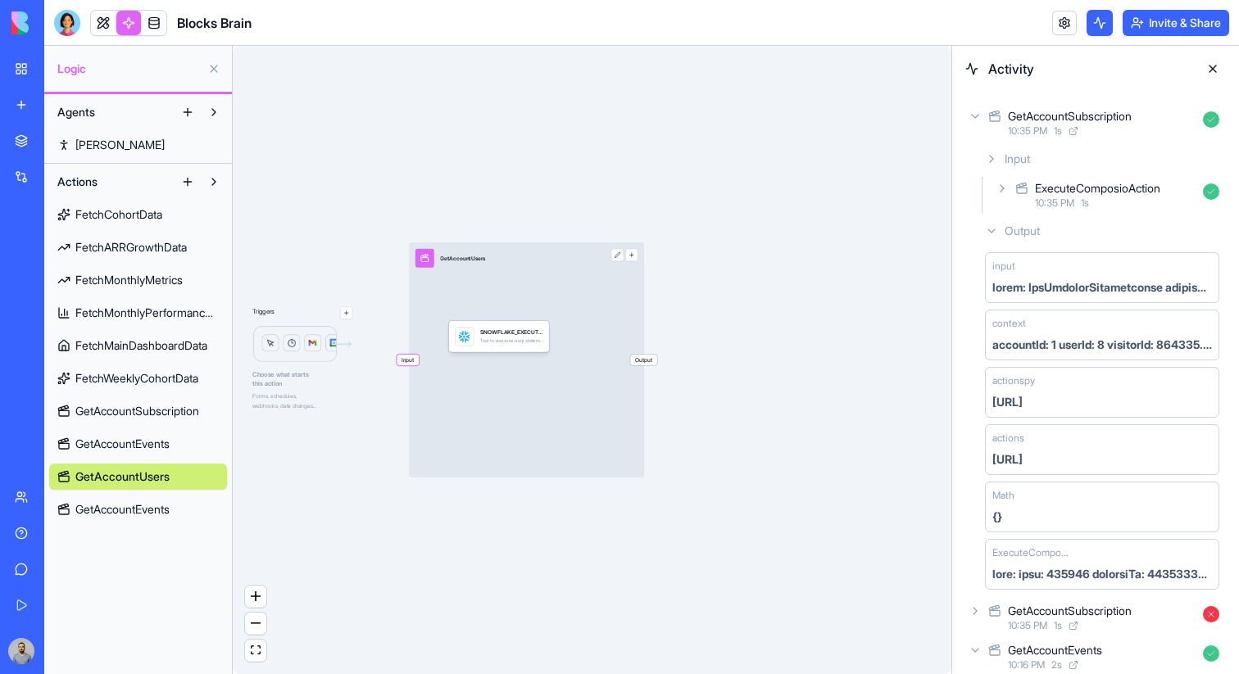
click at [183, 442] on link "GetAccountEvents" at bounding box center [138, 444] width 178 height 26
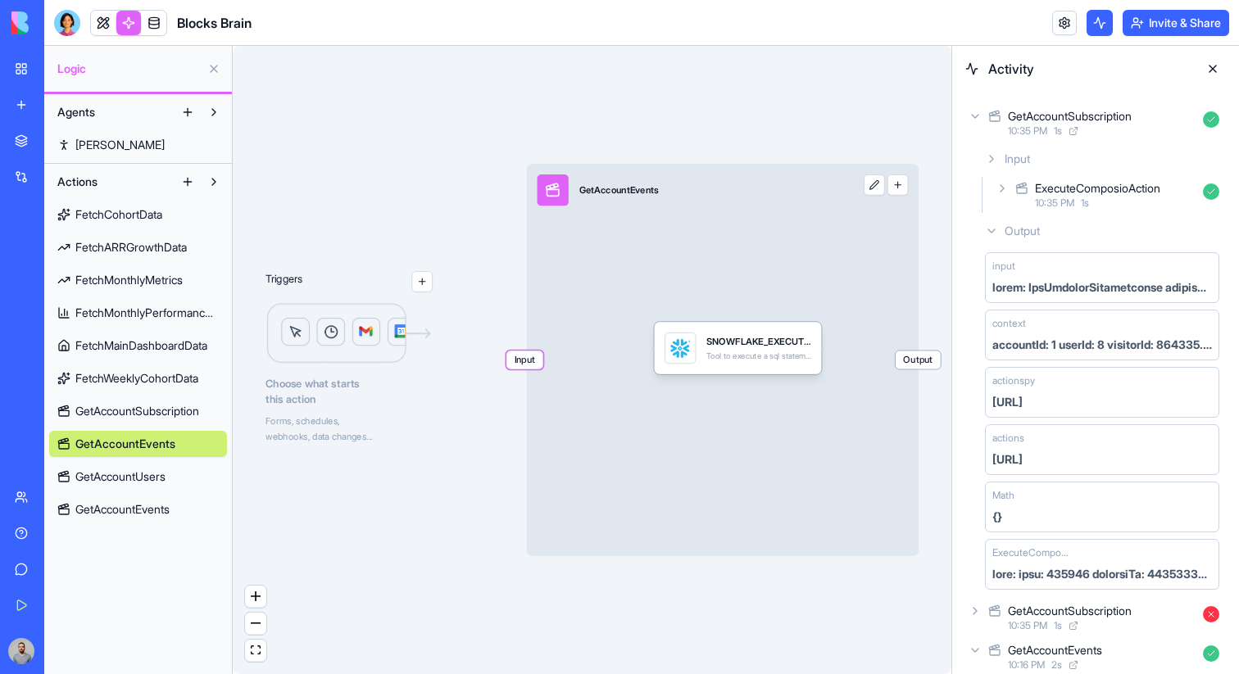
click at [773, 335] on div "SNOWFLAKE_EXECUTE_SQL" at bounding box center [758, 341] width 105 height 13
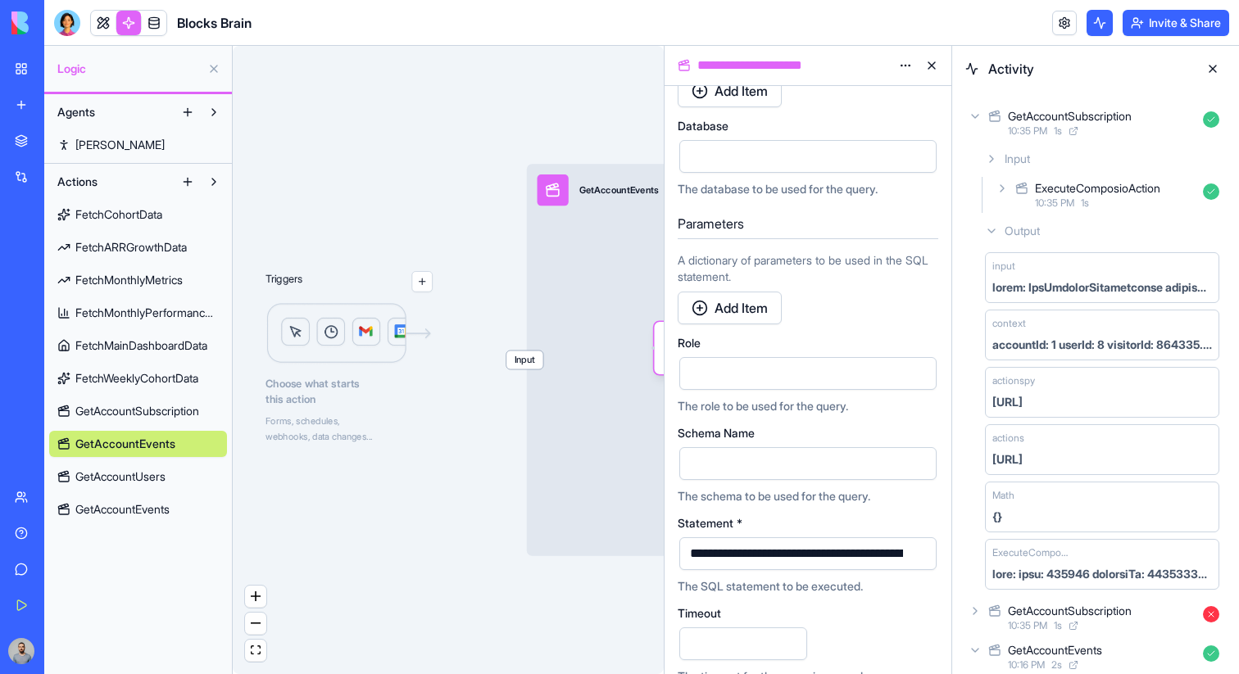
scroll to position [303, 0]
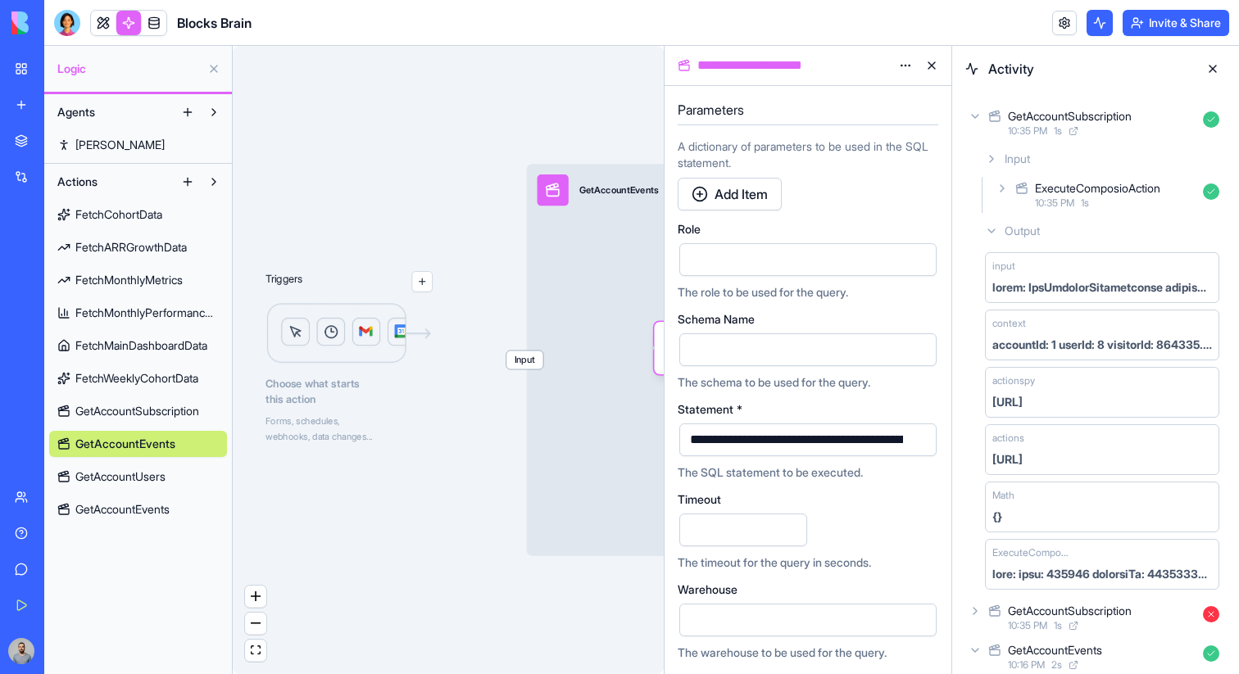
click at [913, 442] on button "button" at bounding box center [920, 440] width 26 height 26
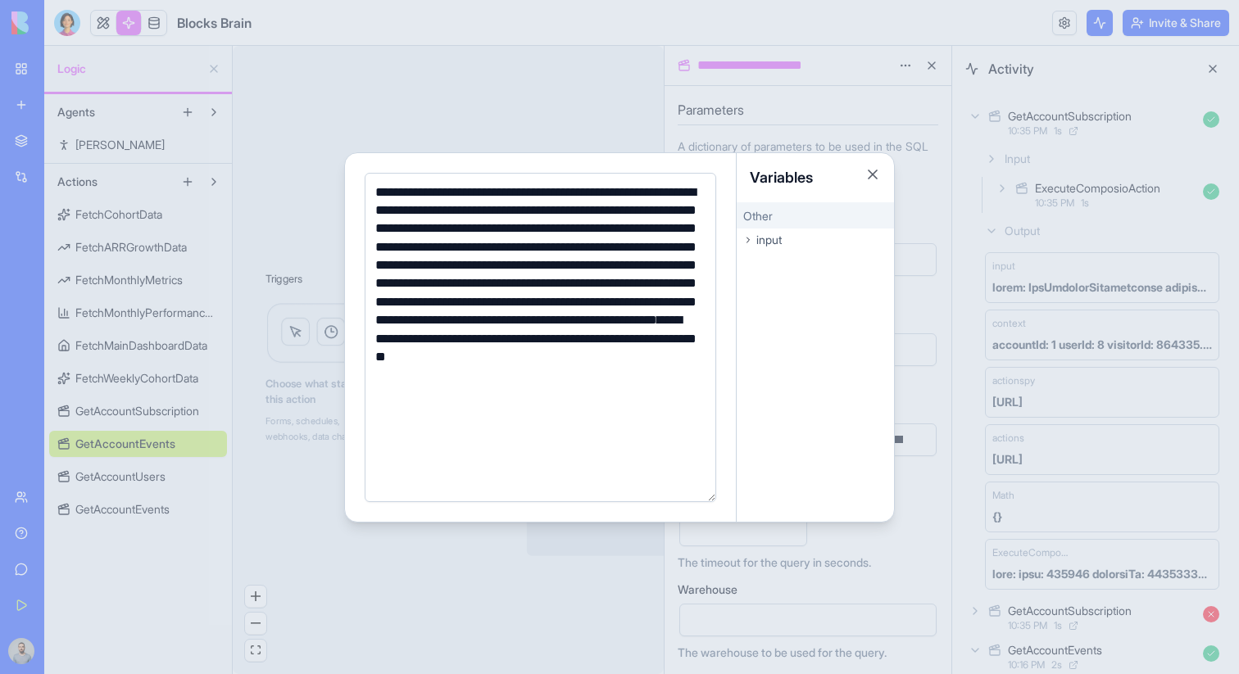
click at [244, 442] on div at bounding box center [619, 337] width 1239 height 674
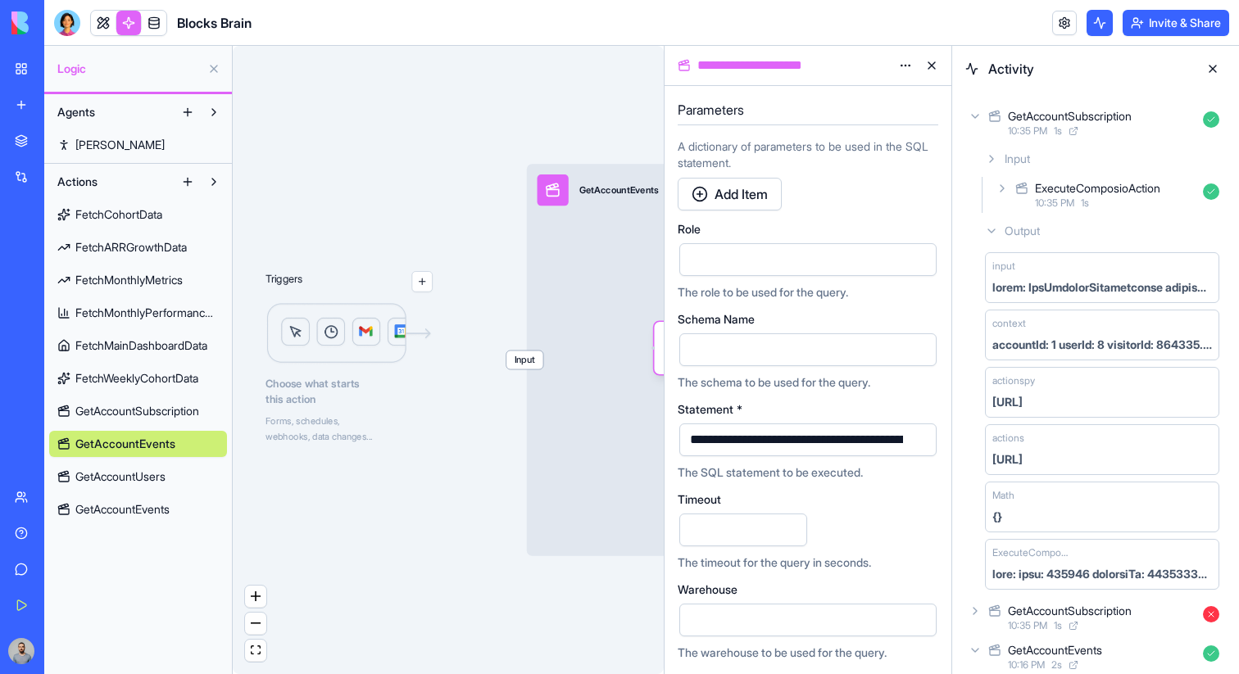
click at [152, 505] on span "GetAccountEvents" at bounding box center [122, 509] width 94 height 16
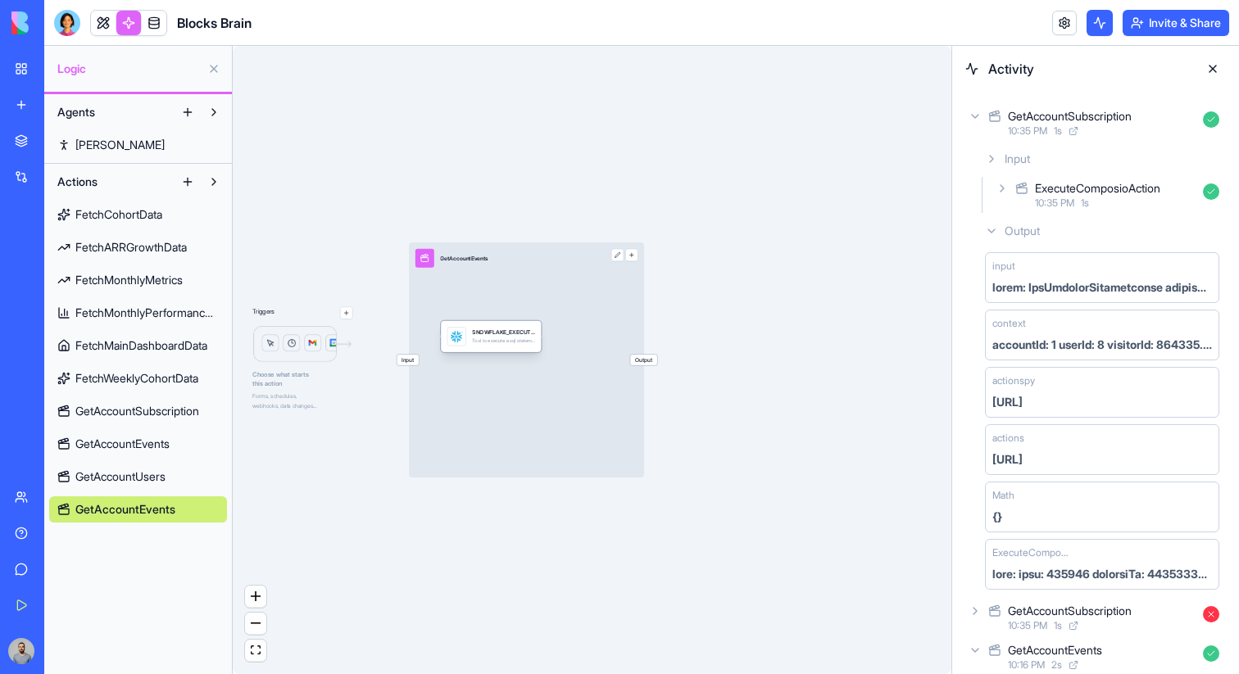
click at [524, 340] on div "Tool to execute a sql statement and return the resulting data. use when you nee…" at bounding box center [503, 341] width 63 height 7
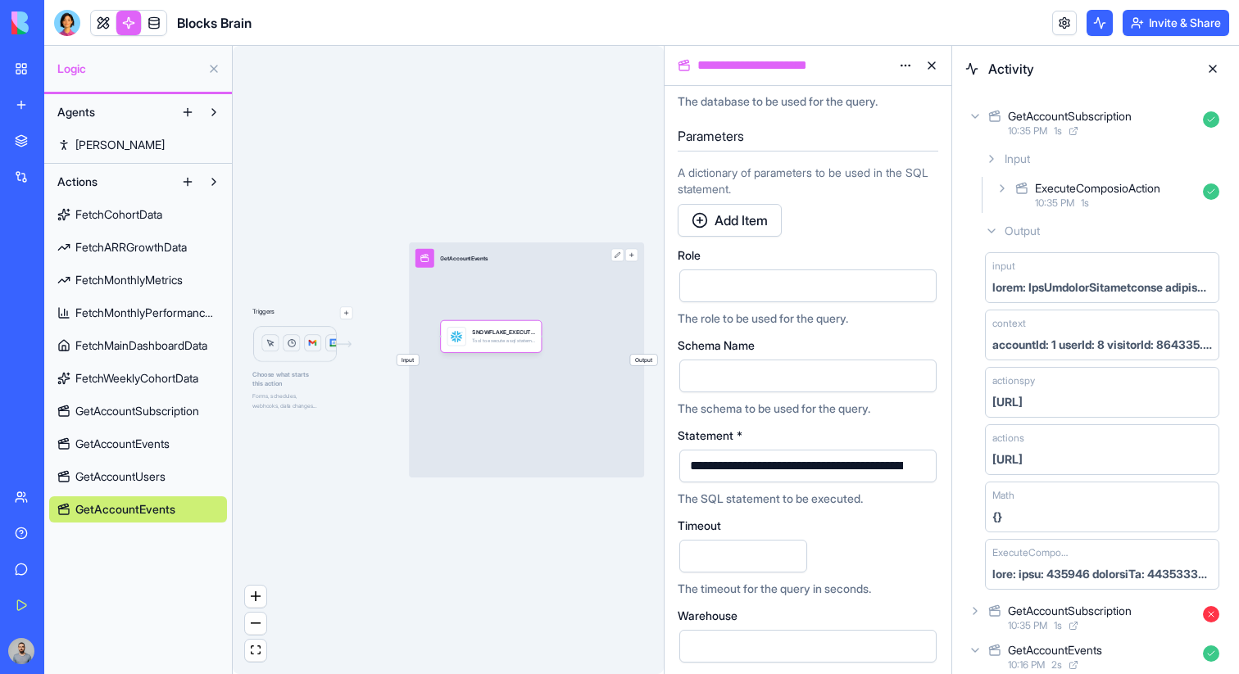
scroll to position [303, 0]
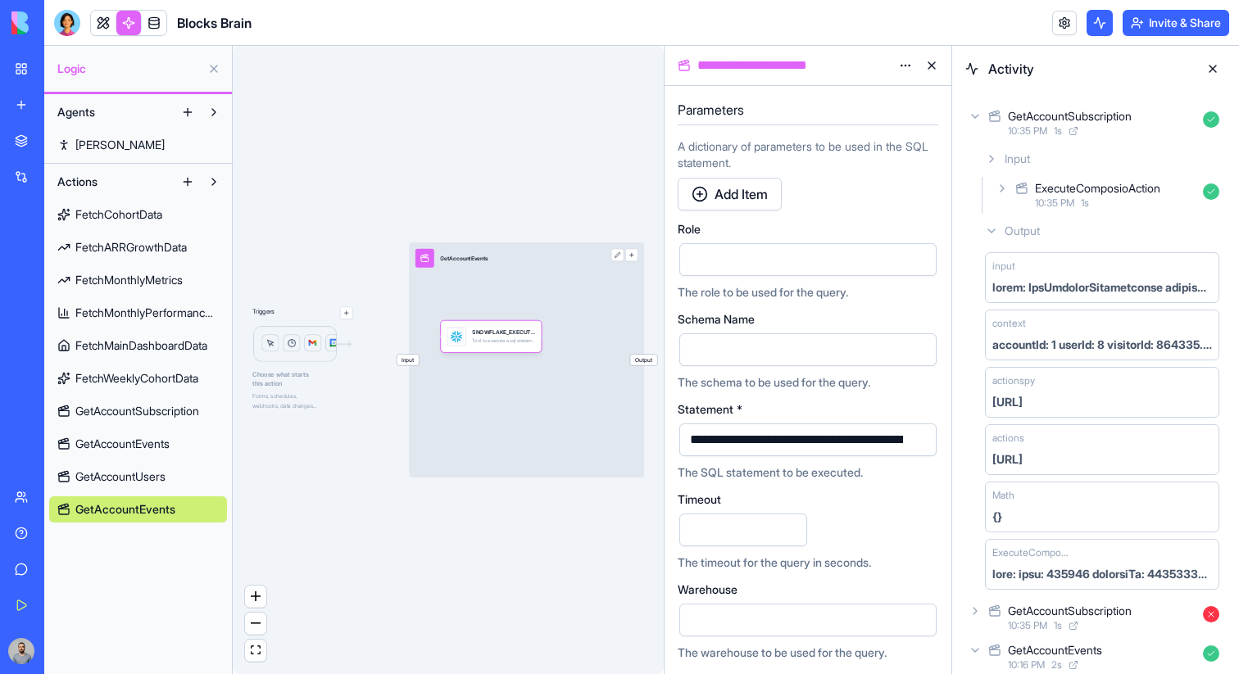
click at [920, 442] on button "button" at bounding box center [920, 440] width 26 height 26
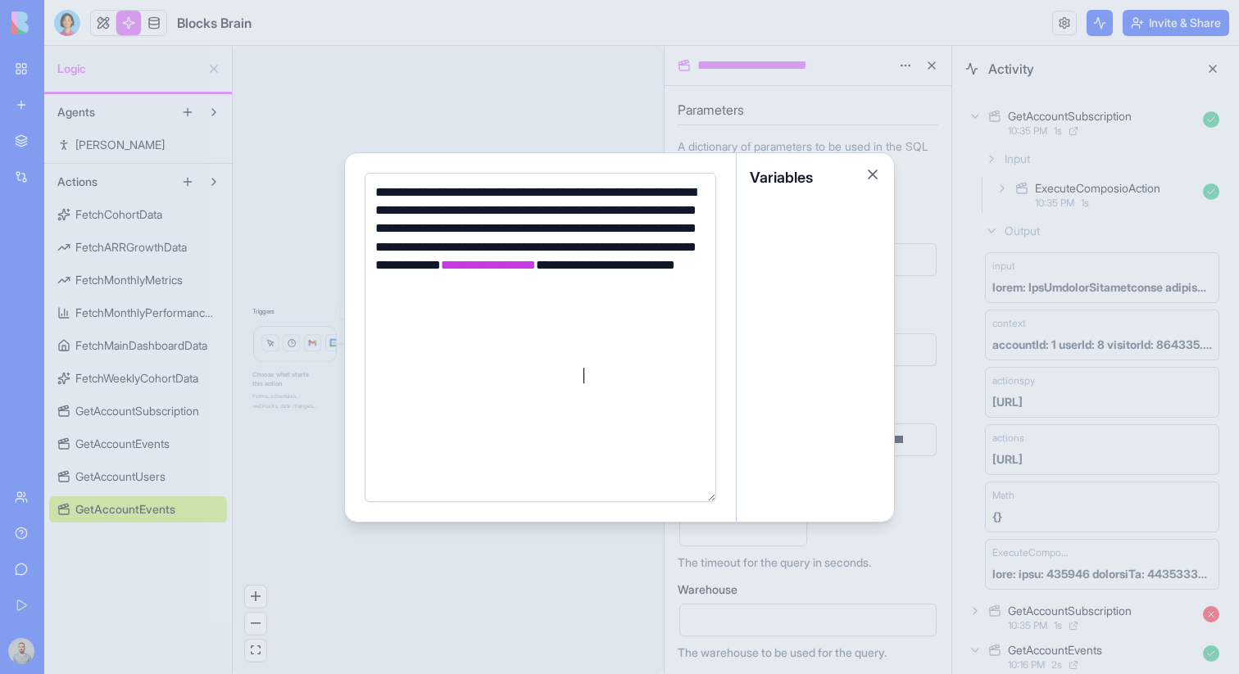
click at [360, 546] on div at bounding box center [619, 337] width 1239 height 674
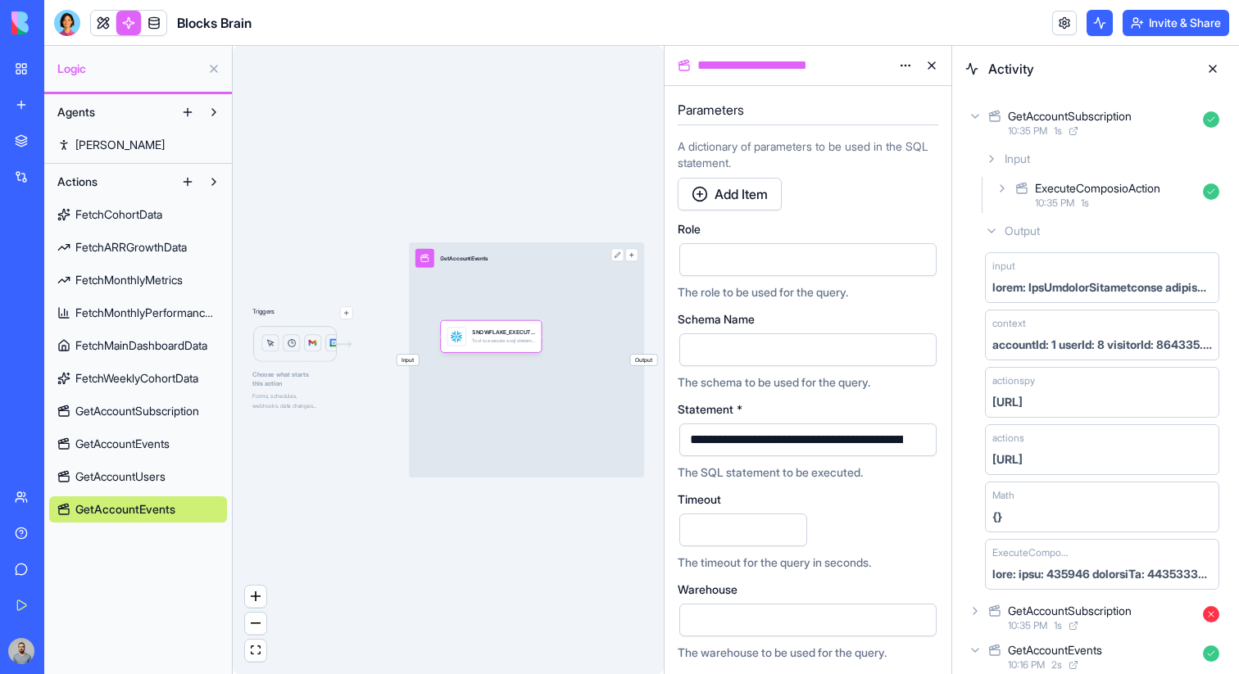
click at [170, 438] on span "GetAccountEvents" at bounding box center [122, 444] width 94 height 16
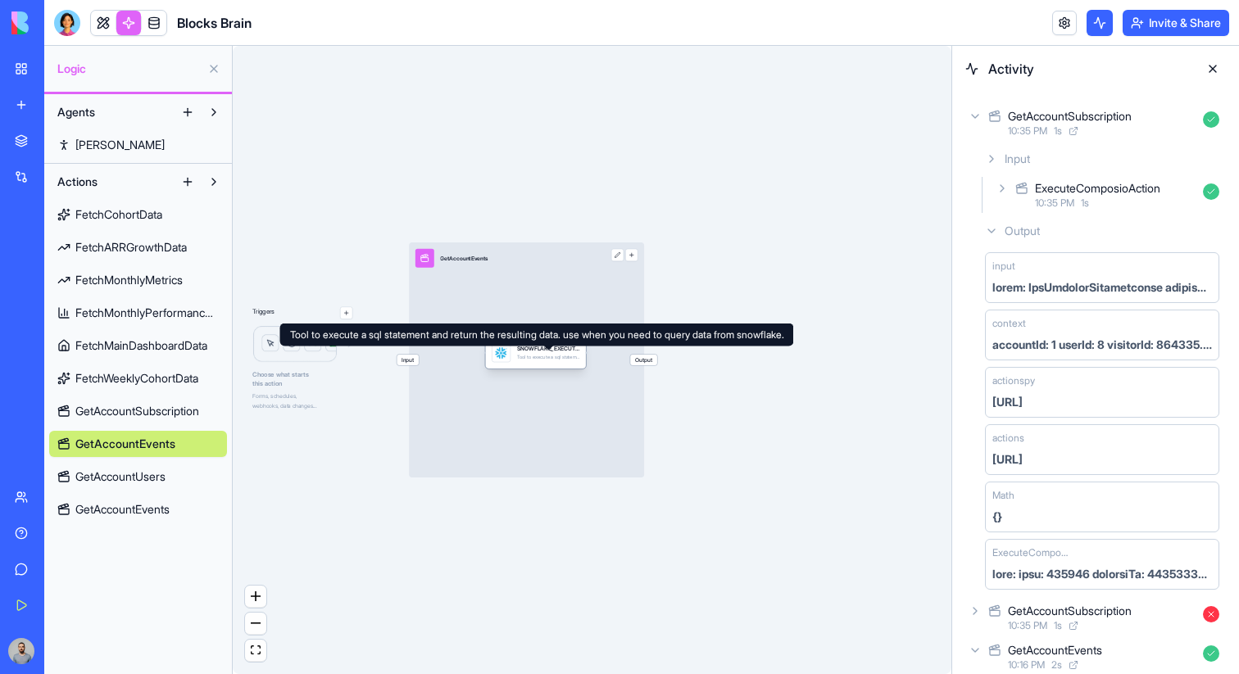
click at [532, 360] on div "SNOWFLAKE_EXECUTE_SQL Tool to execute a sql statement and return the resulting …" at bounding box center [548, 352] width 63 height 19
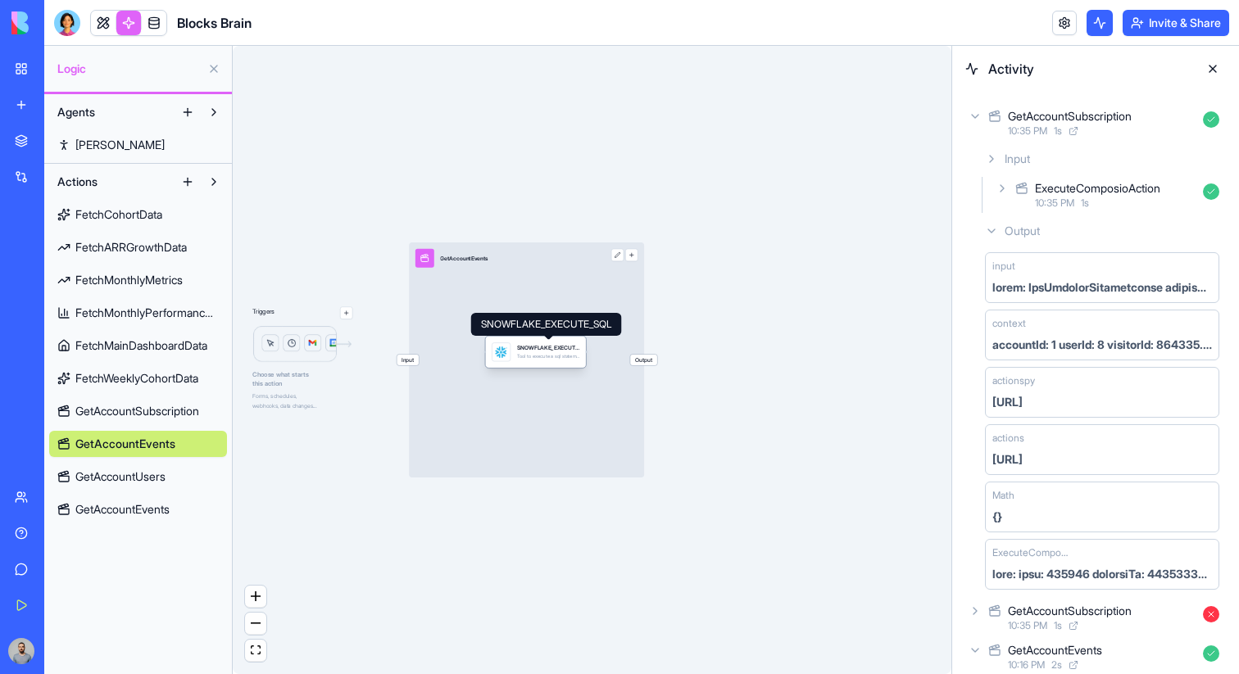
click at [562, 350] on div "SNOWFLAKE_EXECUTE_SQL" at bounding box center [548, 348] width 63 height 8
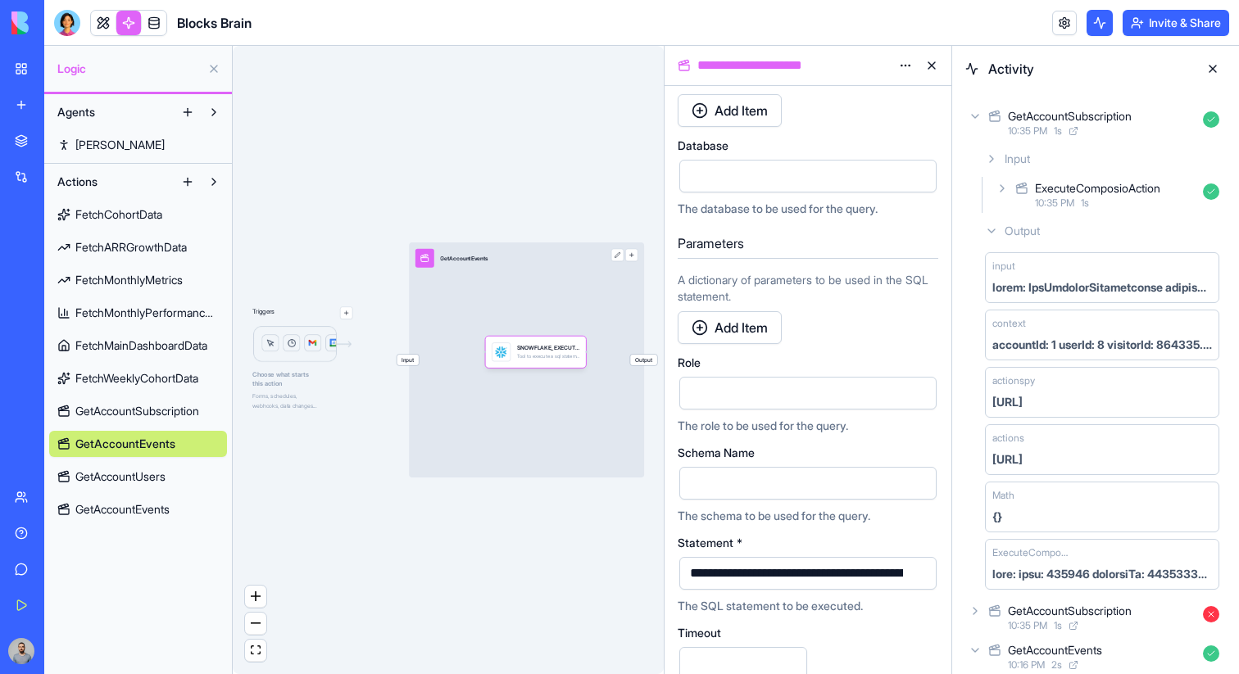
scroll to position [303, 0]
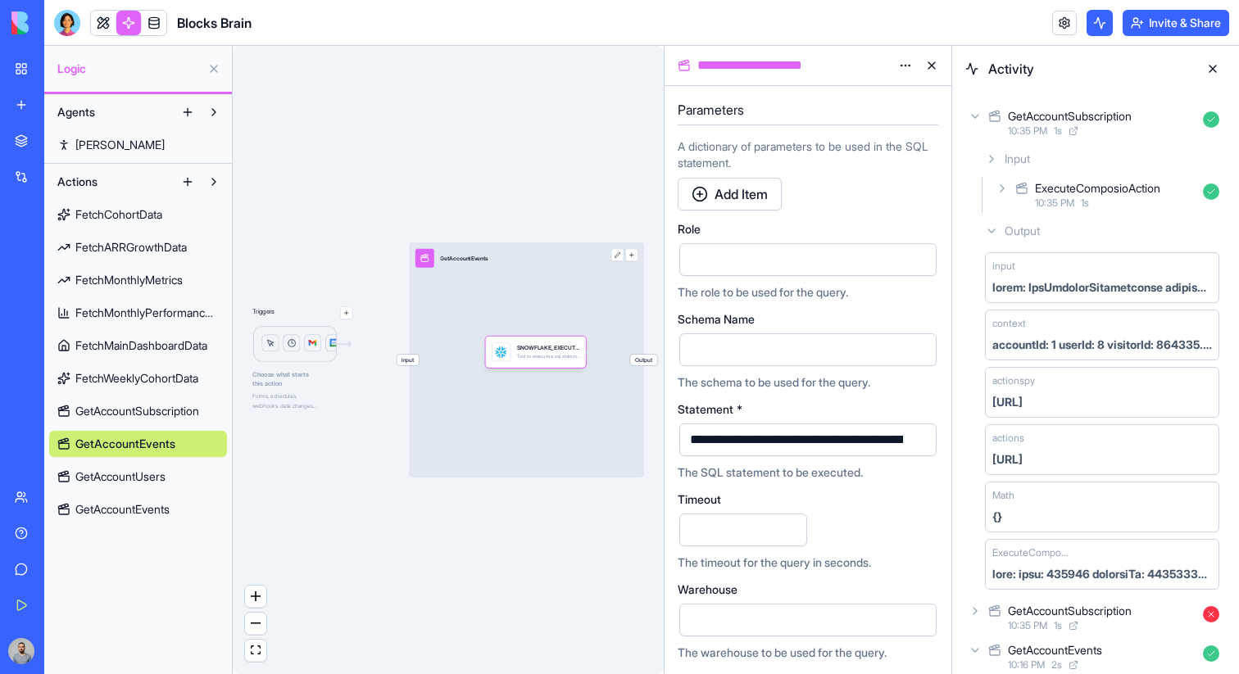
click at [921, 437] on button "button" at bounding box center [920, 440] width 26 height 26
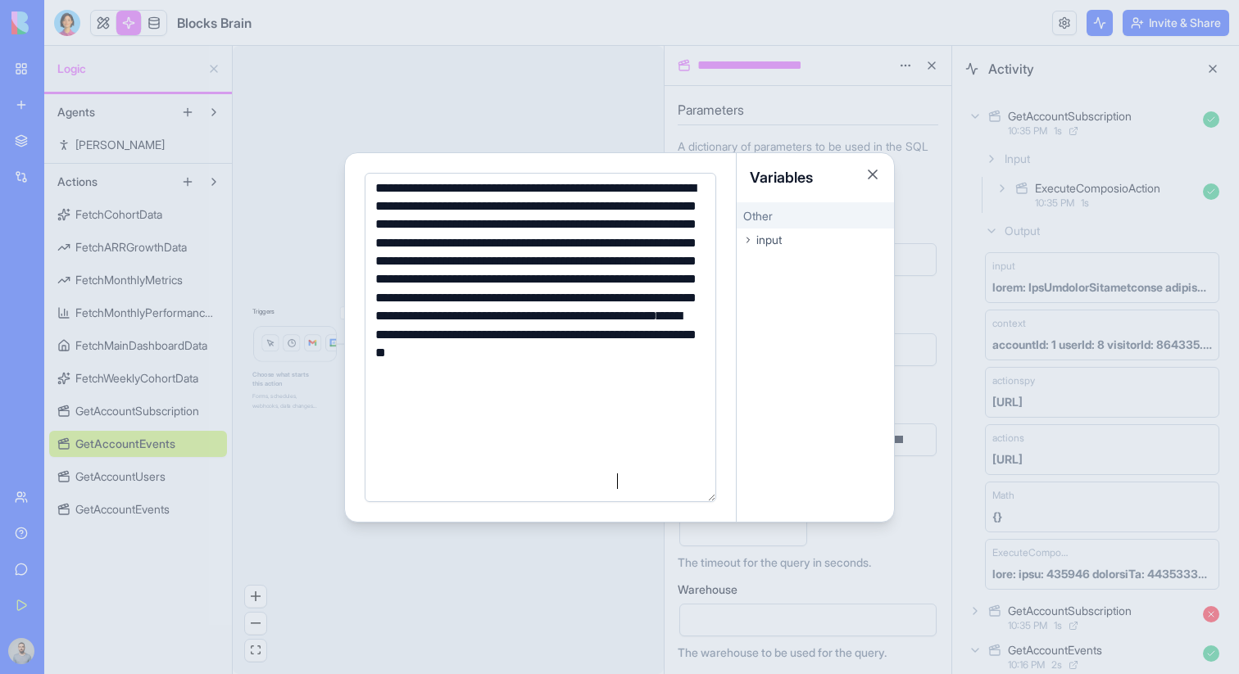
scroll to position [2, 0]
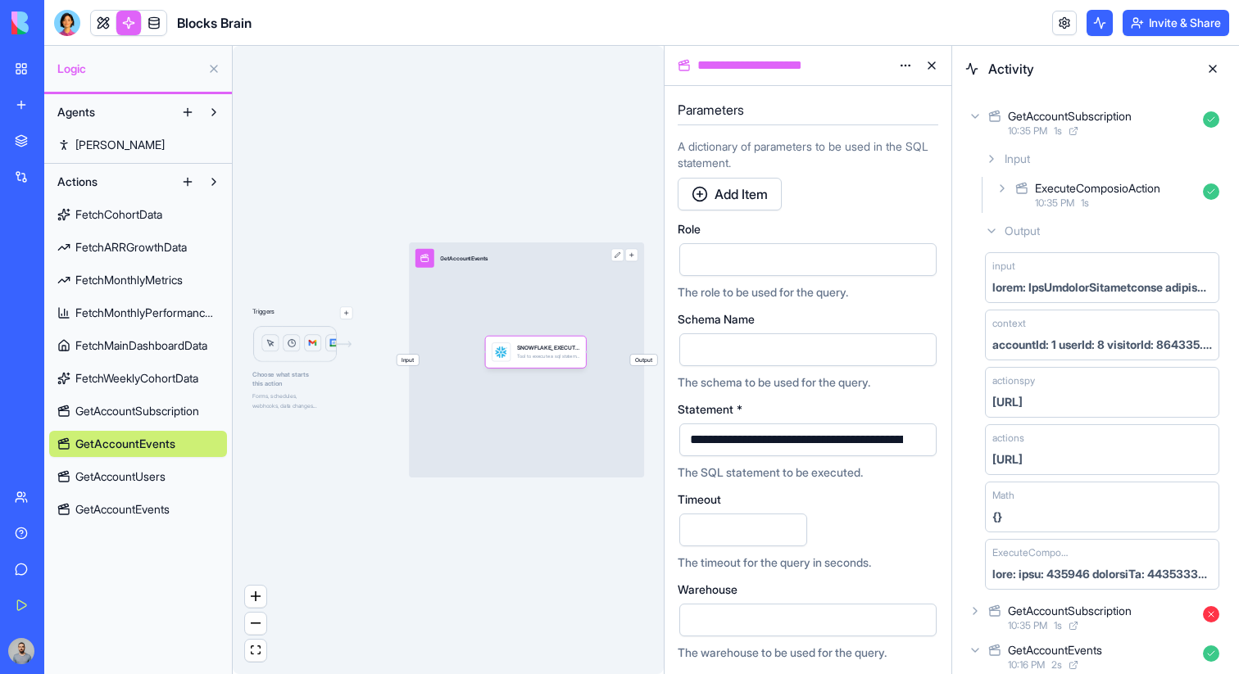
click at [1213, 61] on button at bounding box center [1212, 69] width 26 height 26
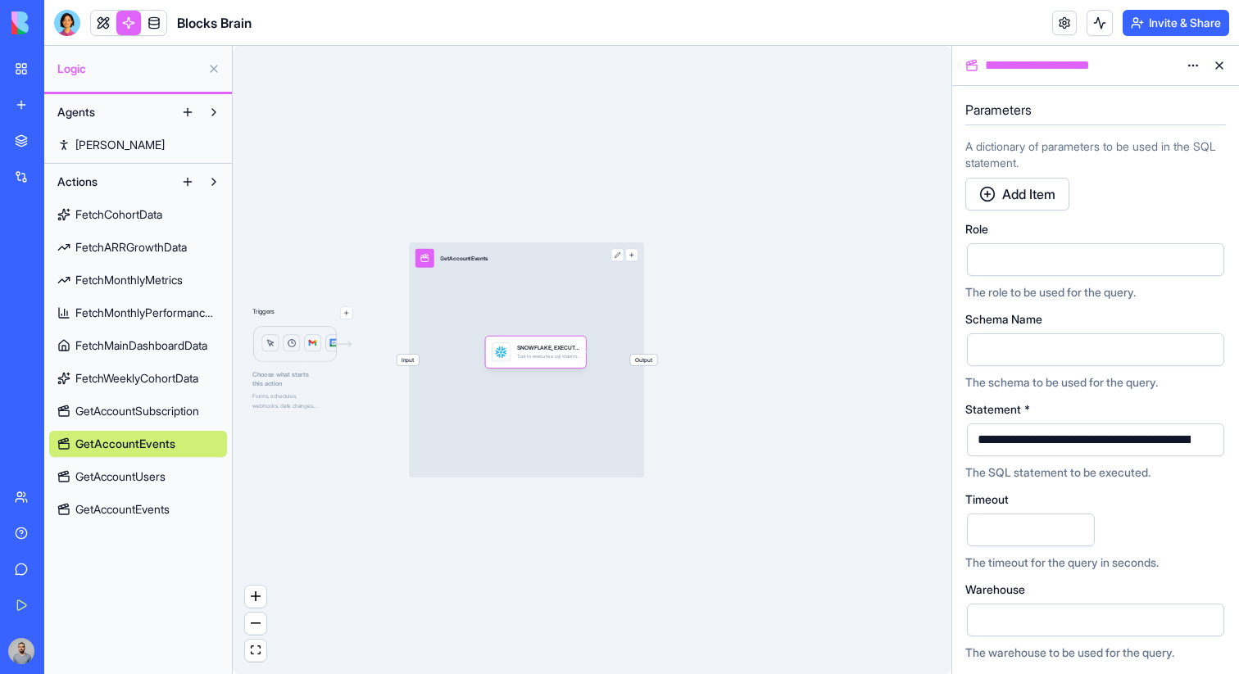
click at [61, 561] on div "Give feedback" at bounding box center [49, 569] width 21 height 16
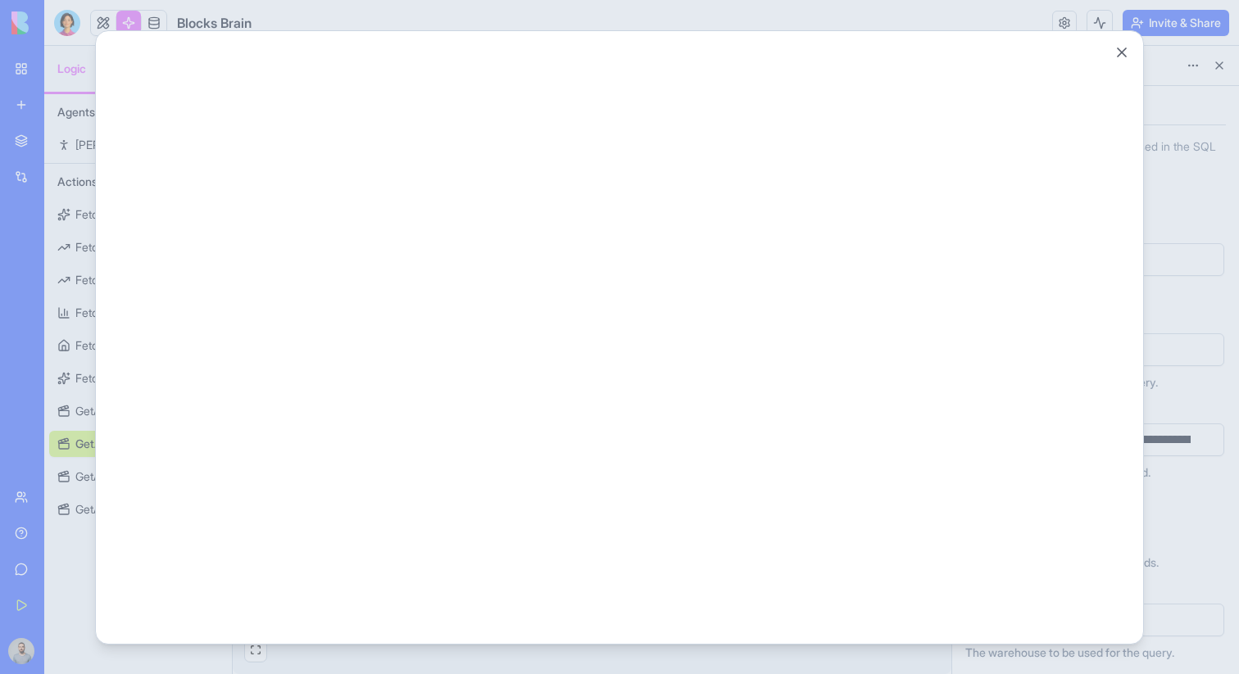
scroll to position [0, 0]
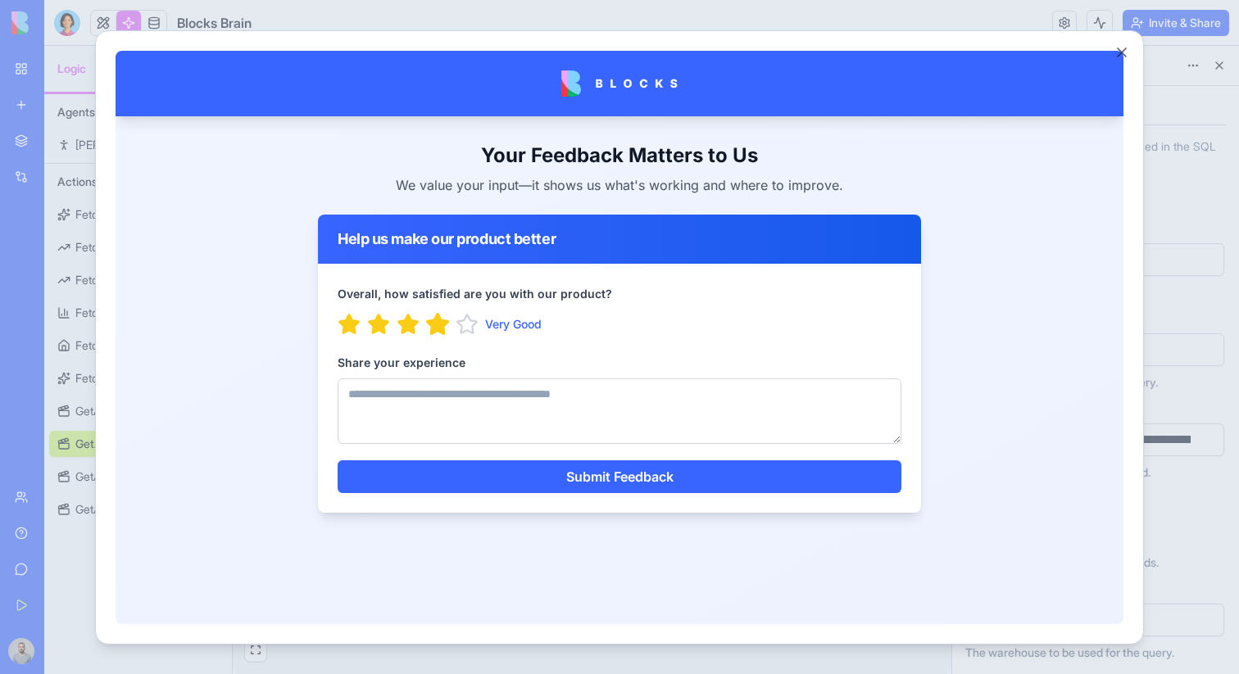
click at [436, 319] on icon "button" at bounding box center [437, 323] width 21 height 20
click at [446, 397] on textarea "Share your experience" at bounding box center [619, 411] width 564 height 66
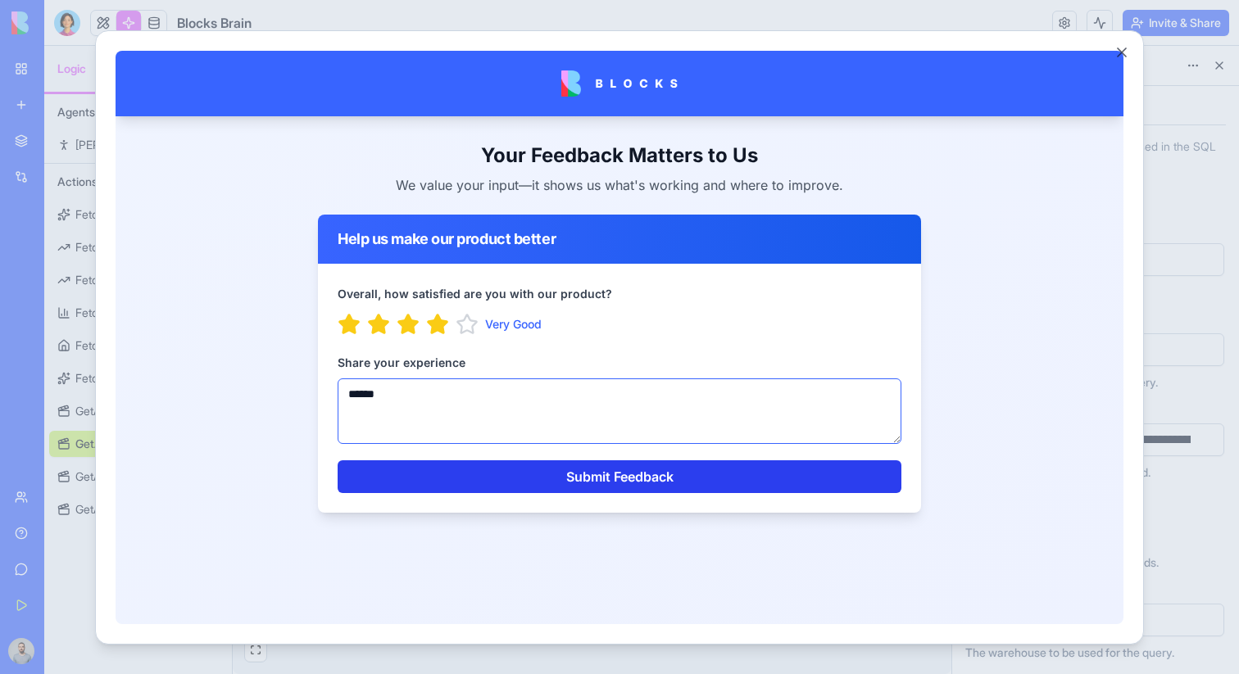
type textarea "******"
click at [541, 470] on button "Submit Feedback" at bounding box center [619, 476] width 564 height 33
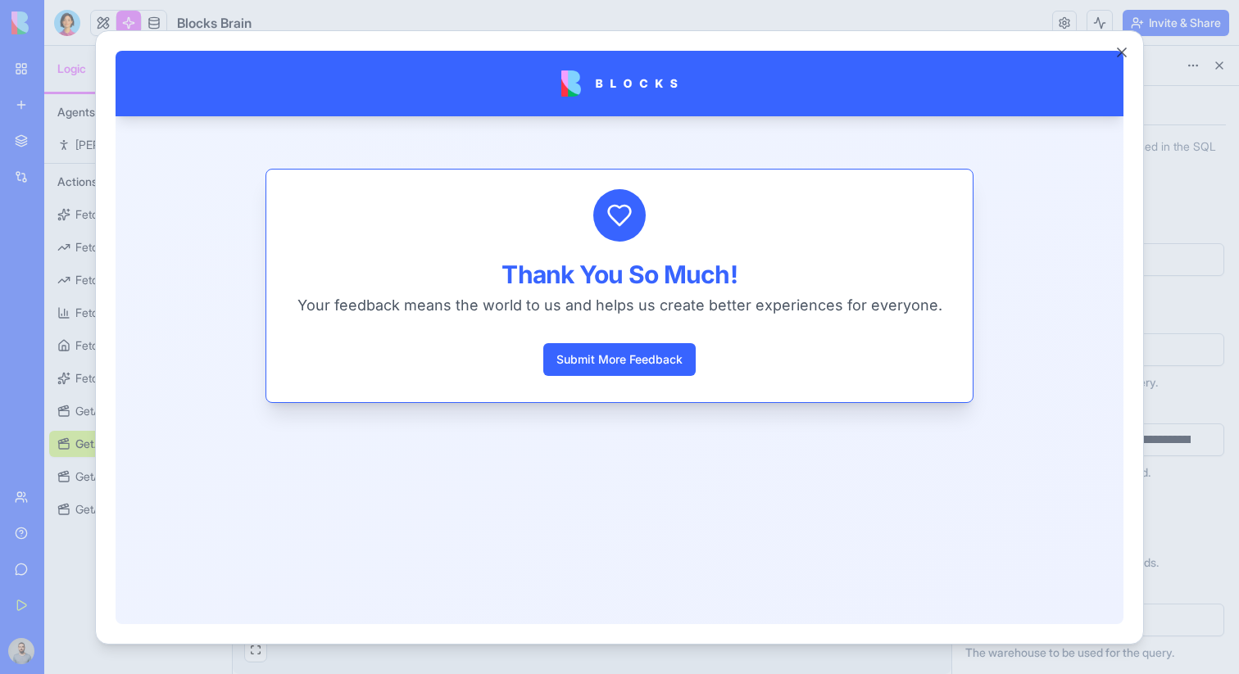
click at [57, 546] on div at bounding box center [619, 337] width 1239 height 674
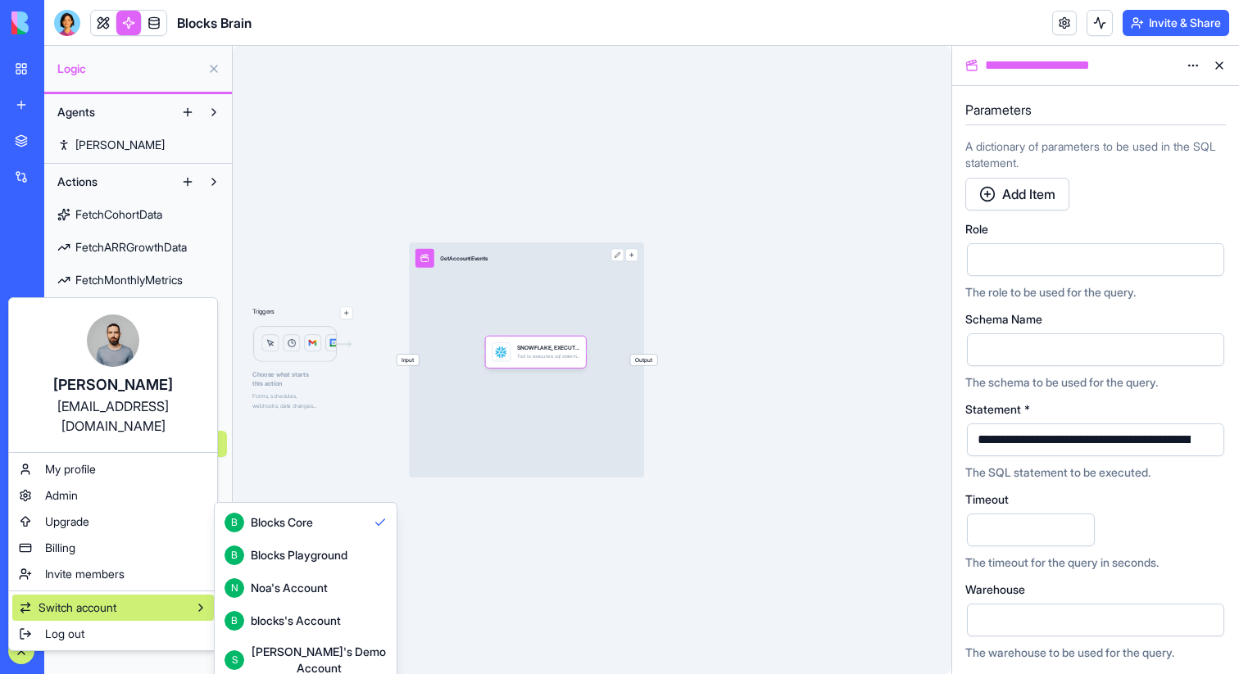
click at [331, 558] on div "Blocks Playground" at bounding box center [299, 555] width 97 height 16
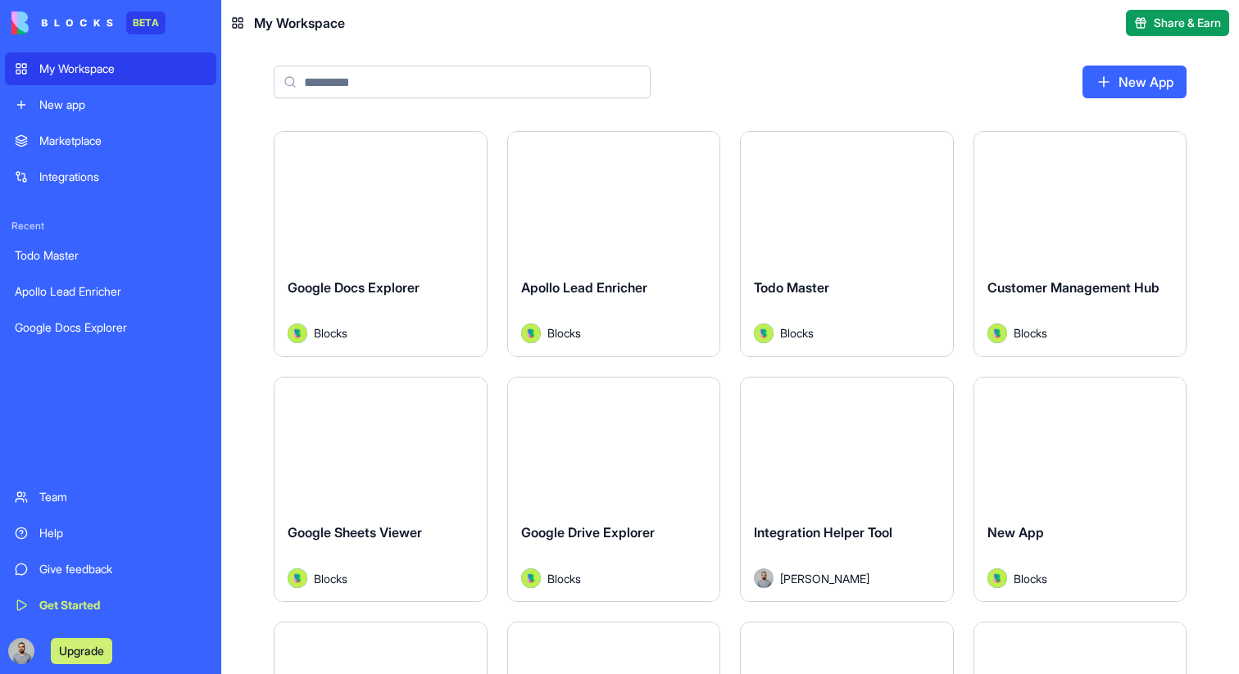
click at [170, 561] on div "Give feedback" at bounding box center [122, 569] width 167 height 16
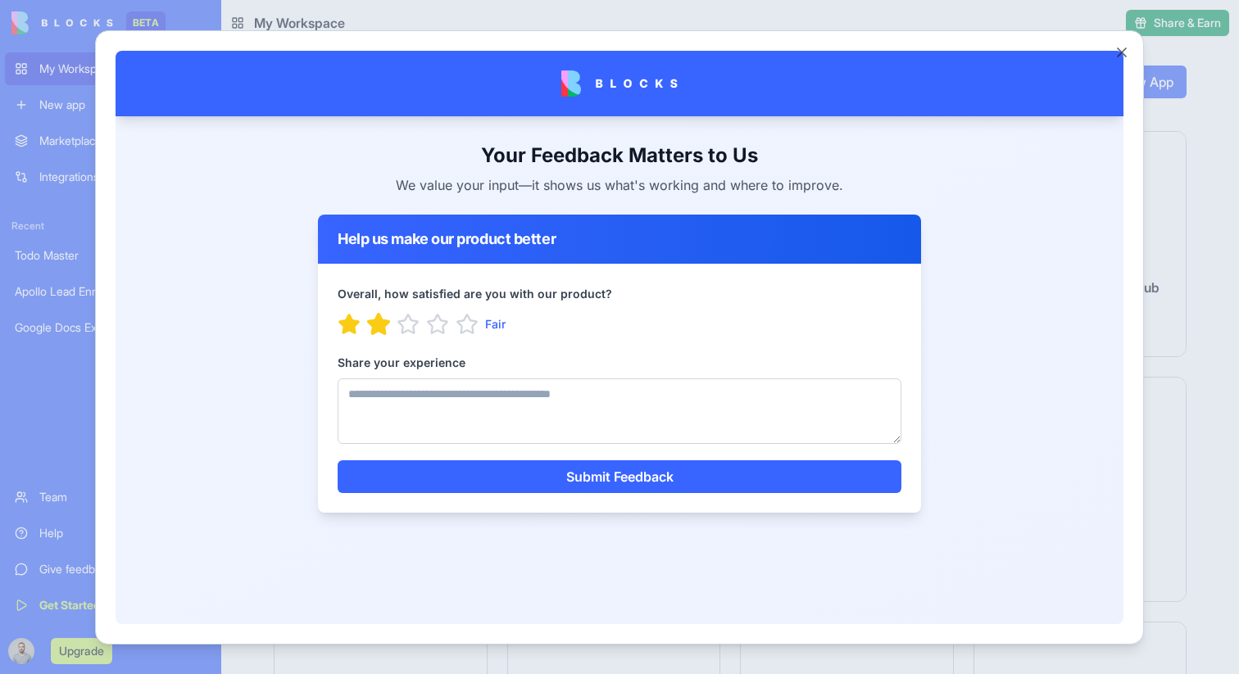
click at [386, 328] on icon "button" at bounding box center [378, 323] width 25 height 25
click at [468, 316] on icon "button" at bounding box center [466, 323] width 21 height 20
click at [470, 439] on textarea "Share your experience" at bounding box center [619, 411] width 564 height 66
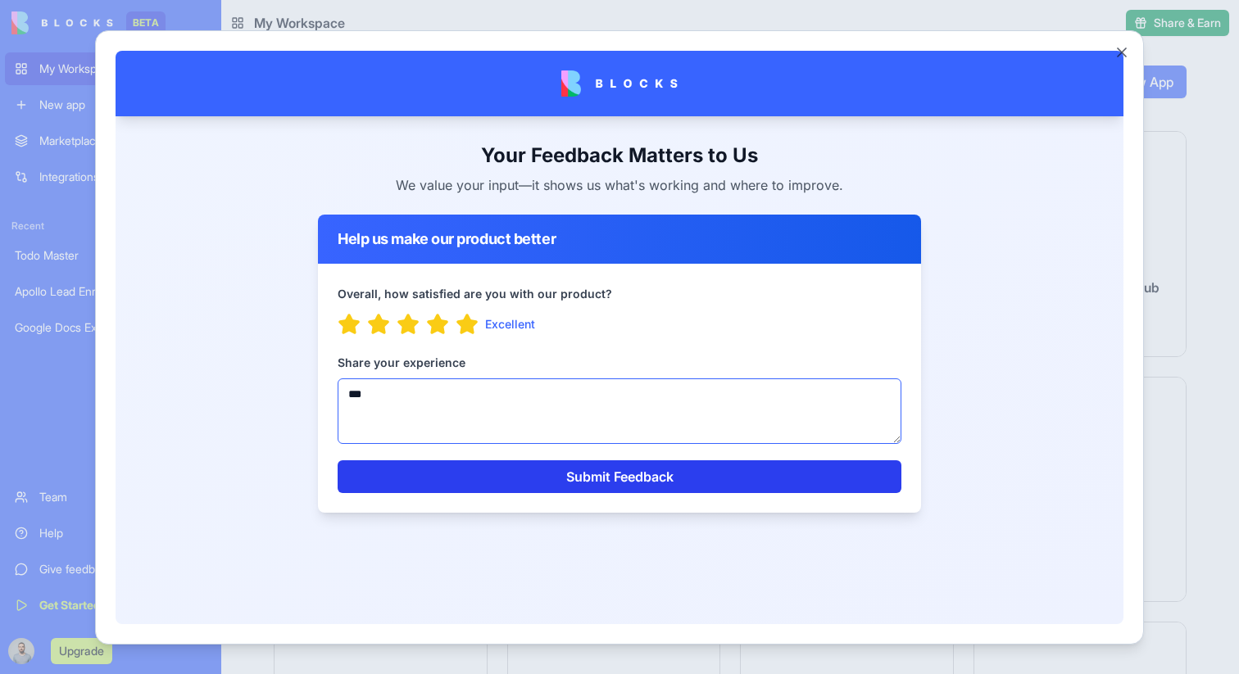
type textarea "***"
click at [569, 487] on button "Submit Feedback" at bounding box center [619, 476] width 564 height 33
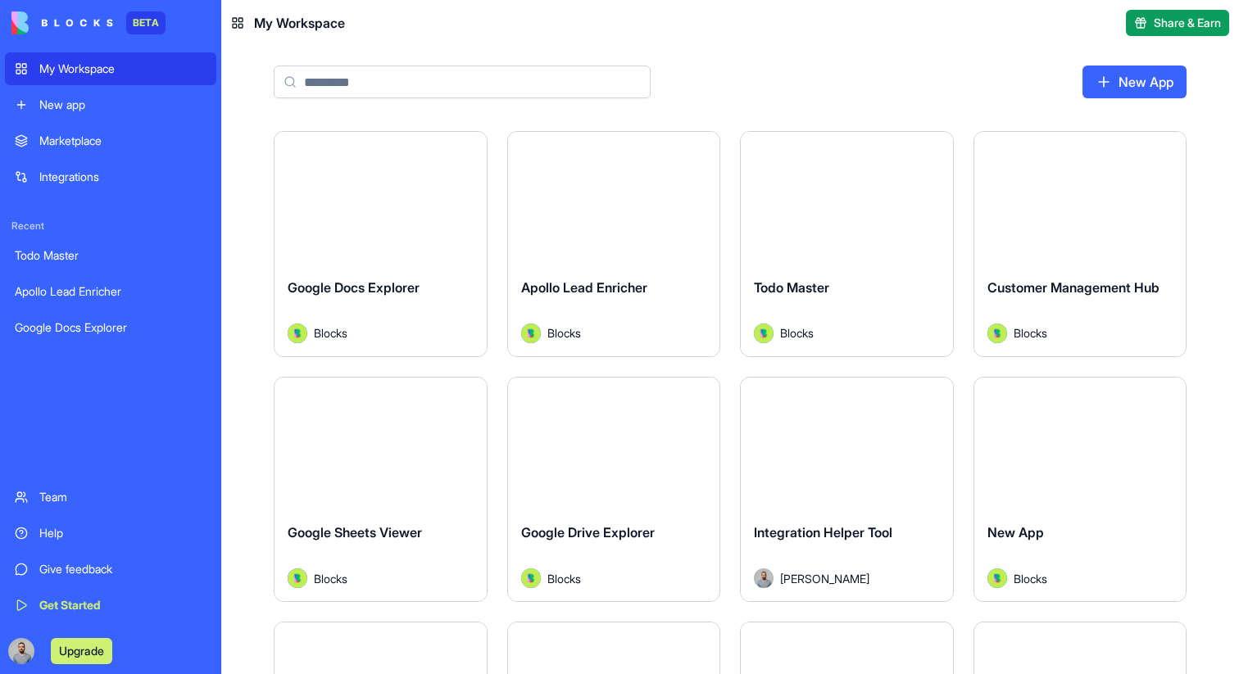
click at [125, 564] on div "Give feedback" at bounding box center [122, 569] width 167 height 16
click at [437, 94] on input at bounding box center [462, 82] width 377 height 33
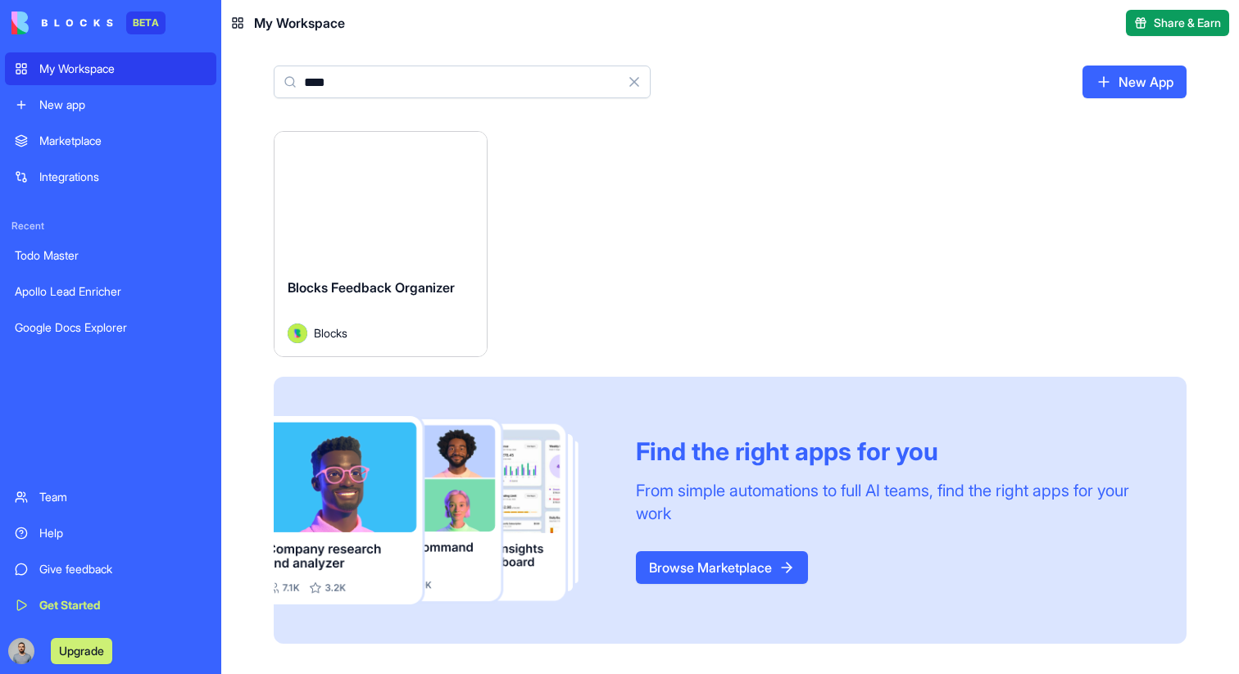
type input "****"
click at [434, 212] on button "Launch" at bounding box center [380, 198] width 123 height 33
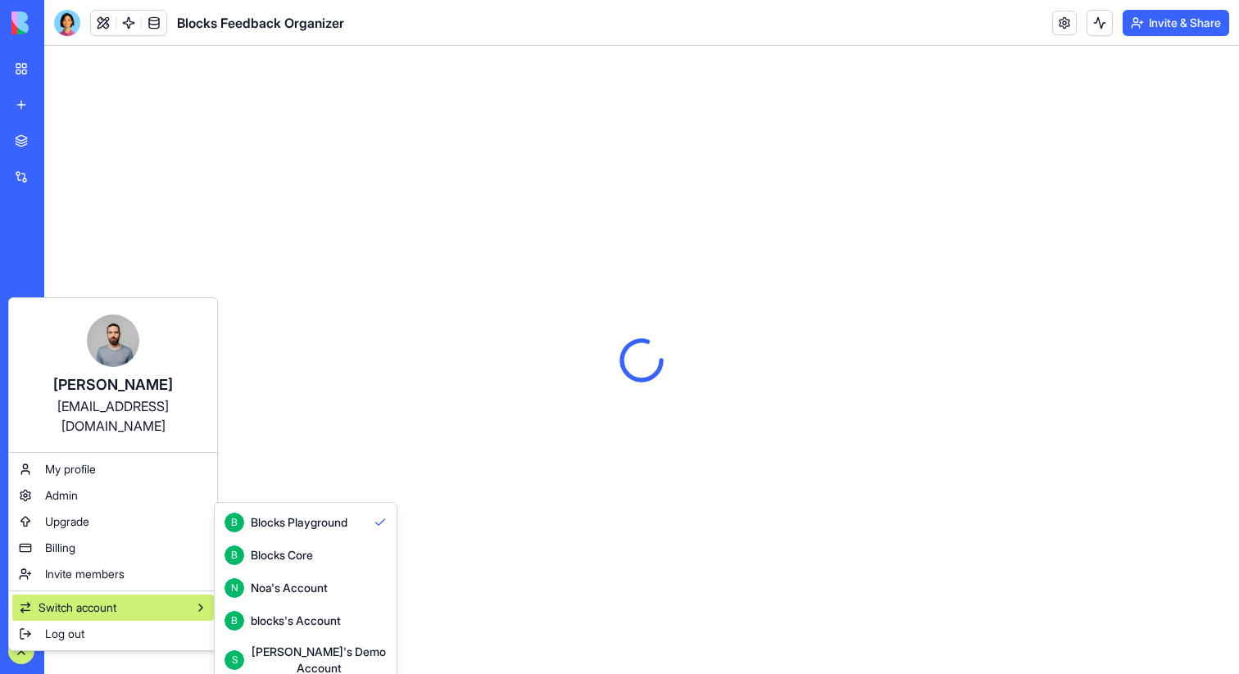
click at [286, 564] on div "B Blocks Core" at bounding box center [268, 556] width 88 height 20
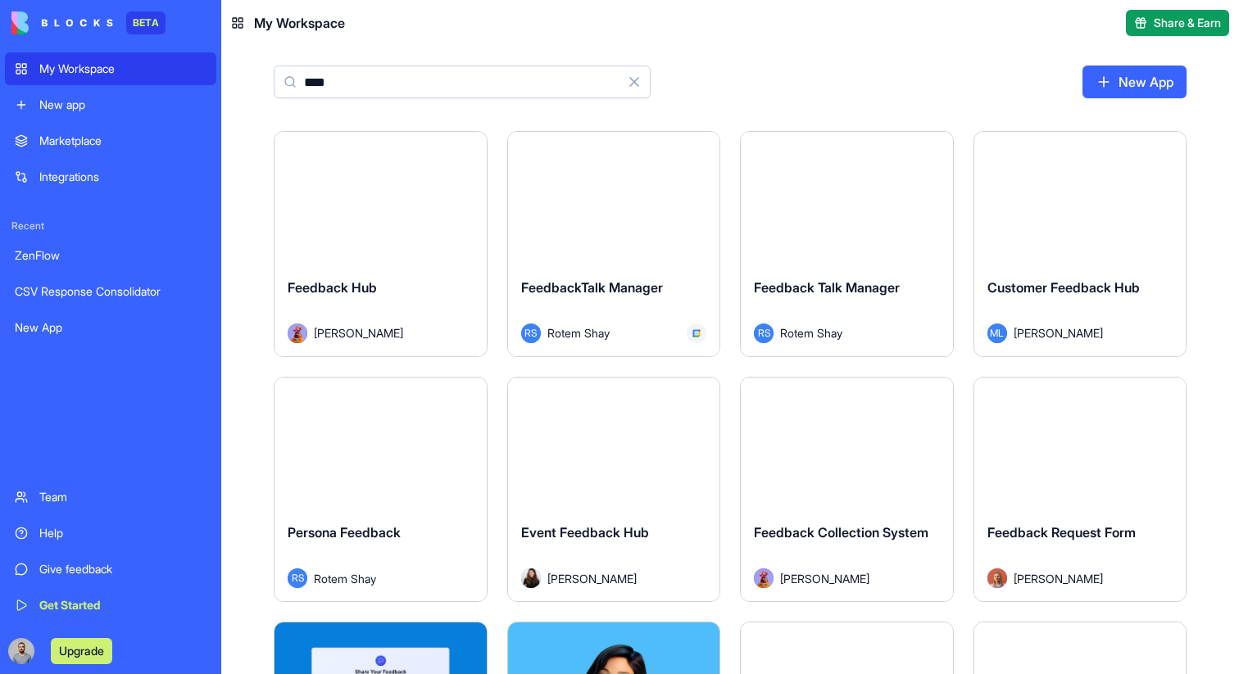
type input "****"
click at [422, 279] on div "Feedback Hub" at bounding box center [381, 301] width 186 height 46
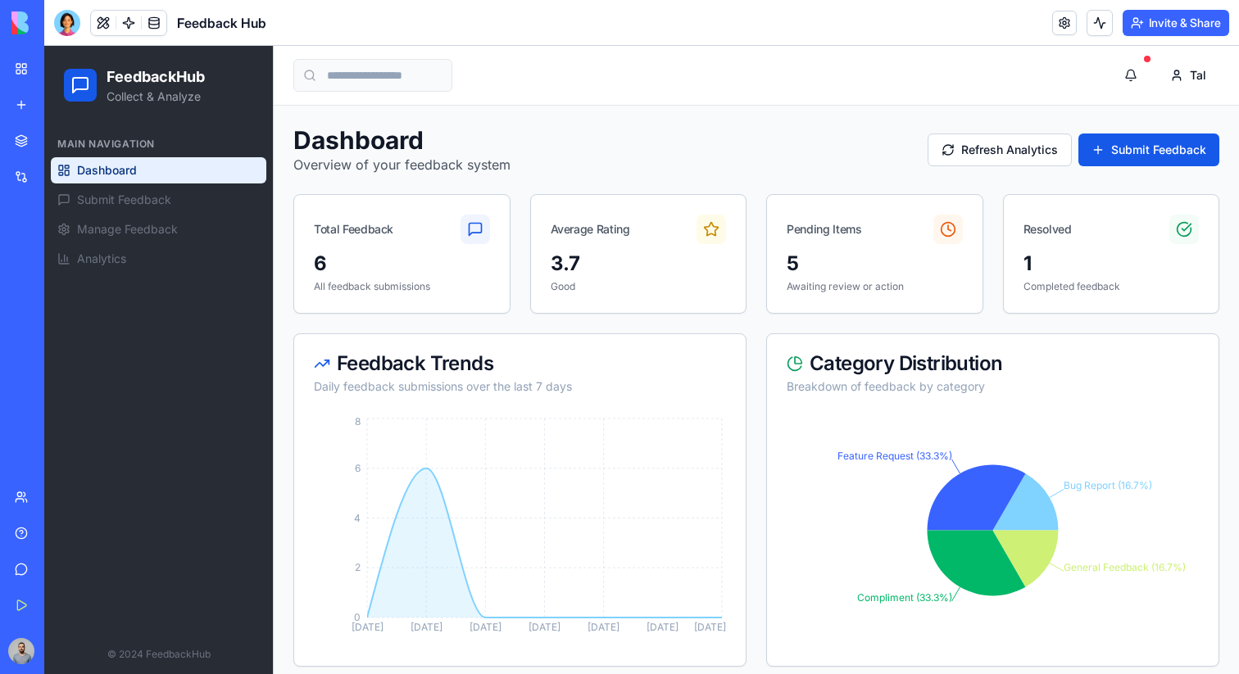
click at [25, 68] on link "My Workspace" at bounding box center [38, 68] width 66 height 33
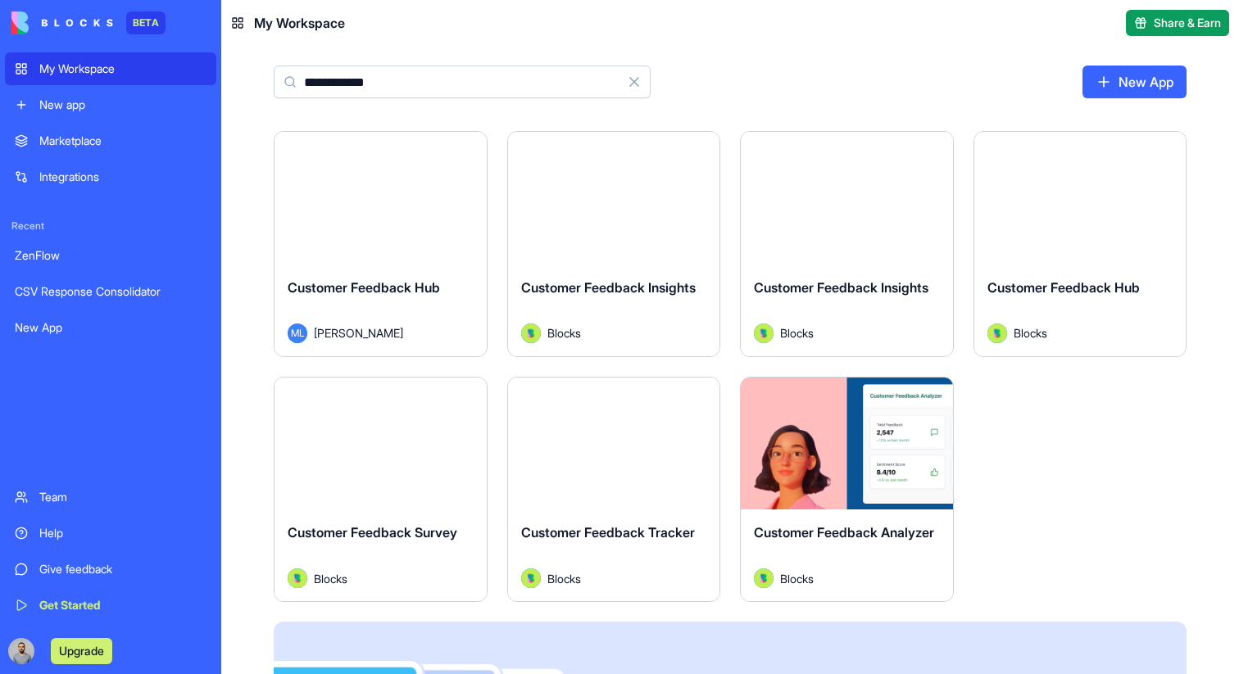
type input "**********"
click at [319, 228] on div "Launch" at bounding box center [380, 198] width 212 height 133
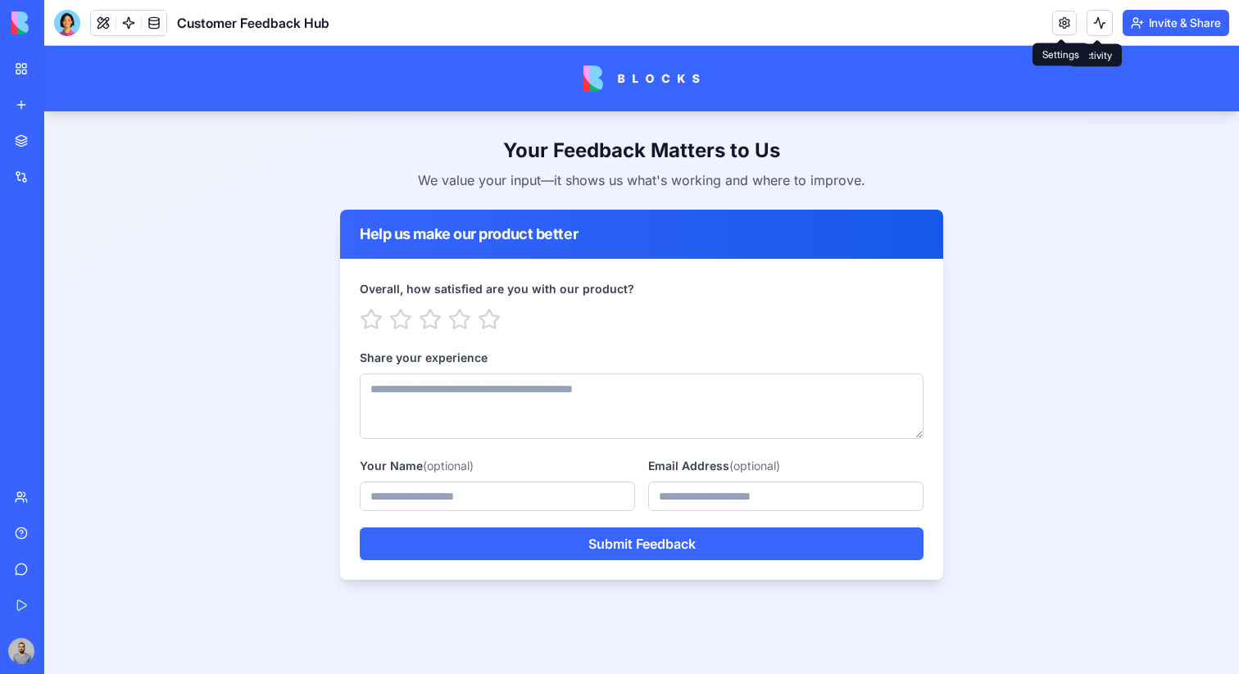
click at [1062, 29] on link at bounding box center [1064, 23] width 25 height 25
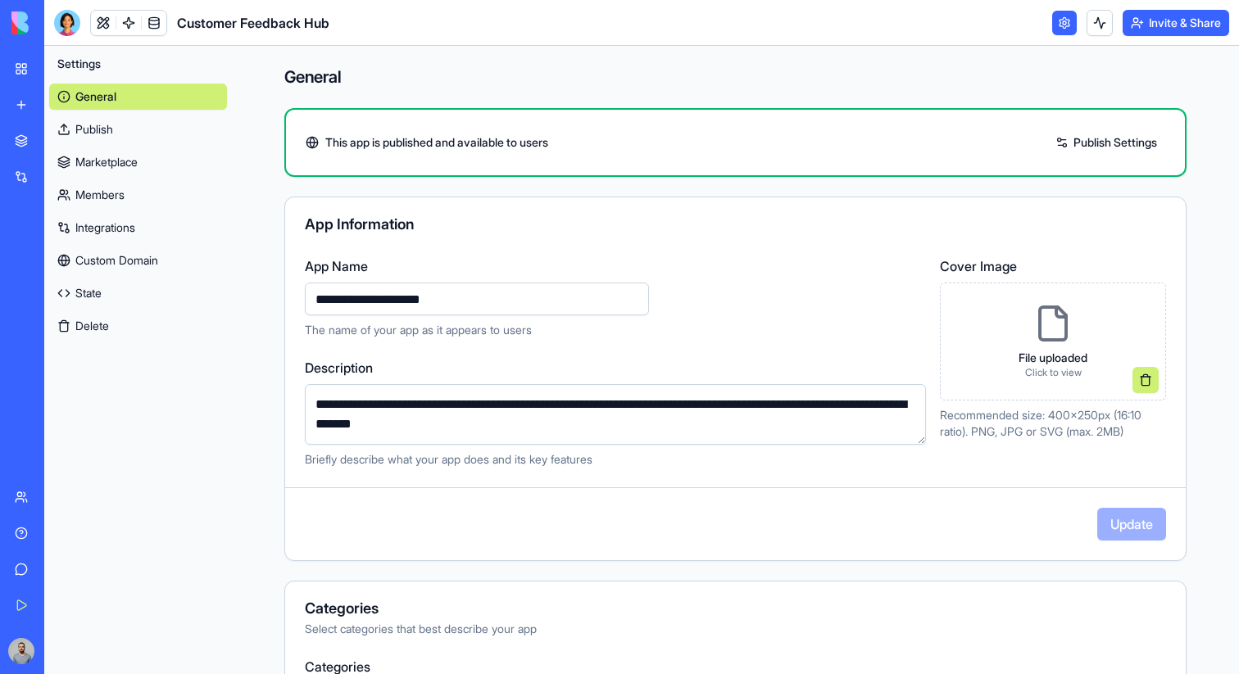
click at [131, 129] on link "Publish" at bounding box center [138, 129] width 178 height 26
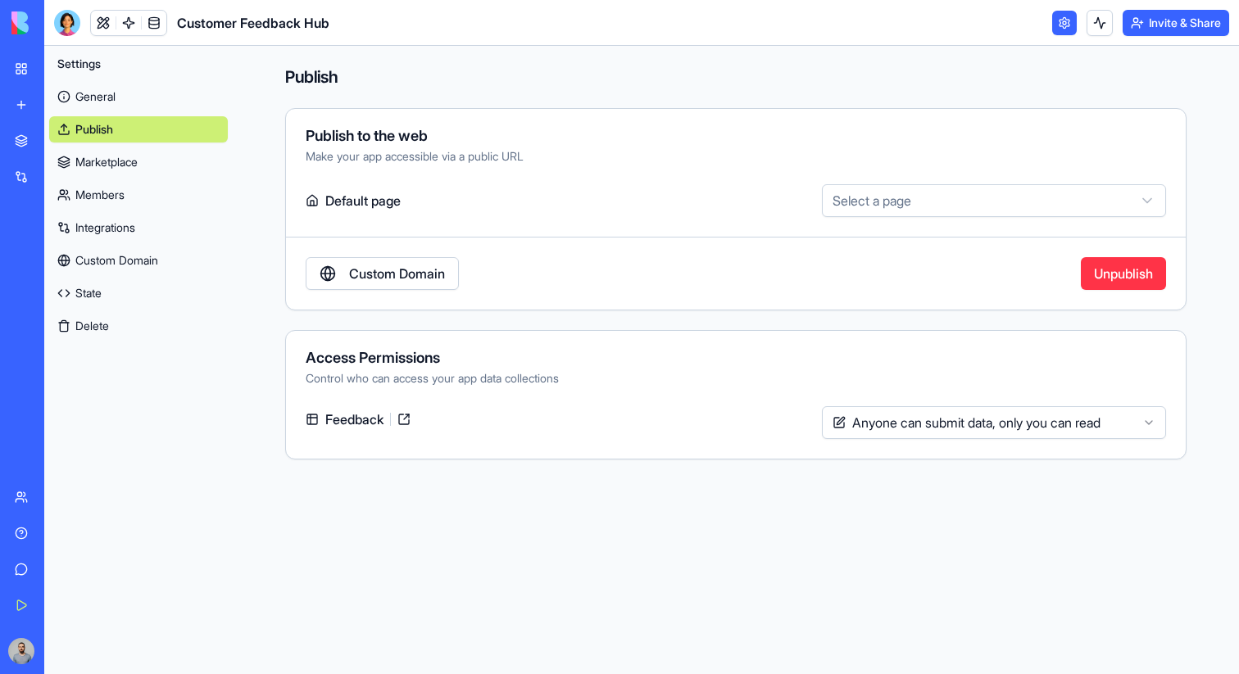
click at [150, 169] on link "Marketplace" at bounding box center [138, 162] width 179 height 26
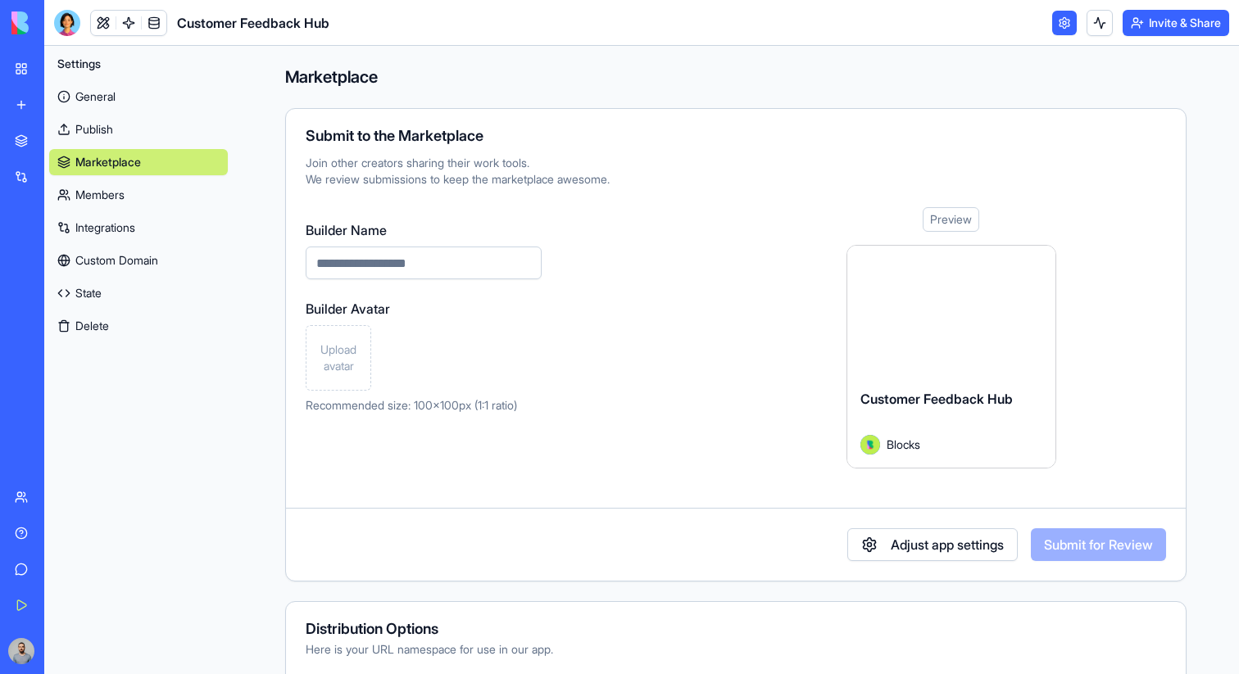
click at [155, 206] on link "Members" at bounding box center [138, 195] width 179 height 26
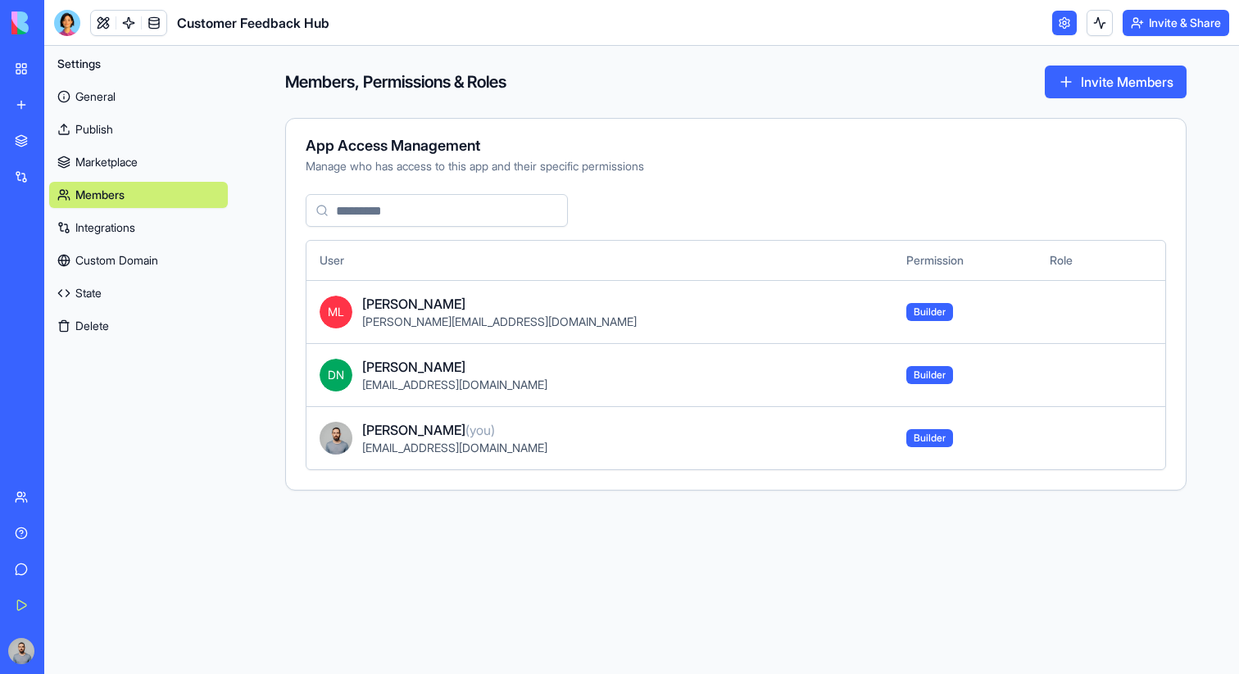
click at [152, 176] on div "General Publish Marketplace Members Integrations Custom Domain State Delete" at bounding box center [138, 208] width 179 height 262
